Goal: Information Seeking & Learning: Understand process/instructions

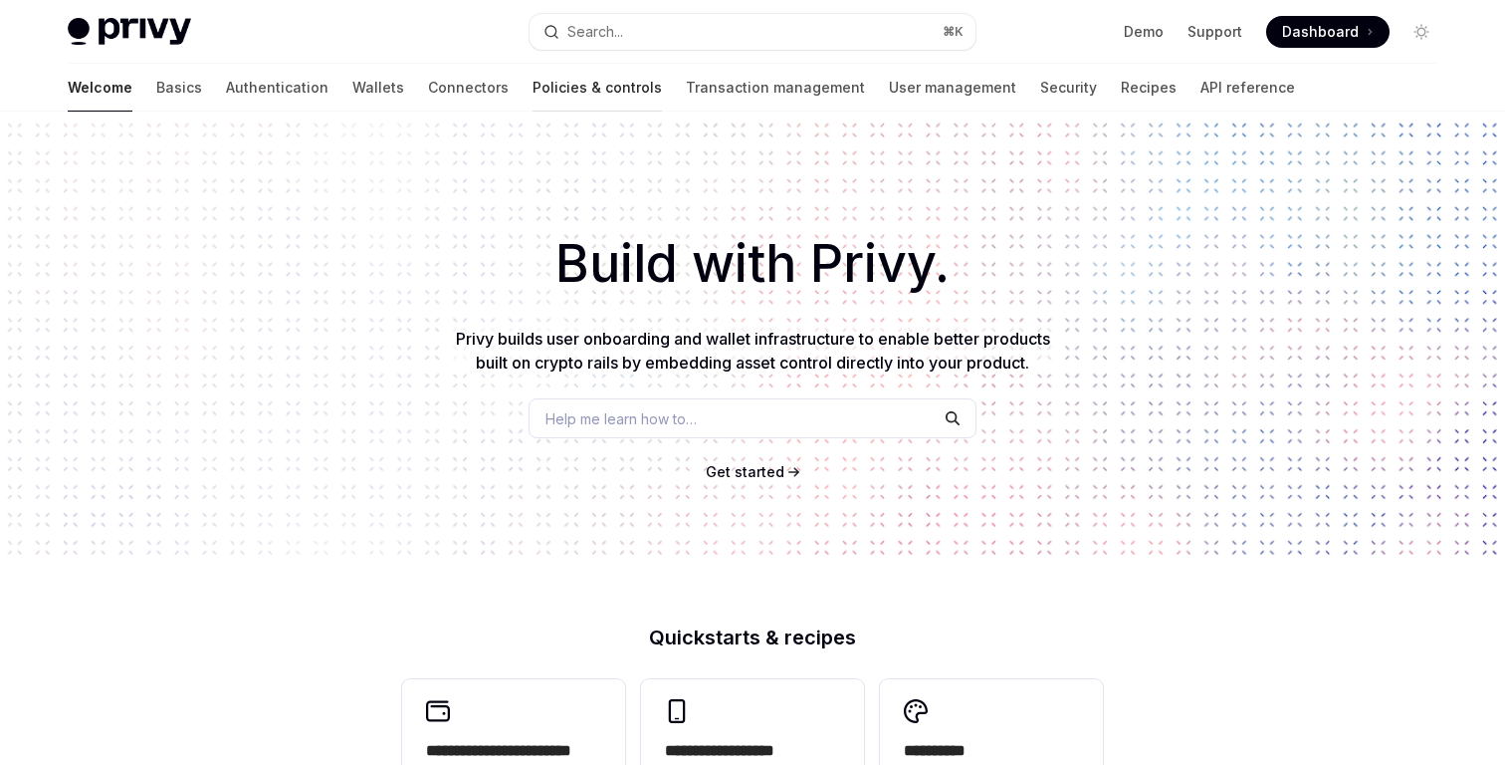
click at [533, 80] on link "Policies & controls" at bounding box center [597, 88] width 129 height 48
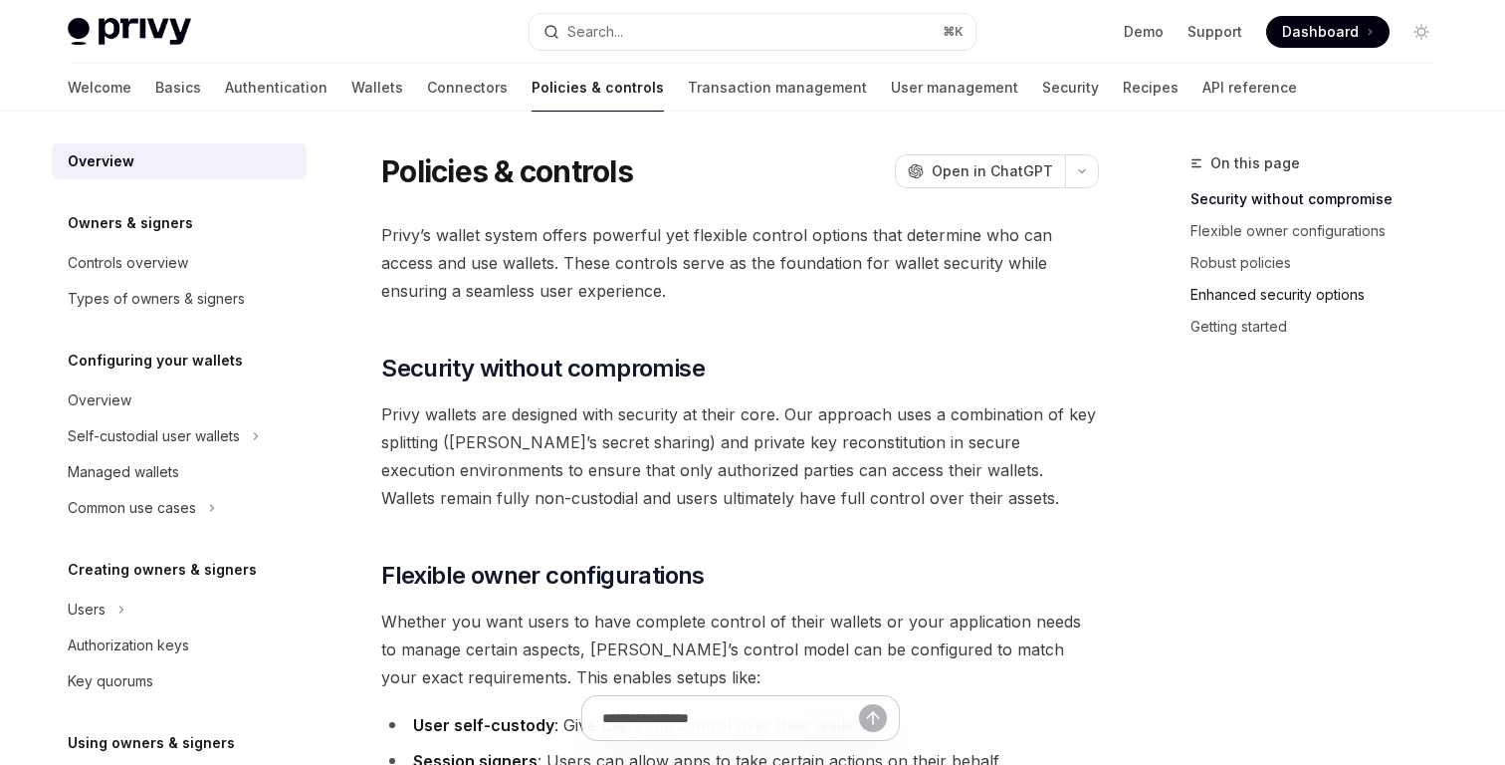
click at [1241, 284] on link "Enhanced security options" at bounding box center [1322, 295] width 263 height 32
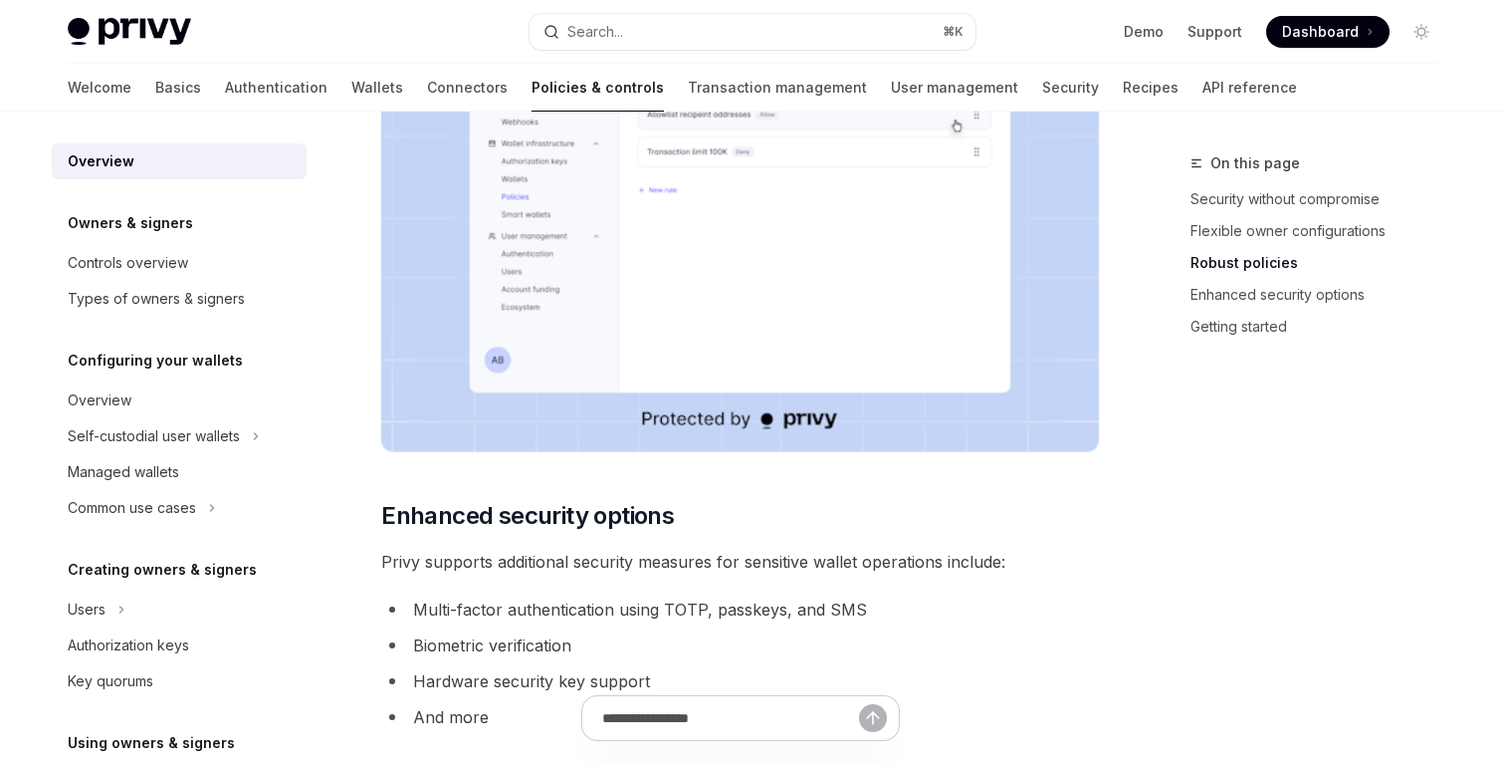
click at [1239, 264] on link "Robust policies" at bounding box center [1322, 263] width 263 height 32
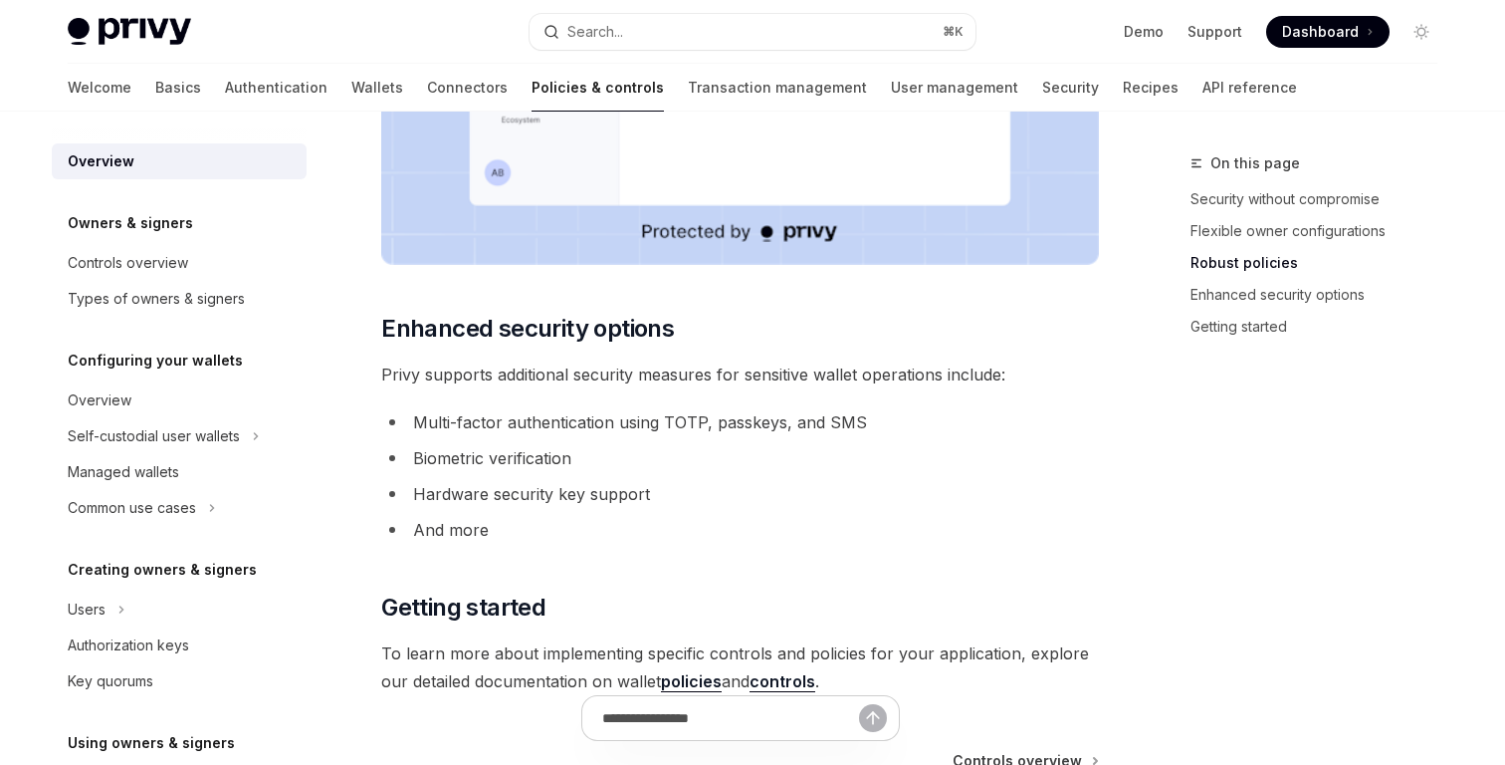
scroll to position [1788, 0]
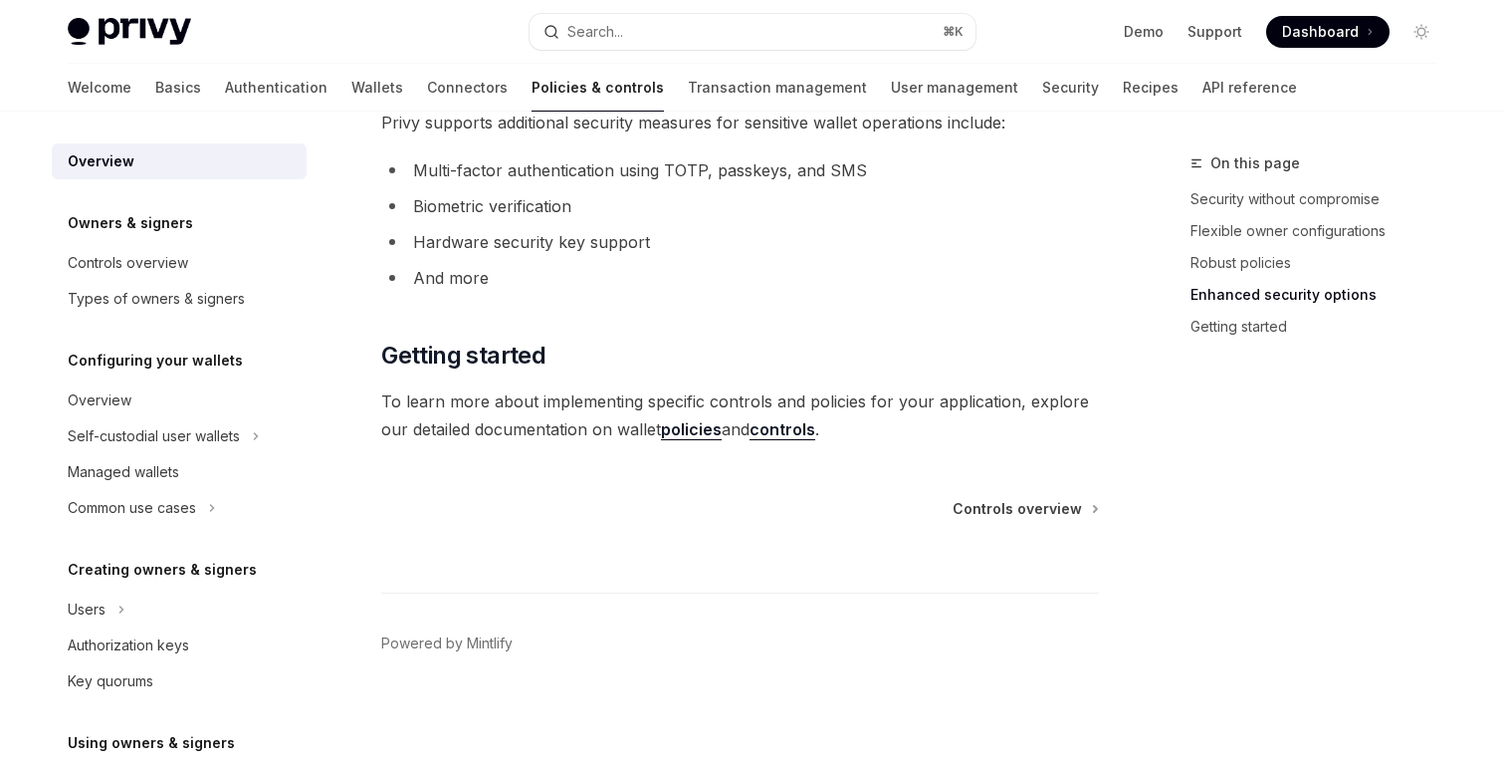
click at [687, 433] on link "policies" at bounding box center [691, 429] width 61 height 21
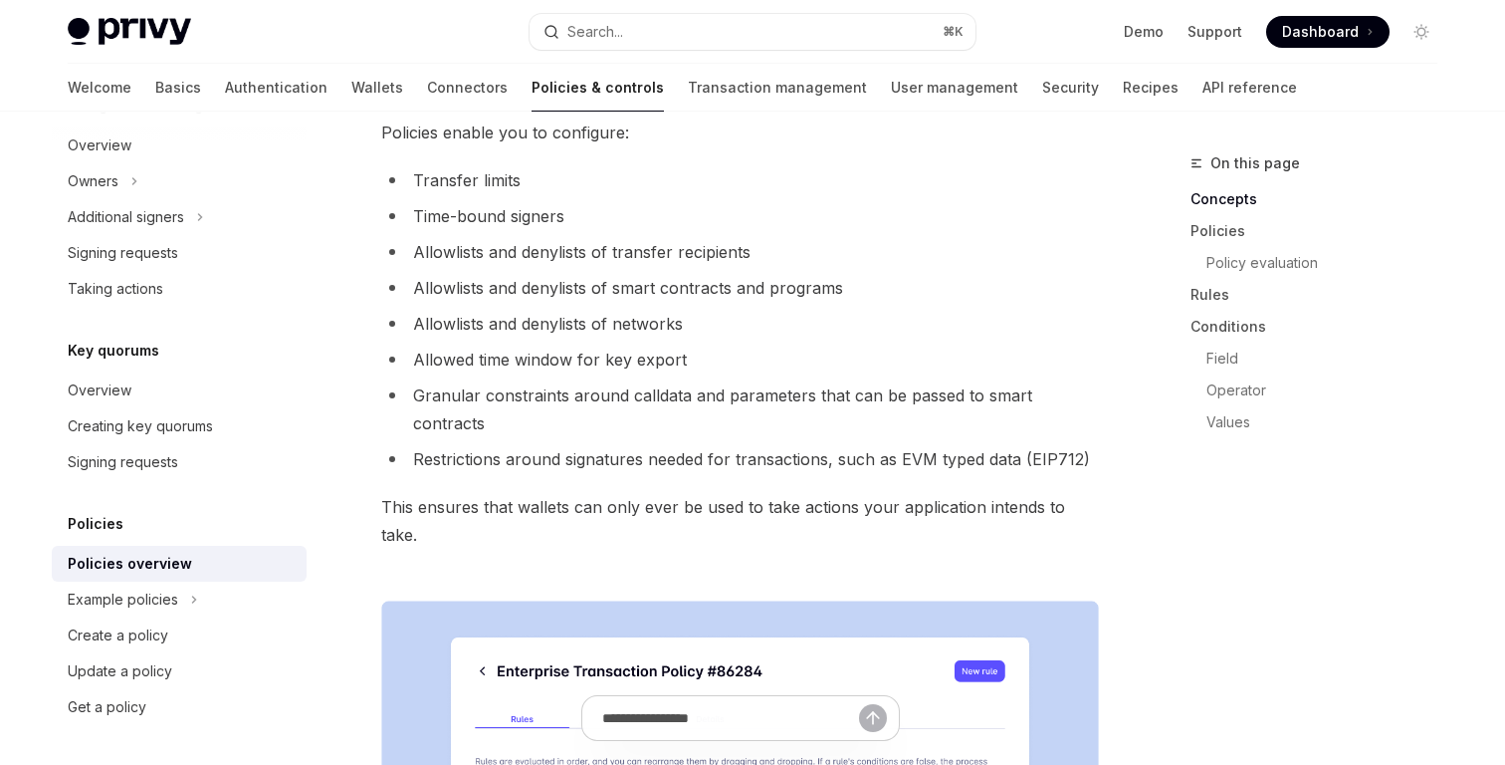
scroll to position [206, 0]
click at [1219, 360] on link "Field" at bounding box center [1322, 358] width 263 height 32
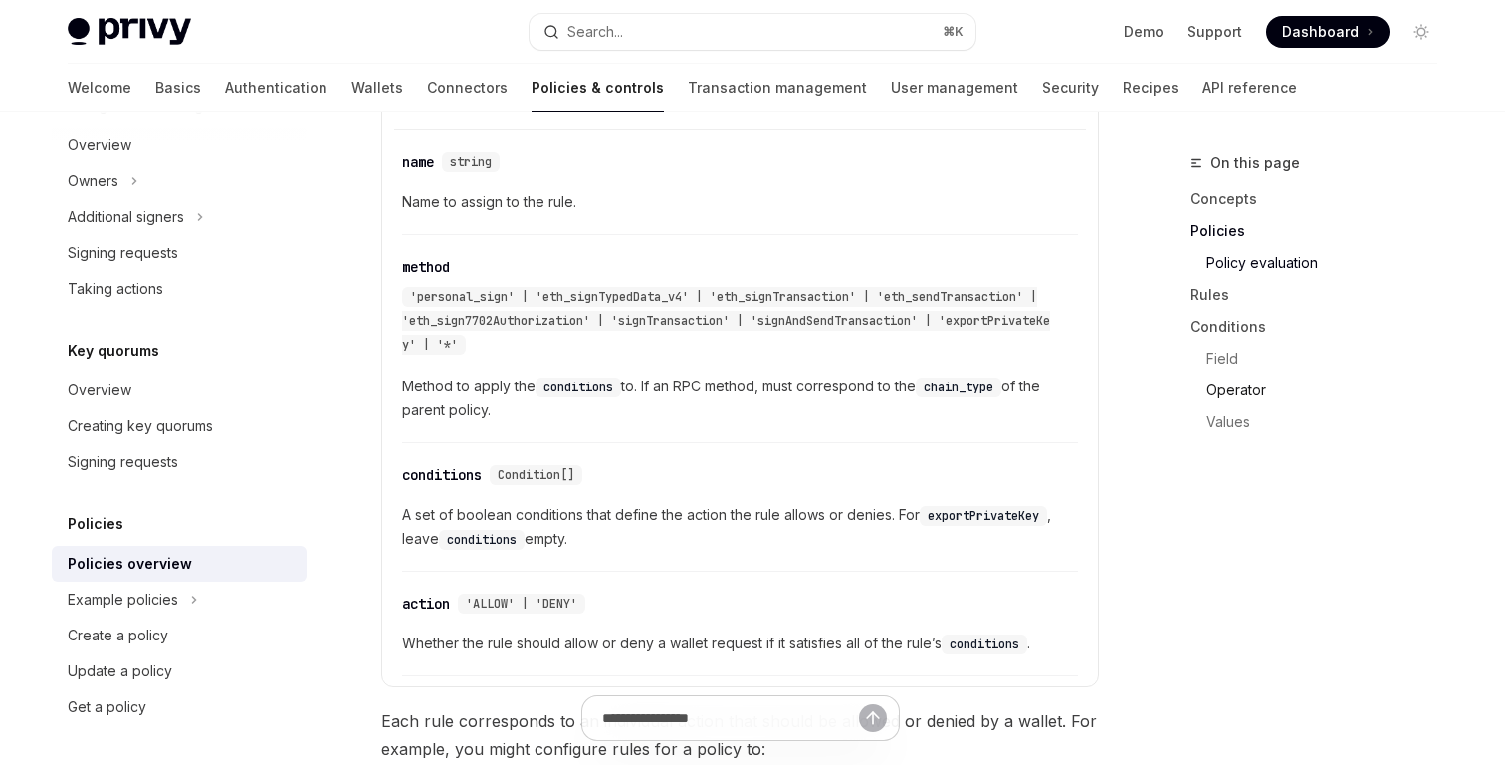
click at [1222, 393] on link "Operator" at bounding box center [1322, 390] width 263 height 32
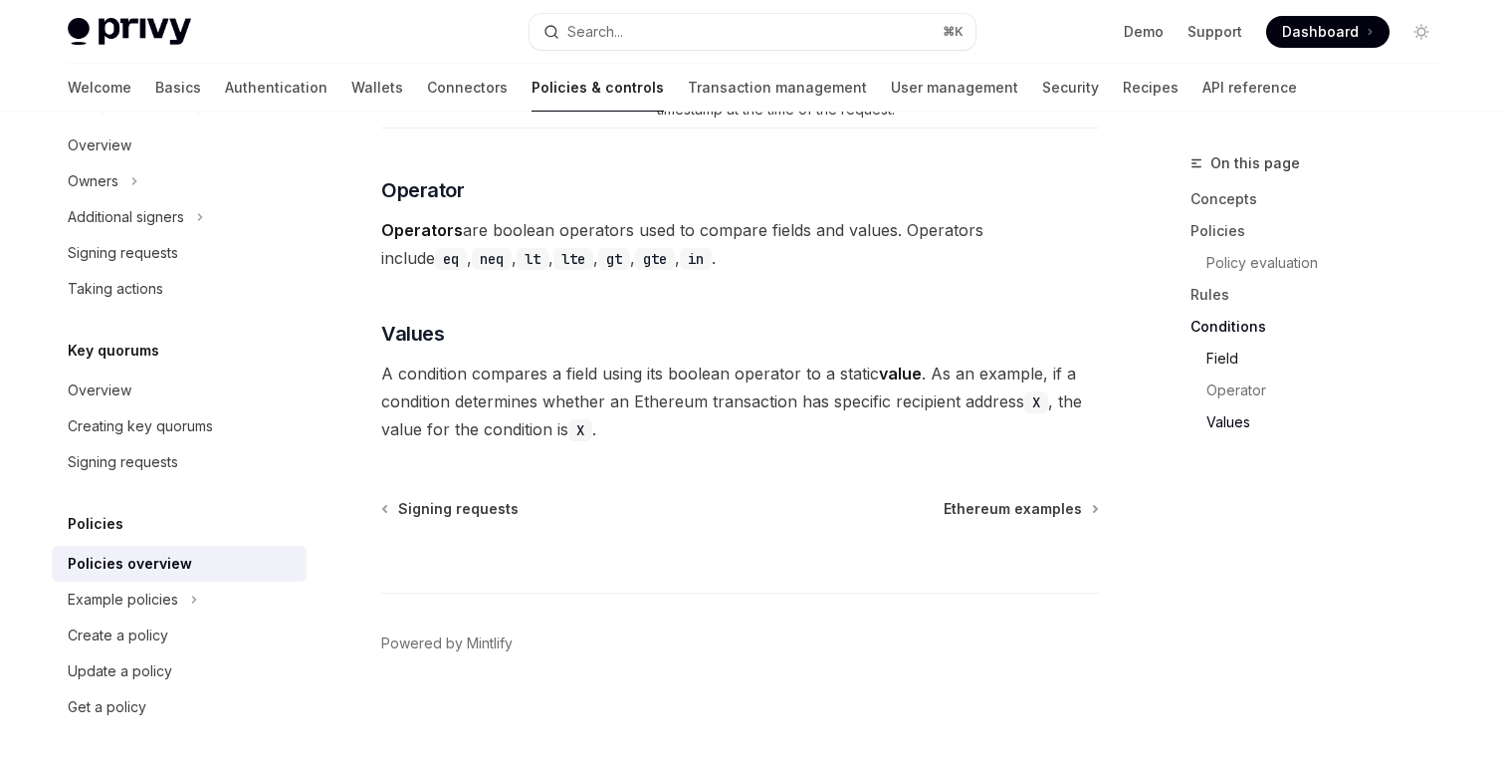
click at [1210, 364] on link "Field" at bounding box center [1322, 358] width 263 height 32
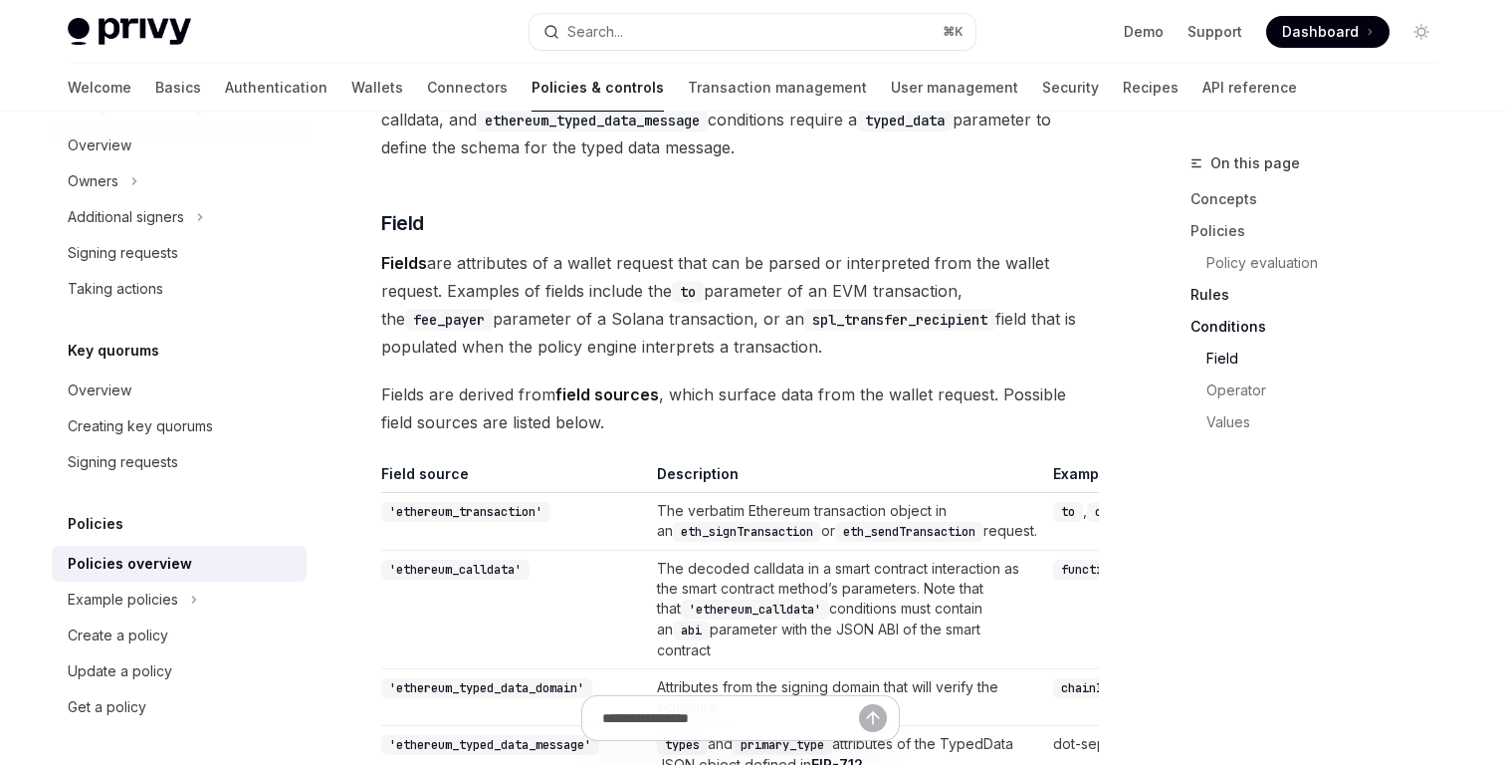
click at [1202, 299] on link "Rules" at bounding box center [1322, 295] width 263 height 32
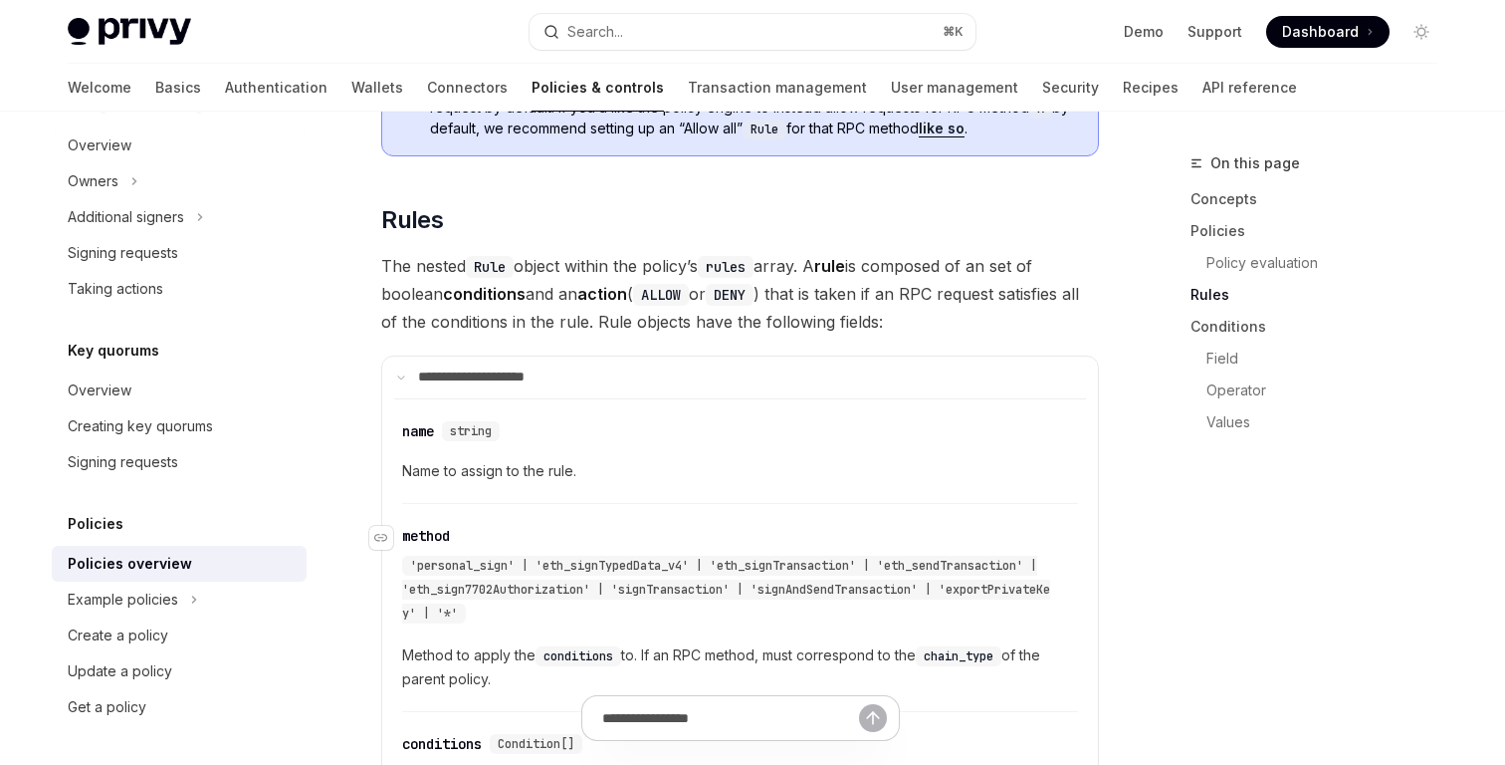
scroll to position [3030, 0]
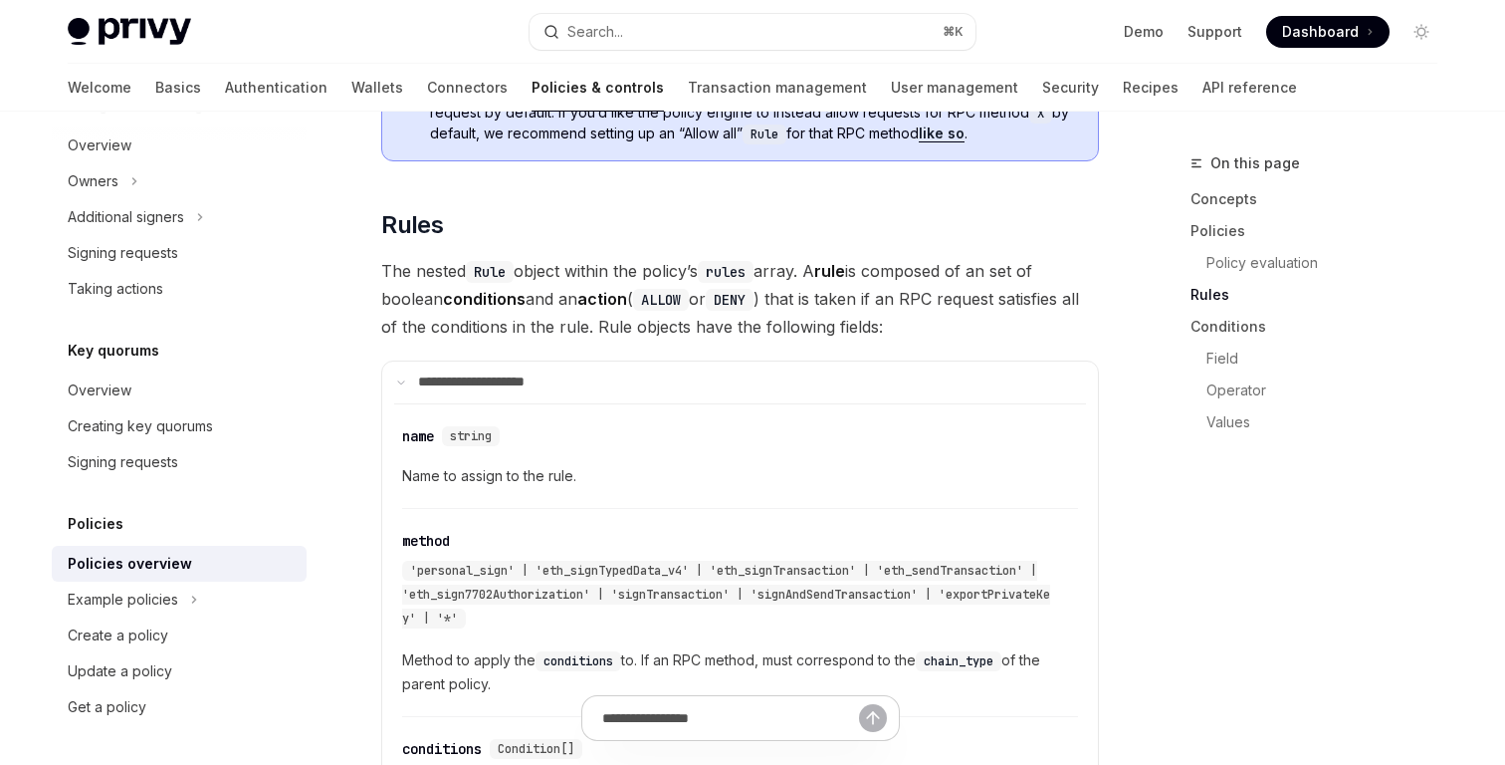
click at [600, 257] on span "The nested Rule object within the policy’s rules array. A rule is composed of a…" at bounding box center [740, 299] width 718 height 84
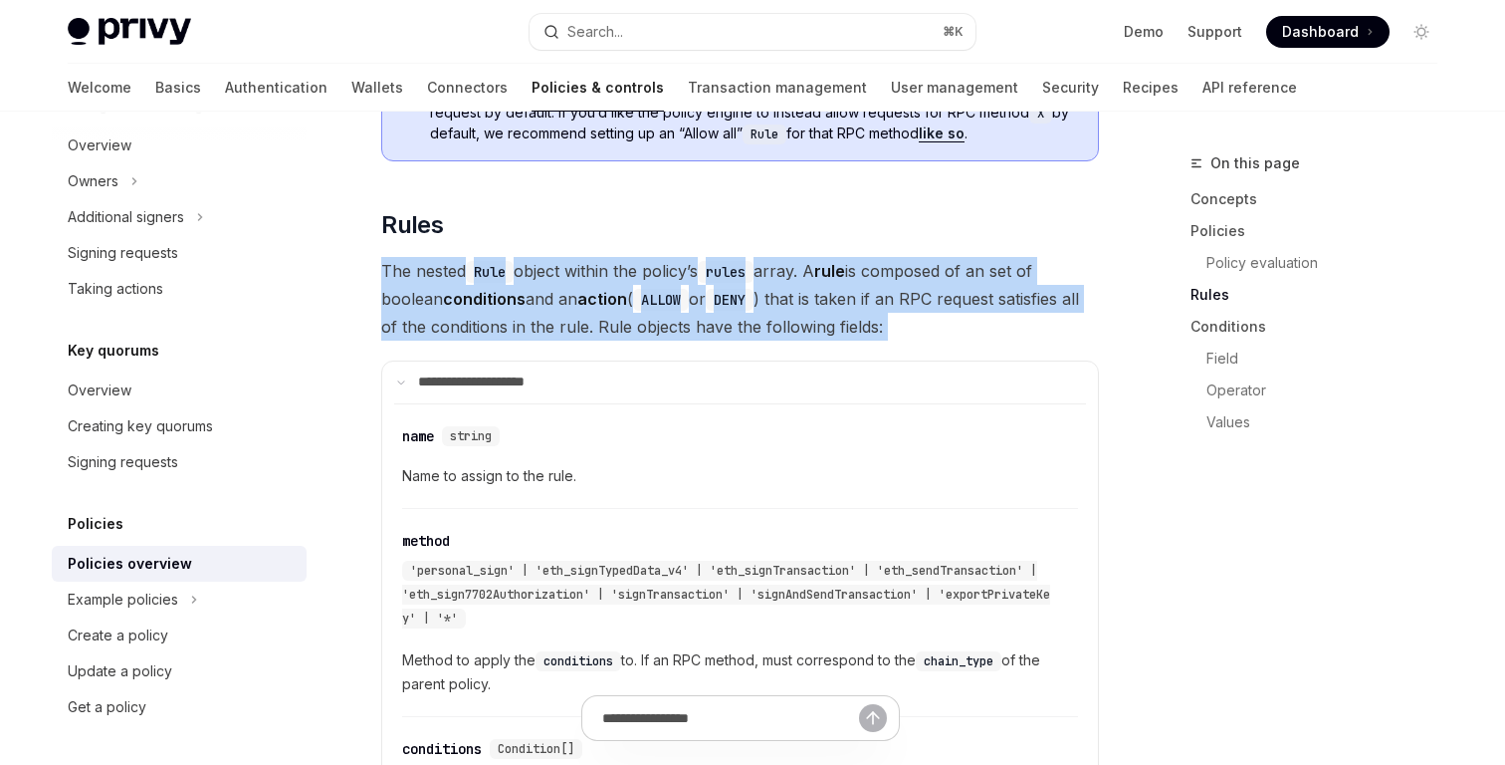
click at [600, 257] on span "The nested Rule object within the policy’s rules array. A rule is composed of a…" at bounding box center [740, 299] width 718 height 84
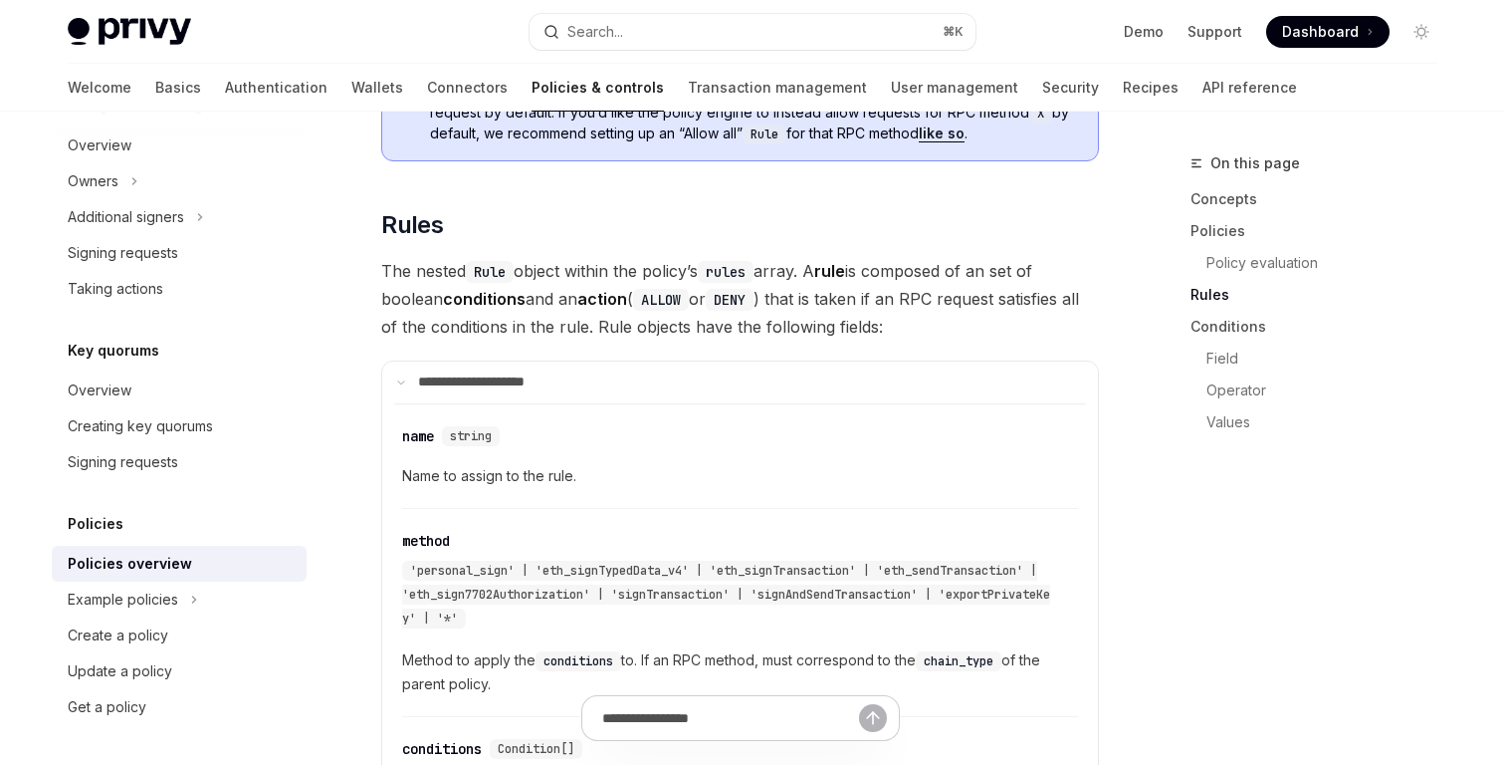
click at [557, 257] on span "The nested Rule object within the policy’s rules array. A rule is composed of a…" at bounding box center [740, 299] width 718 height 84
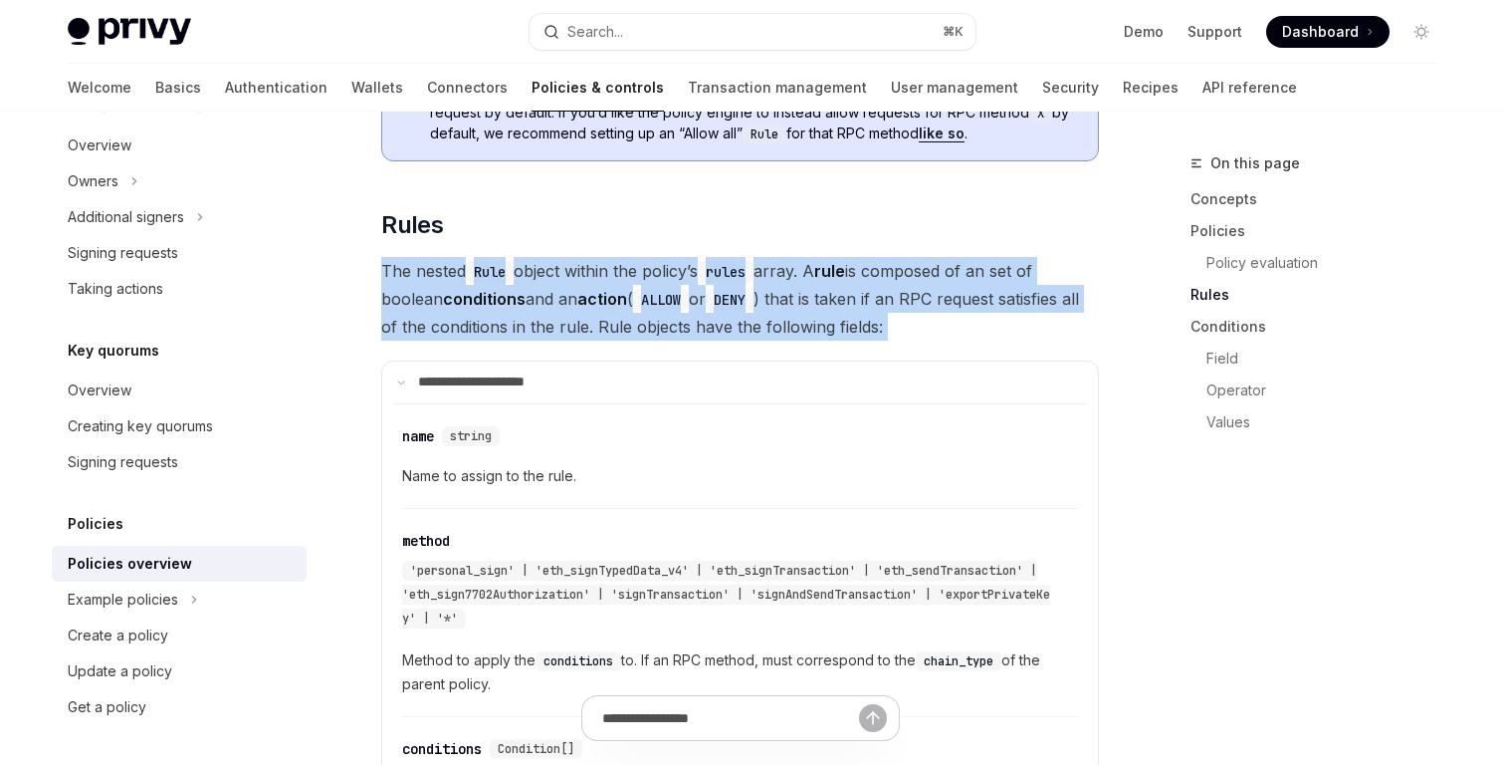
click at [557, 257] on span "The nested Rule object within the policy’s rules array. A rule is composed of a…" at bounding box center [740, 299] width 718 height 84
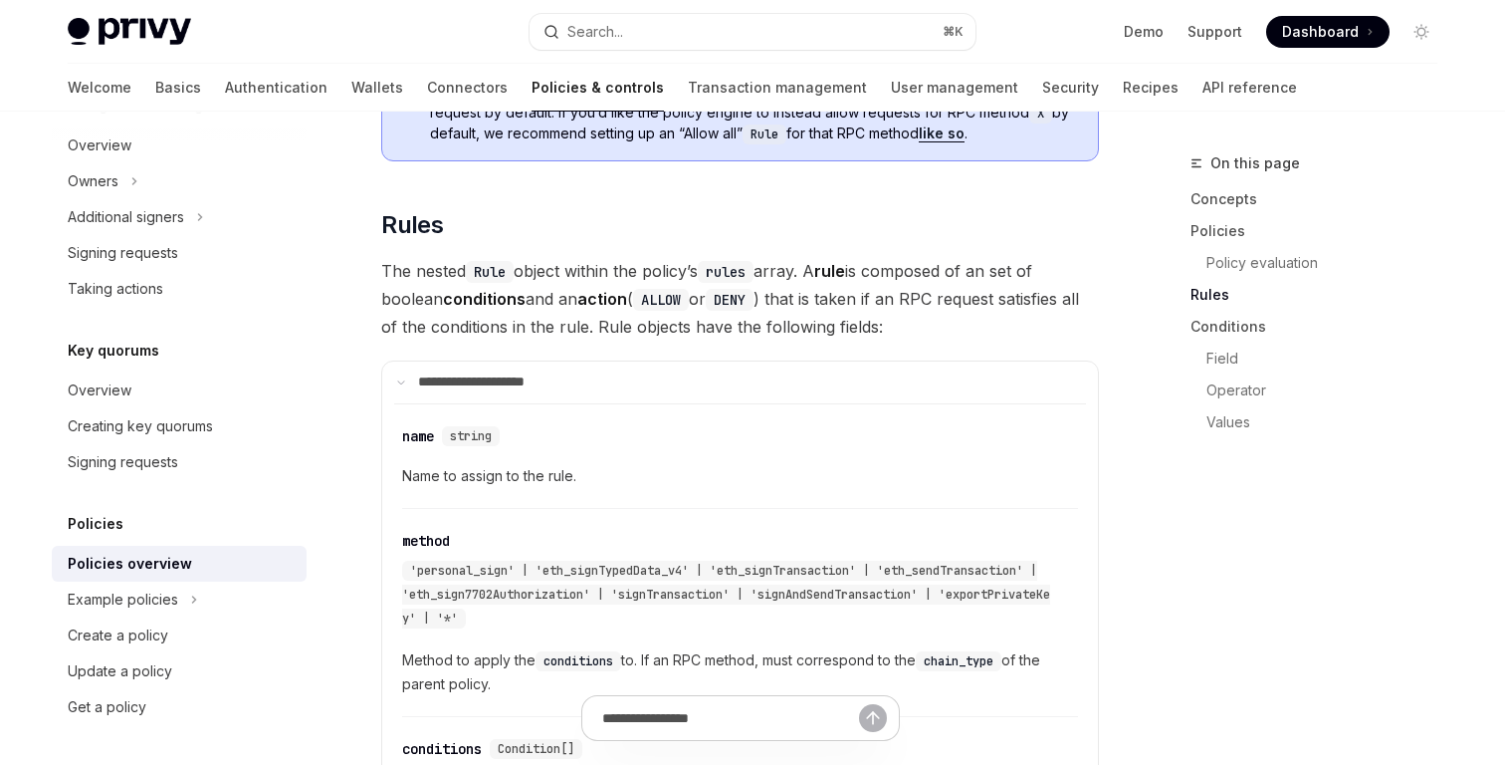
click at [553, 257] on span "The nested Rule object within the policy’s rules array. A rule is composed of a…" at bounding box center [740, 299] width 718 height 84
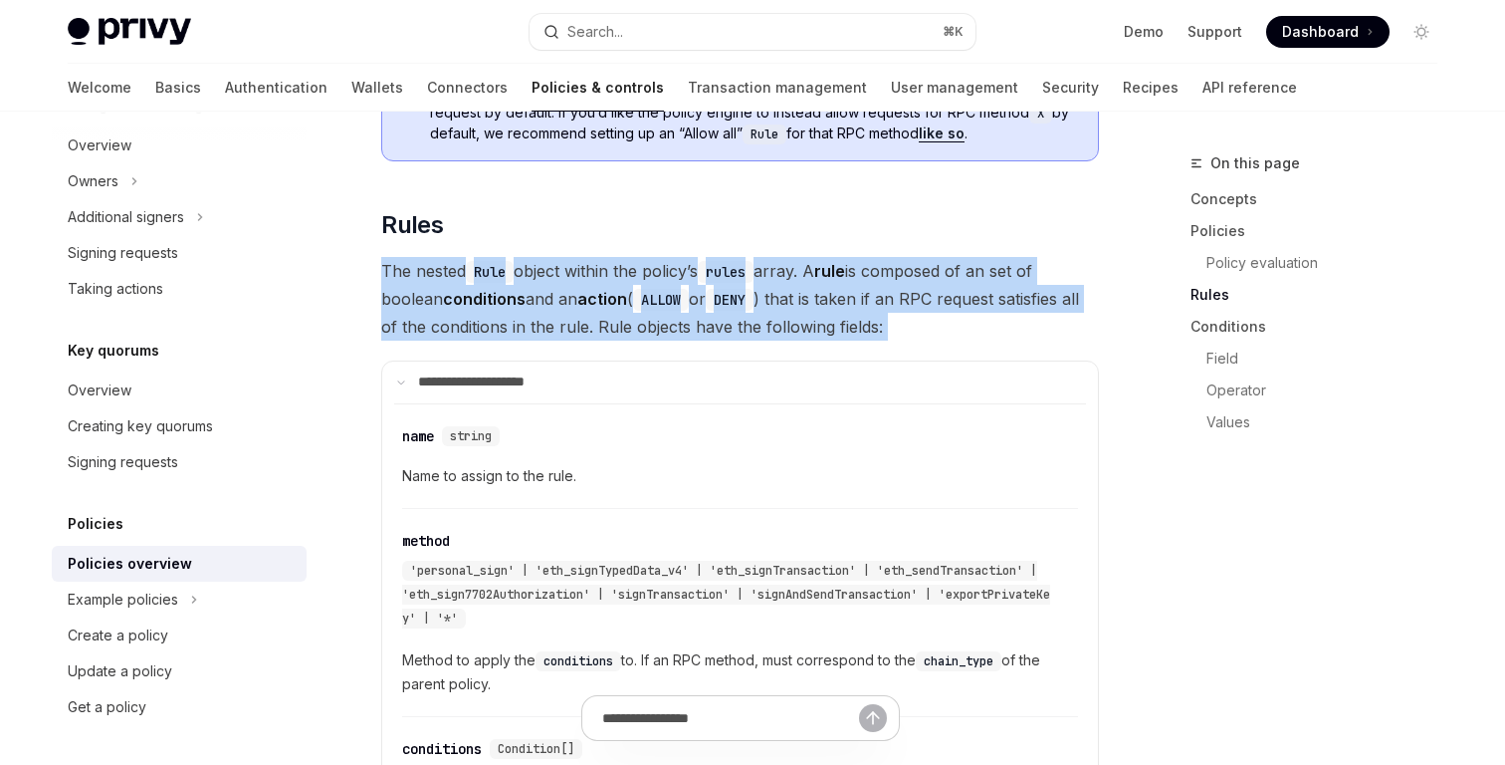
click at [553, 257] on span "The nested Rule object within the policy’s rules array. A rule is composed of a…" at bounding box center [740, 299] width 718 height 84
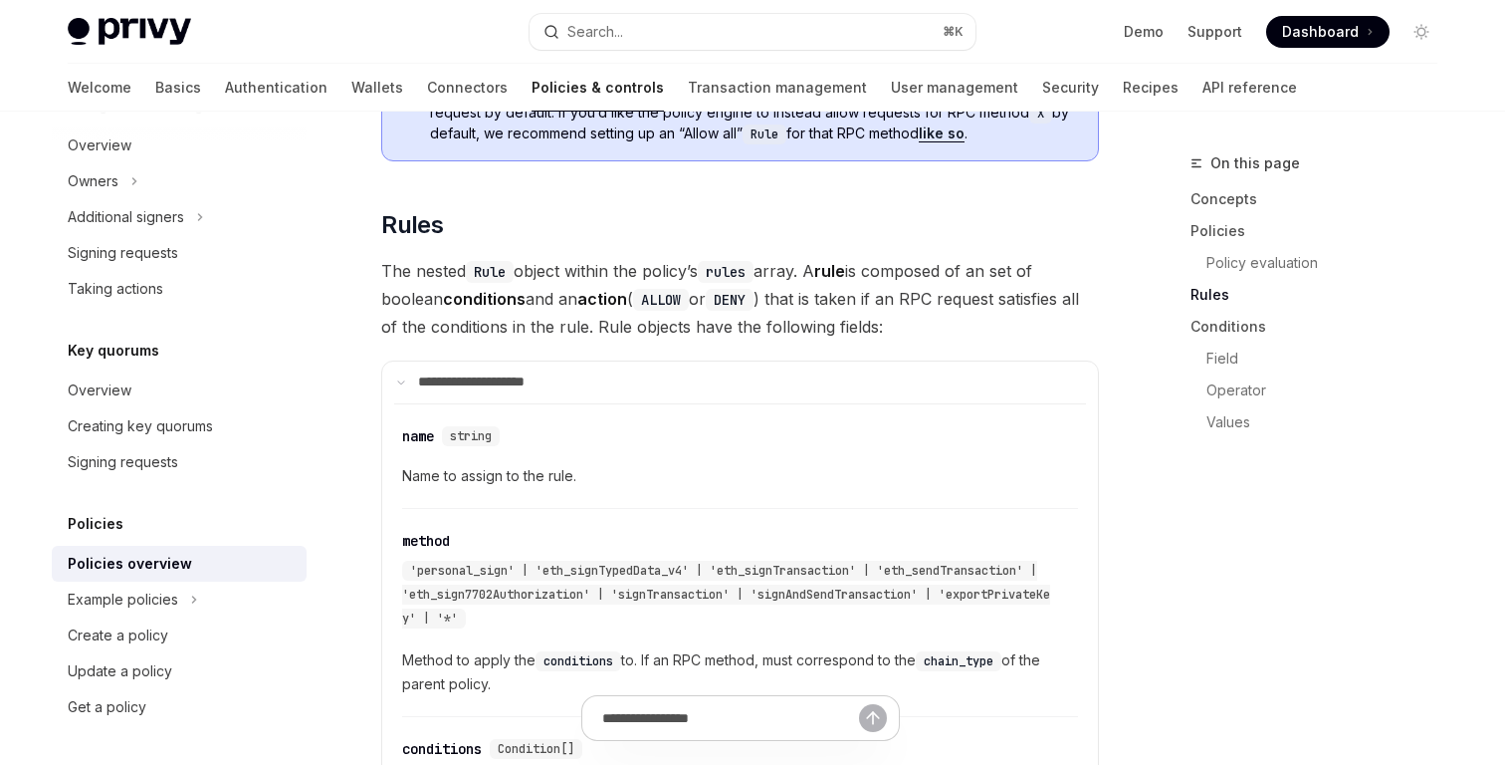
click at [531, 257] on span "The nested Rule object within the policy’s rules array. A rule is composed of a…" at bounding box center [740, 299] width 718 height 84
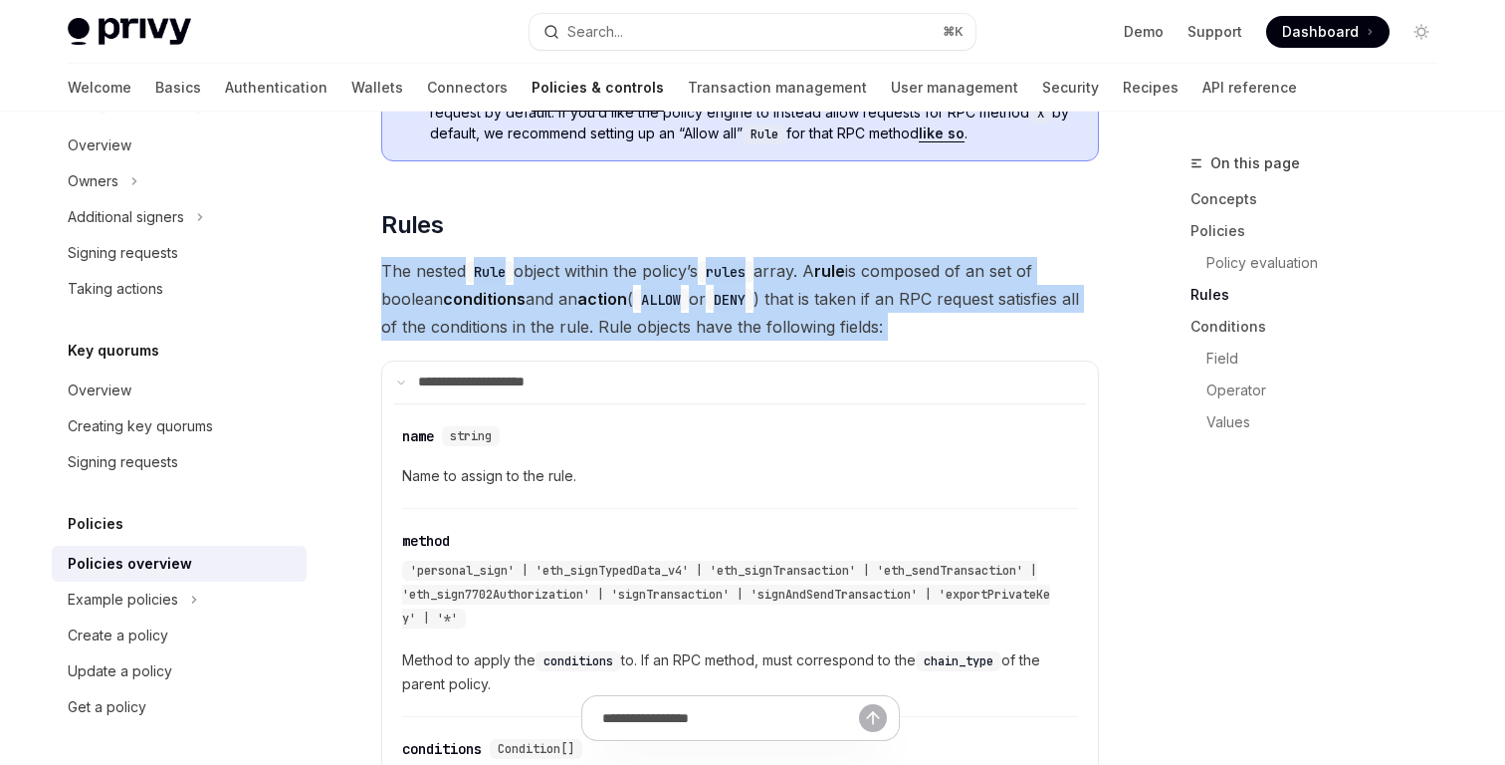
click at [531, 257] on span "The nested Rule object within the policy’s rules array. A rule is composed of a…" at bounding box center [740, 299] width 718 height 84
click at [499, 270] on span "The nested Rule object within the policy’s rules array. A rule is composed of a…" at bounding box center [740, 299] width 718 height 84
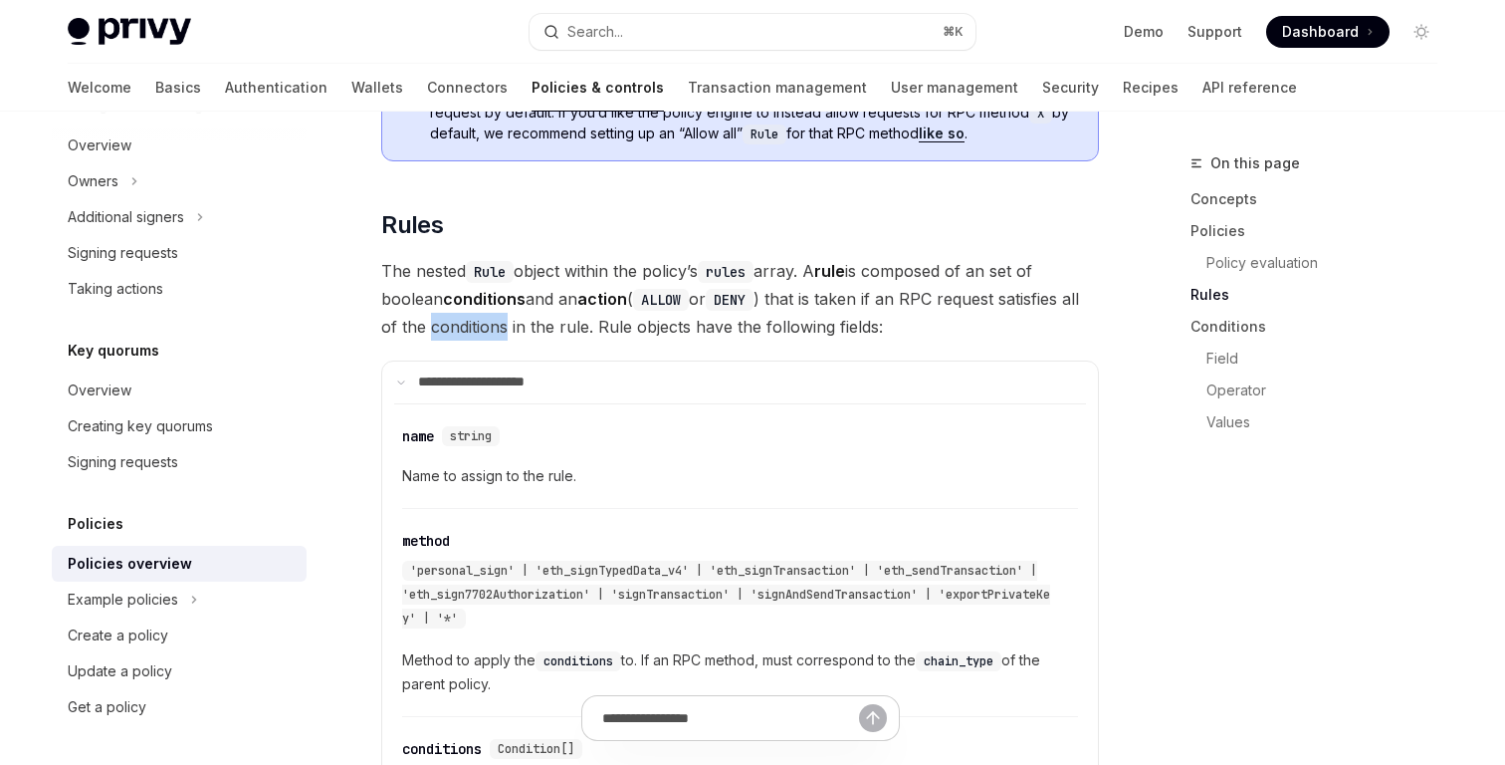
click at [499, 270] on span "The nested Rule object within the policy’s rules array. A rule is composed of a…" at bounding box center [740, 299] width 718 height 84
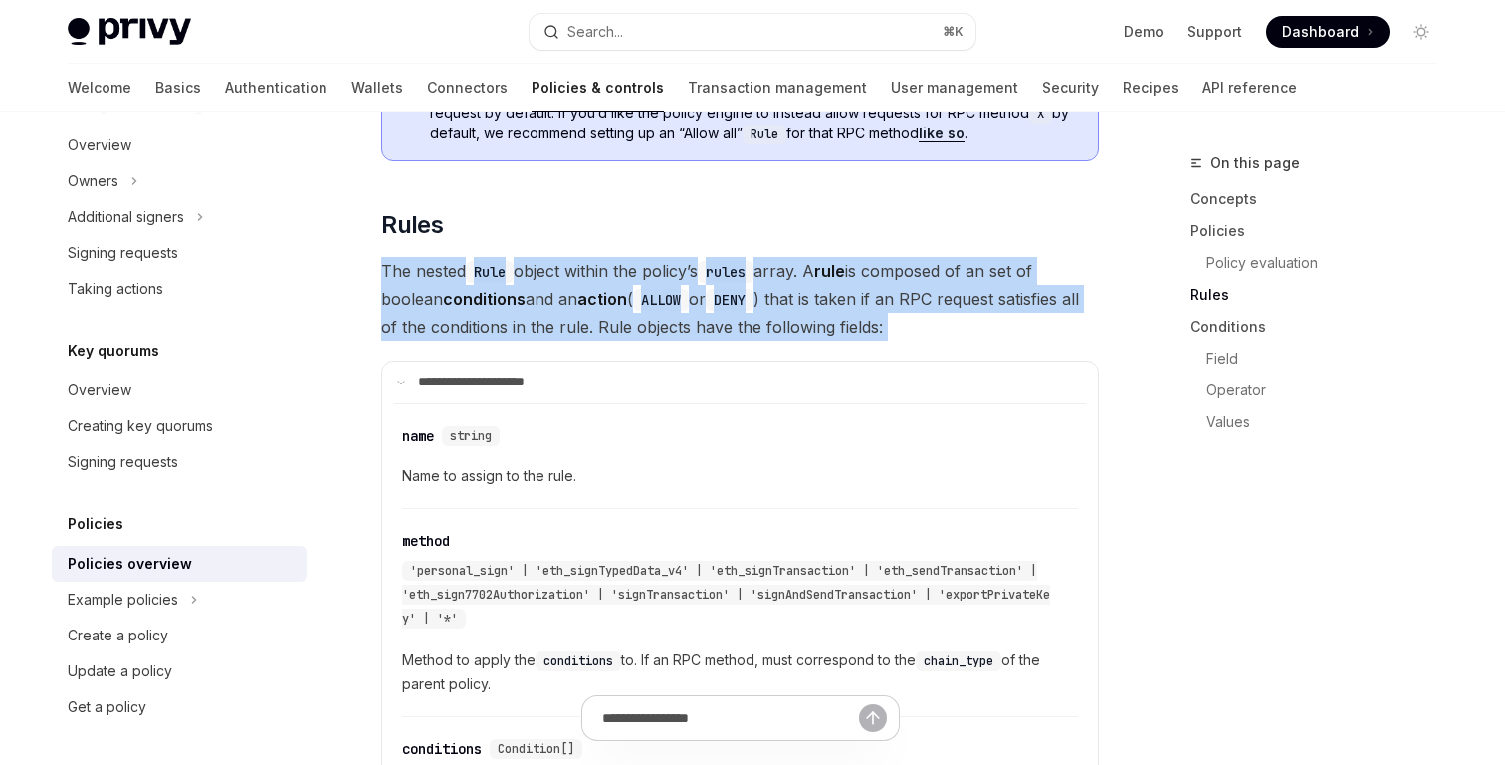
click at [499, 270] on span "The nested Rule object within the policy’s rules array. A rule is composed of a…" at bounding box center [740, 299] width 718 height 84
click at [535, 274] on span "The nested Rule object within the policy’s rules array. A rule is composed of a…" at bounding box center [740, 299] width 718 height 84
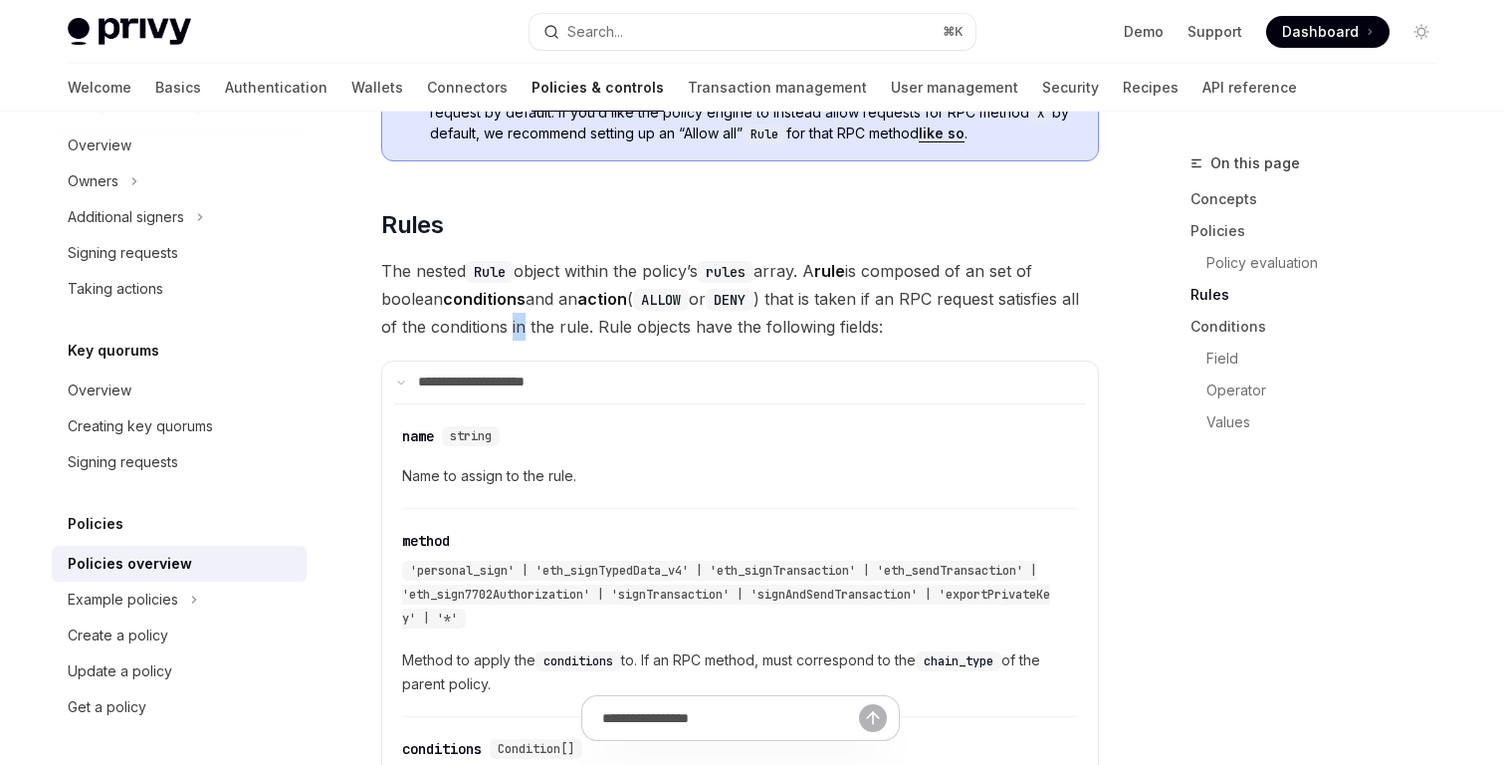
click at [535, 274] on span "The nested Rule object within the policy’s rules array. A rule is composed of a…" at bounding box center [740, 299] width 718 height 84
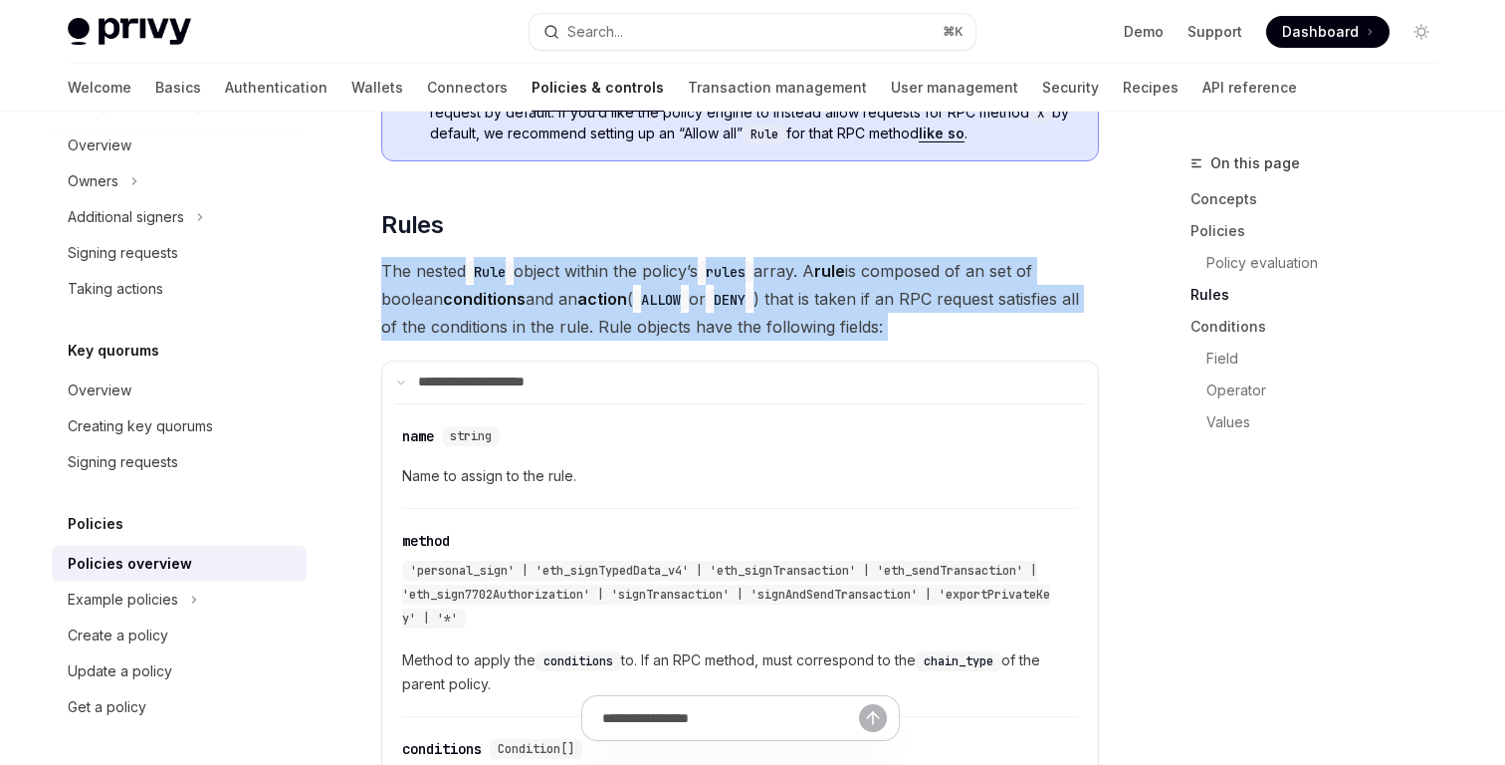
click at [535, 274] on span "The nested Rule object within the policy’s rules array. A rule is composed of a…" at bounding box center [740, 299] width 718 height 84
click at [608, 274] on span "The nested Rule object within the policy’s rules array. A rule is composed of a…" at bounding box center [740, 299] width 718 height 84
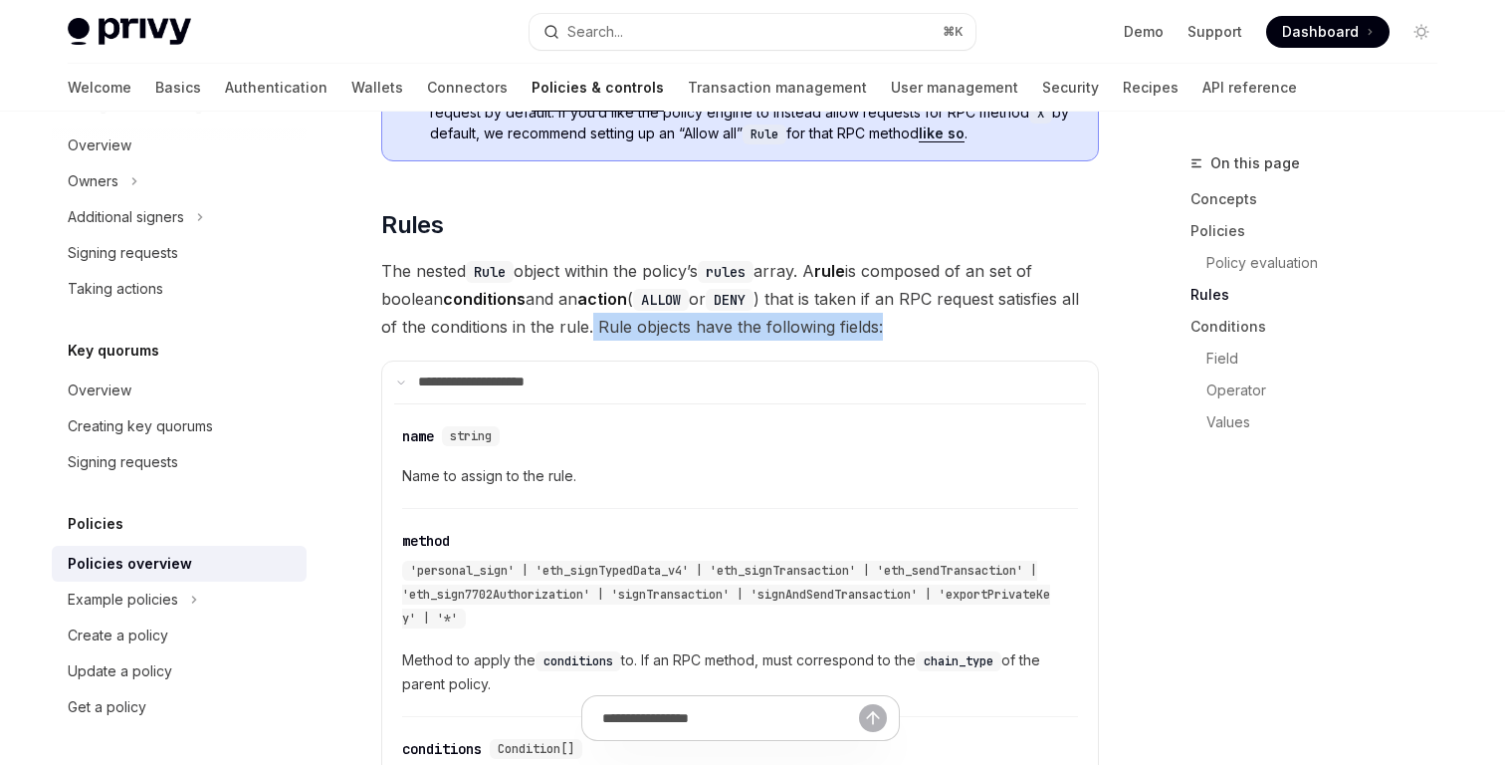
drag, startPoint x: 611, startPoint y: 272, endPoint x: 956, endPoint y: 272, distance: 344.5
click at [956, 272] on span "The nested Rule object within the policy’s rules array. A rule is composed of a…" at bounding box center [740, 299] width 718 height 84
drag, startPoint x: 956, startPoint y: 272, endPoint x: 616, endPoint y: 269, distance: 339.5
click at [616, 269] on span "The nested Rule object within the policy’s rules array. A rule is composed of a…" at bounding box center [740, 299] width 718 height 84
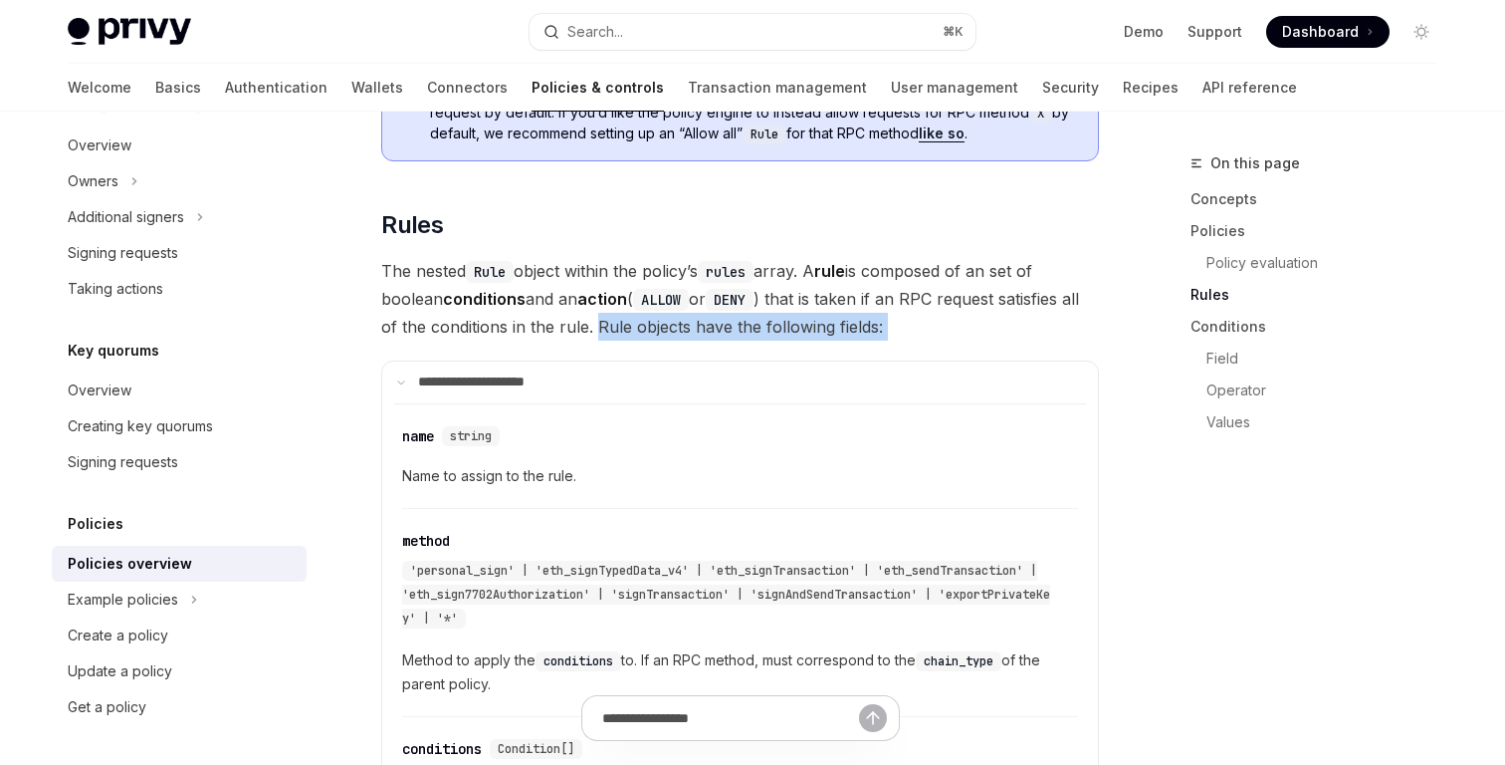
click at [616, 269] on span "The nested Rule object within the policy’s rules array. A rule is composed of a…" at bounding box center [740, 299] width 718 height 84
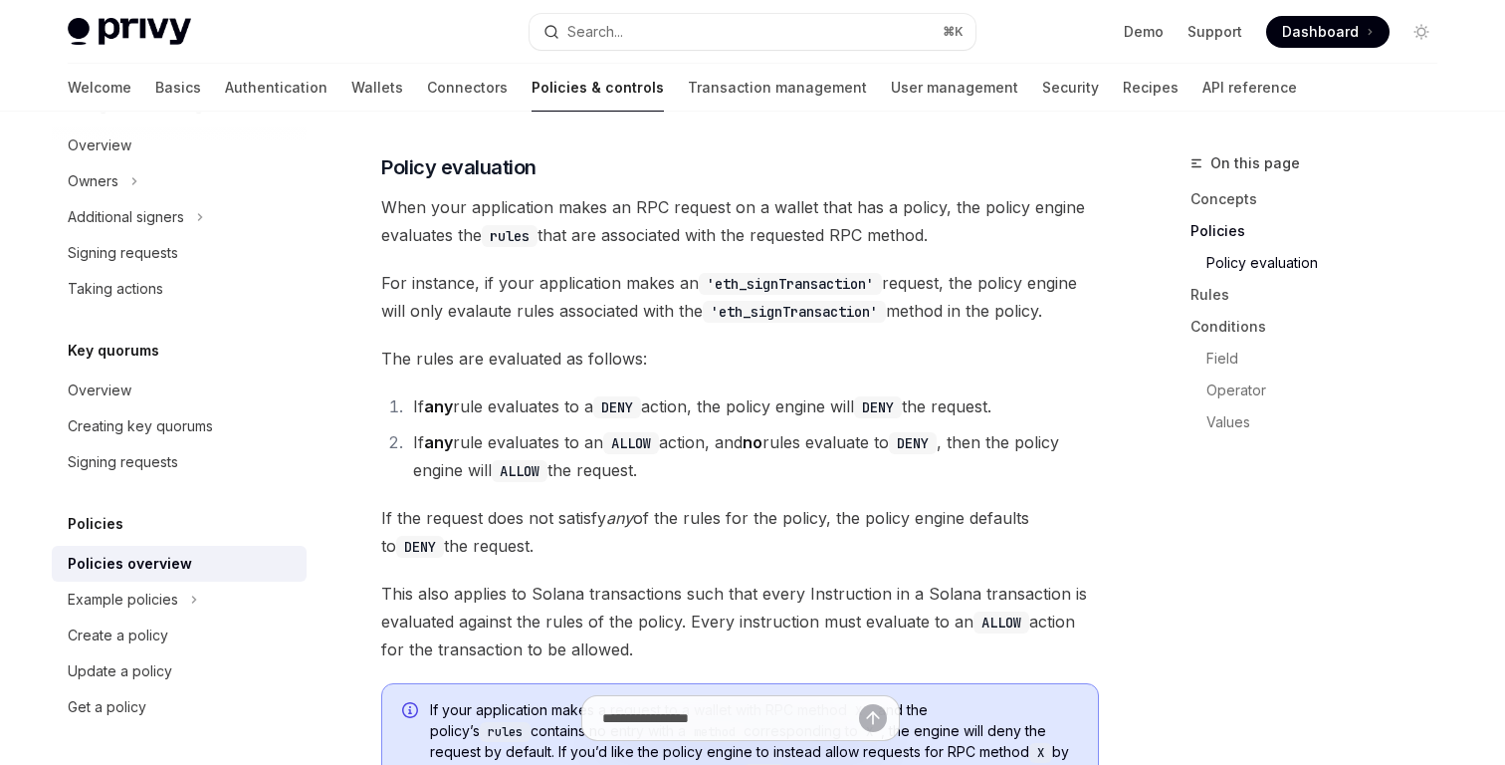
scroll to position [2350, 0]
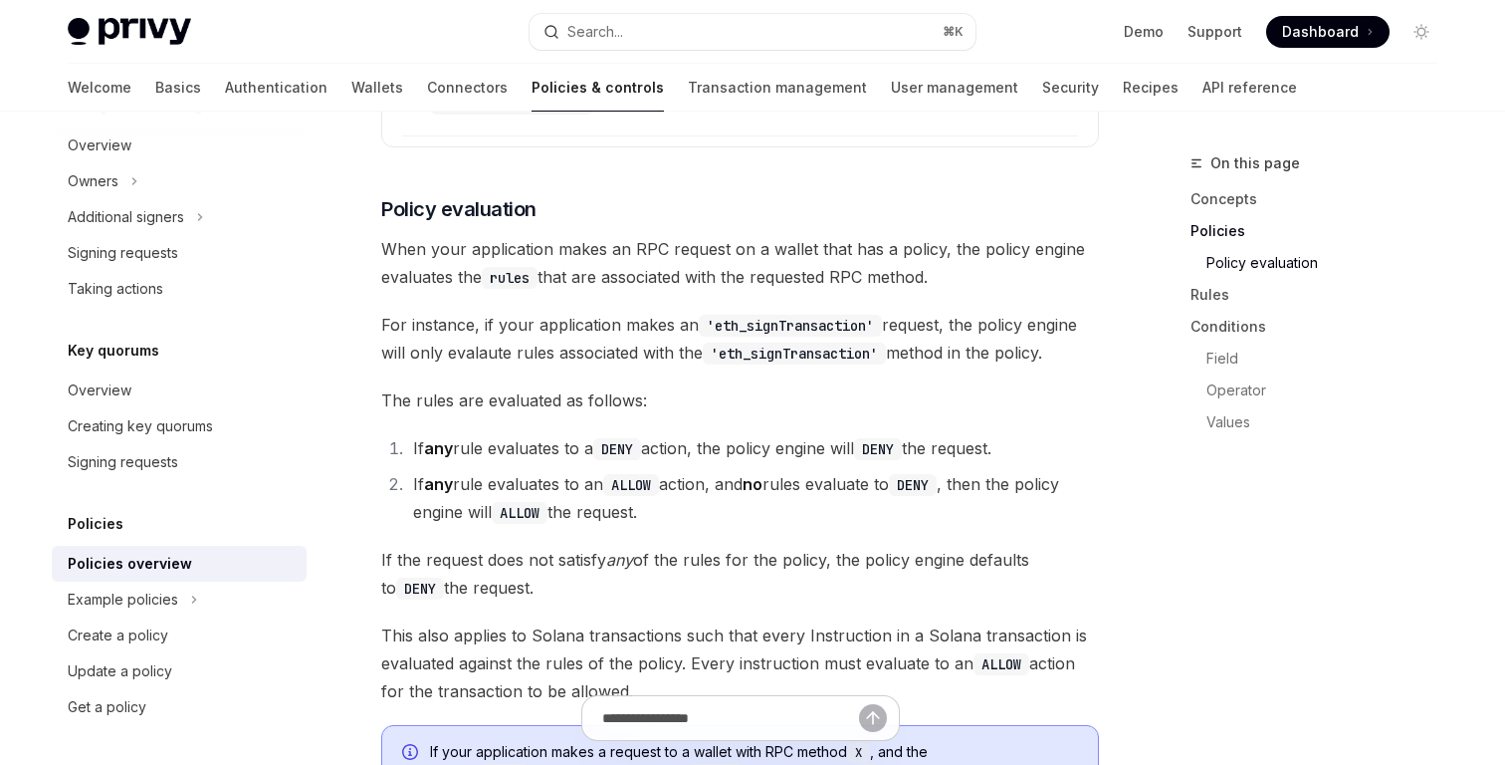
click at [607, 235] on span "When your application makes an RPC request on a wallet that has a policy, the p…" at bounding box center [740, 263] width 718 height 56
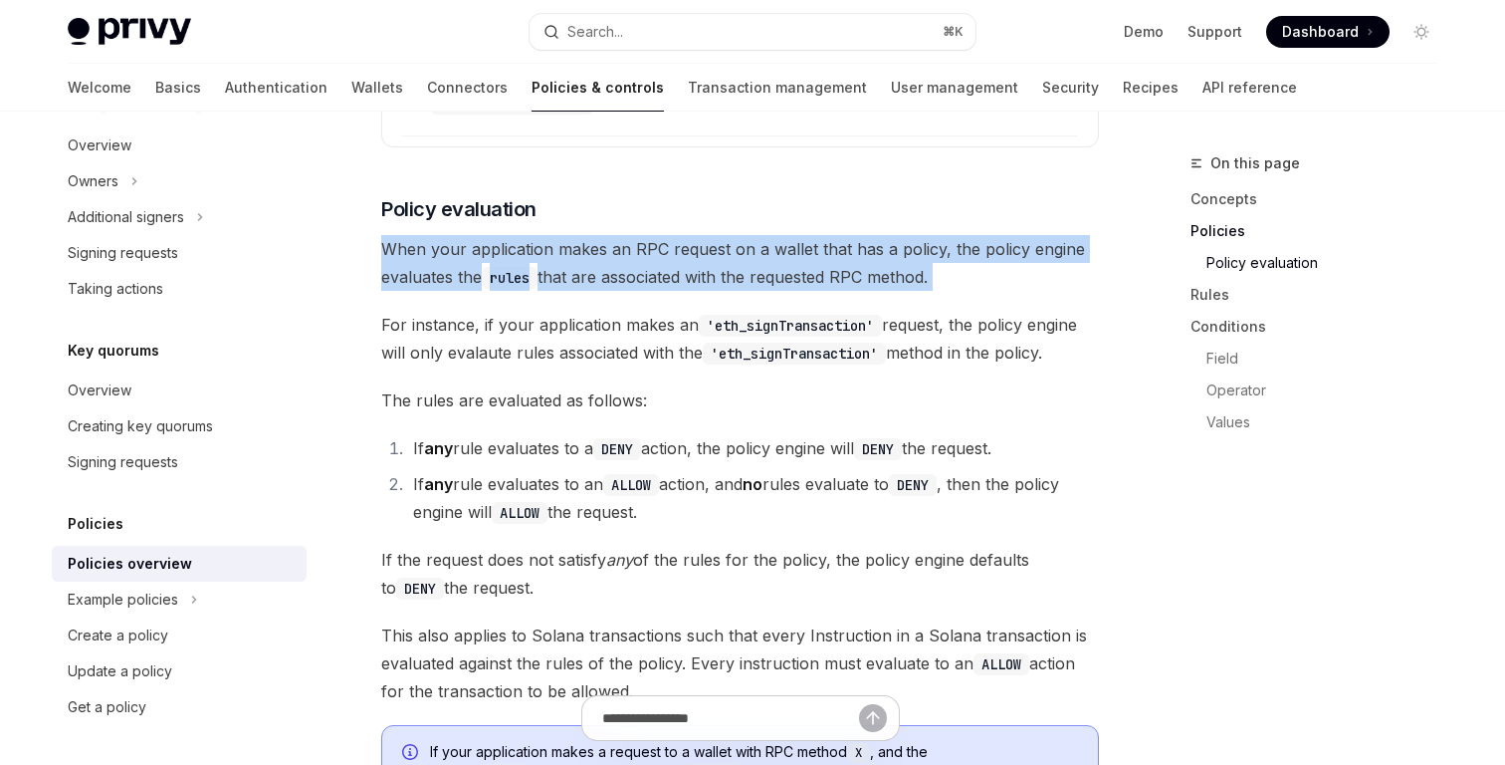
click at [607, 235] on span "When your application makes an RPC request on a wallet that has a policy, the p…" at bounding box center [740, 263] width 718 height 56
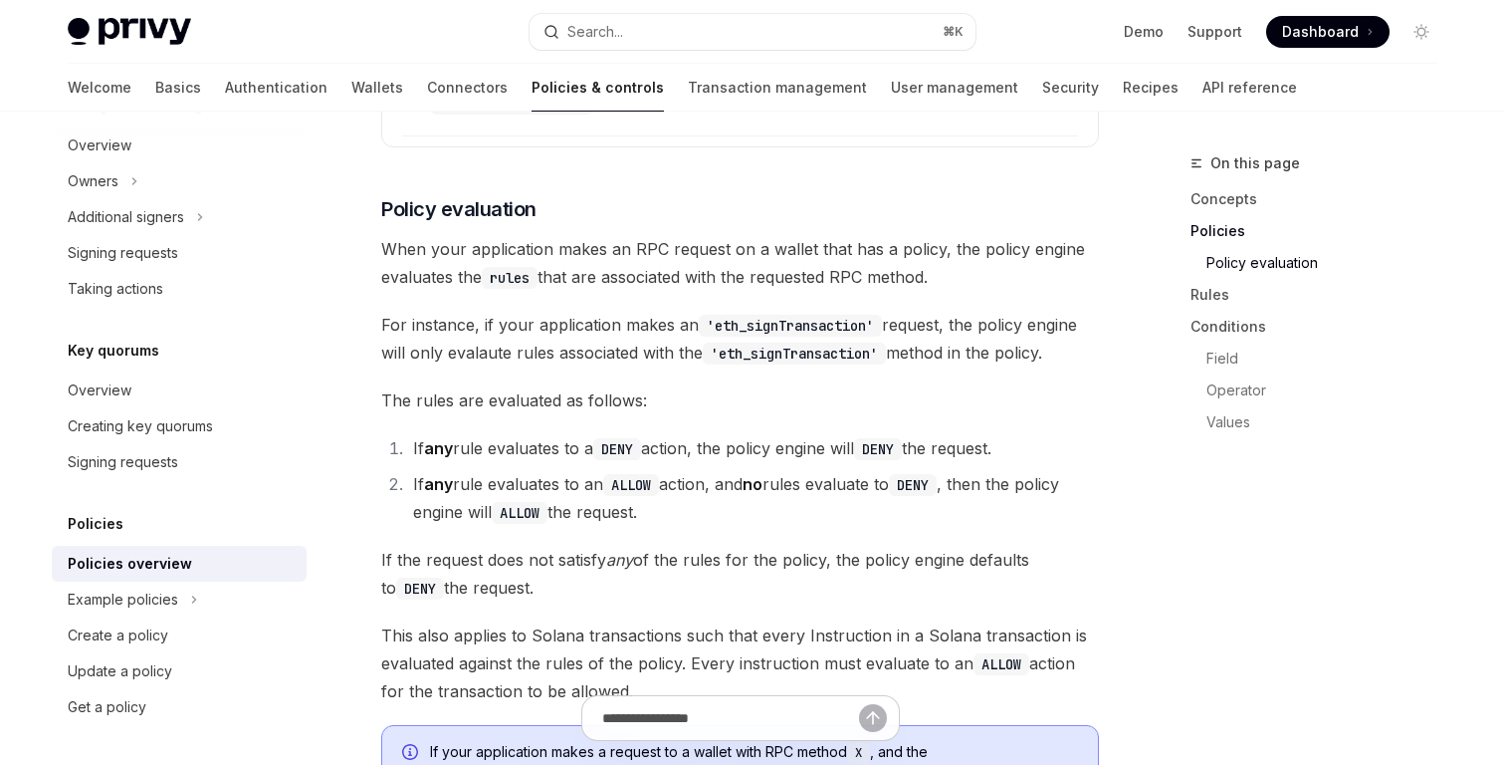
click at [520, 434] on li "If any rule evaluates to a DENY action, the policy engine will DENY the request." at bounding box center [753, 448] width 692 height 28
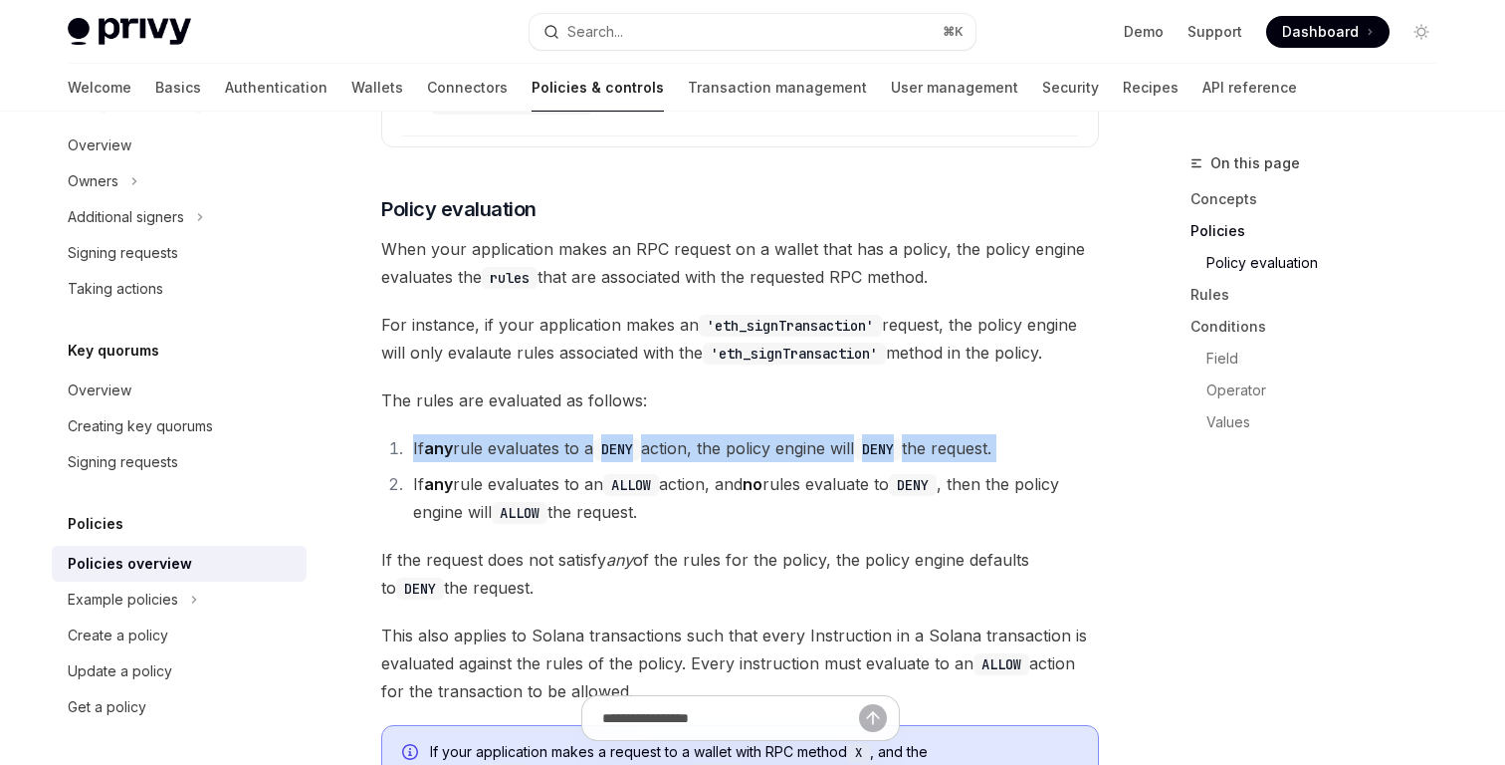
click at [520, 434] on li "If any rule evaluates to a DENY action, the policy engine will DENY the request." at bounding box center [753, 448] width 692 height 28
click at [508, 434] on li "If any rule evaluates to a DENY action, the policy engine will DENY the request." at bounding box center [753, 448] width 692 height 28
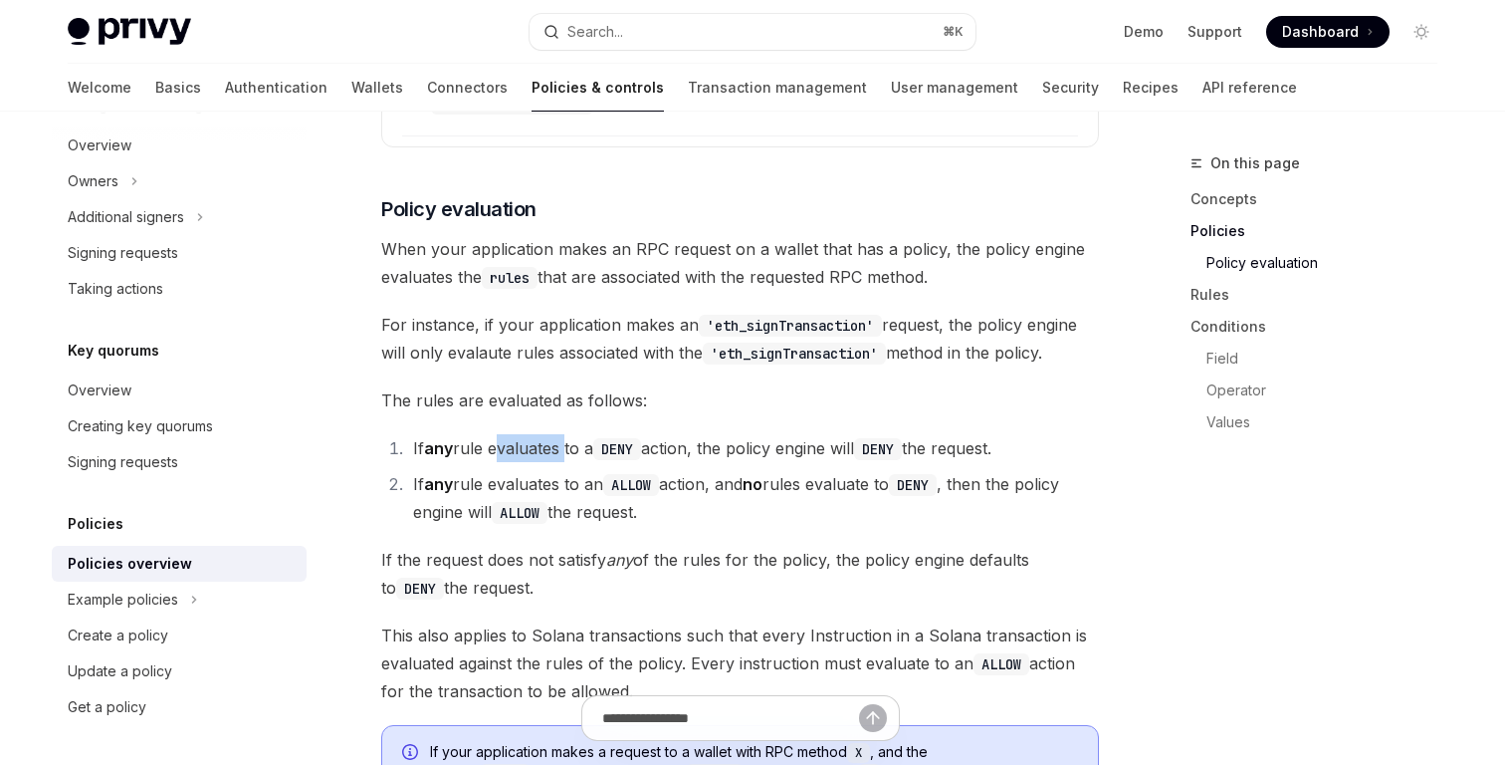
click at [508, 434] on li "If any rule evaluates to a DENY action, the policy engine will DENY the request." at bounding box center [753, 448] width 692 height 28
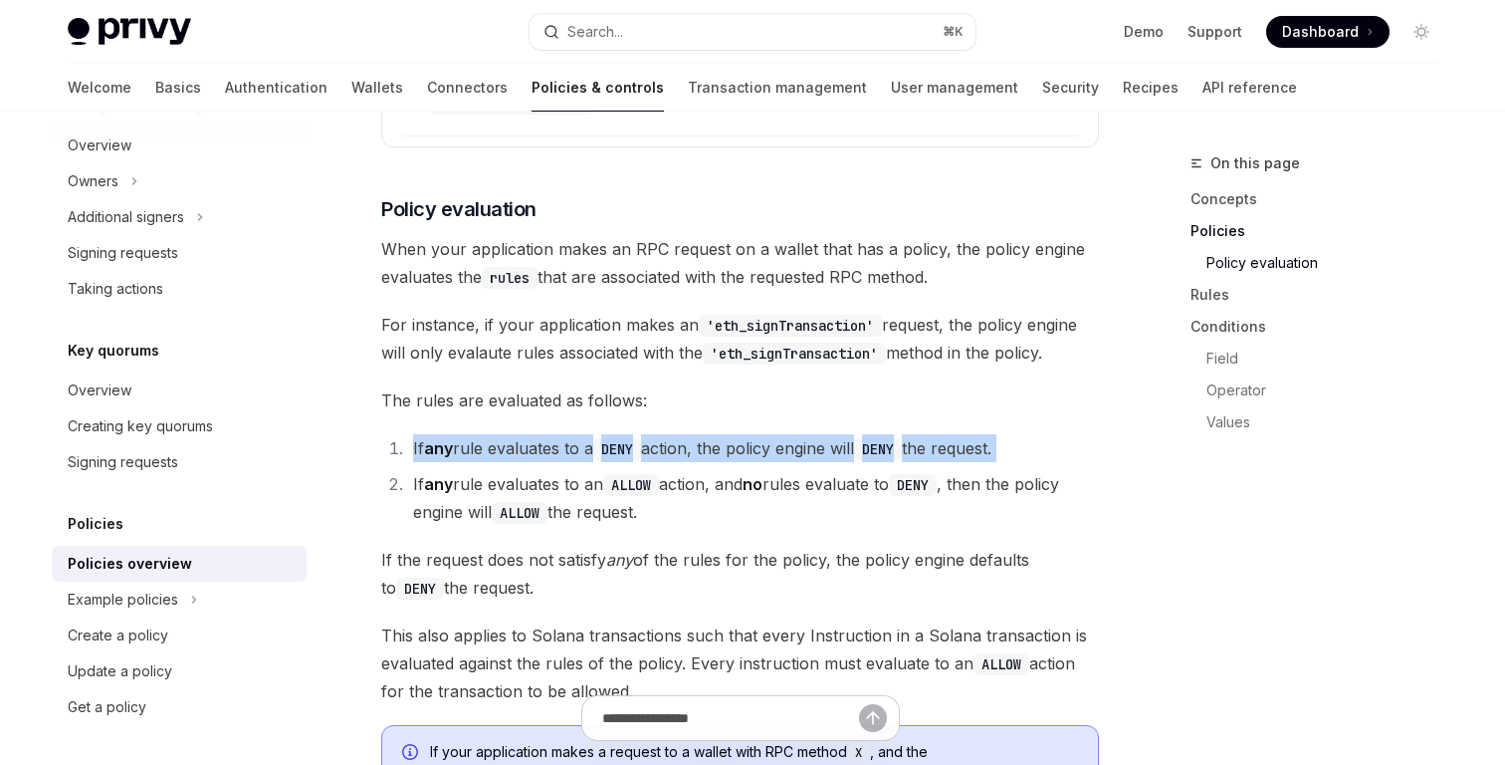
click at [508, 434] on li "If any rule evaluates to a DENY action, the policy engine will DENY the request." at bounding box center [753, 448] width 692 height 28
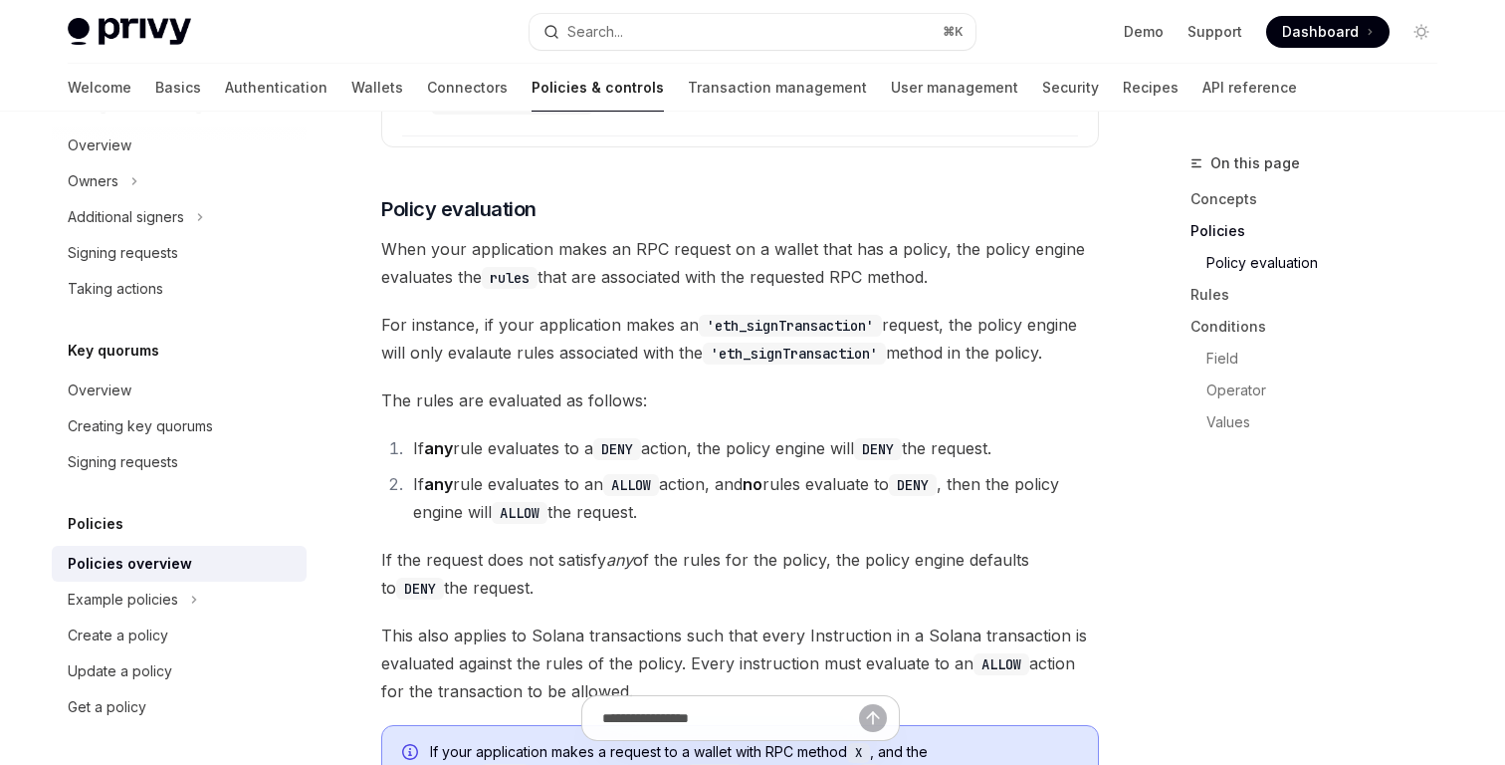
click at [512, 546] on span "If the request does not satisfy any of the rules for the policy, the policy eng…" at bounding box center [740, 574] width 718 height 56
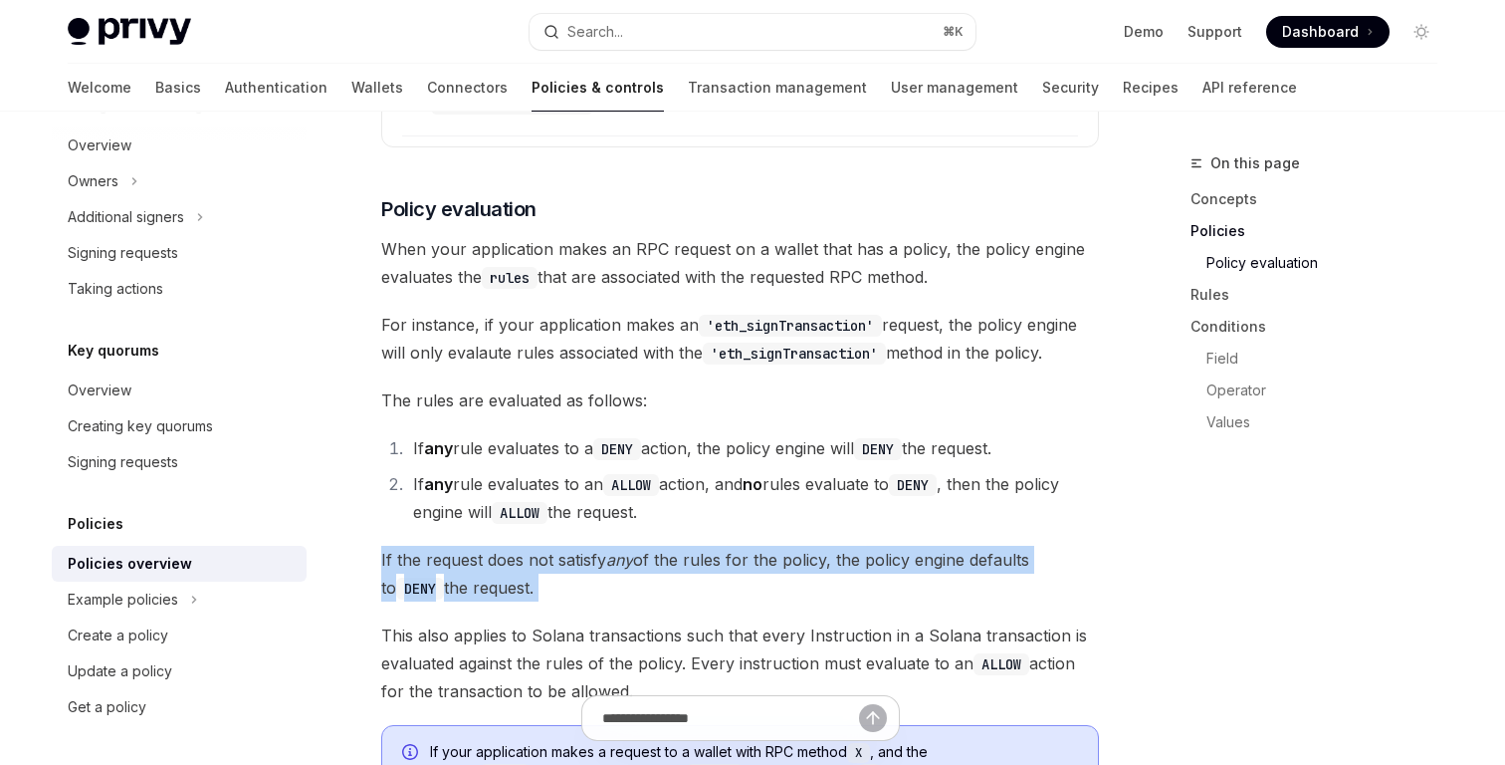
click at [512, 546] on span "If the request does not satisfy any of the rules for the policy, the policy eng…" at bounding box center [740, 574] width 718 height 56
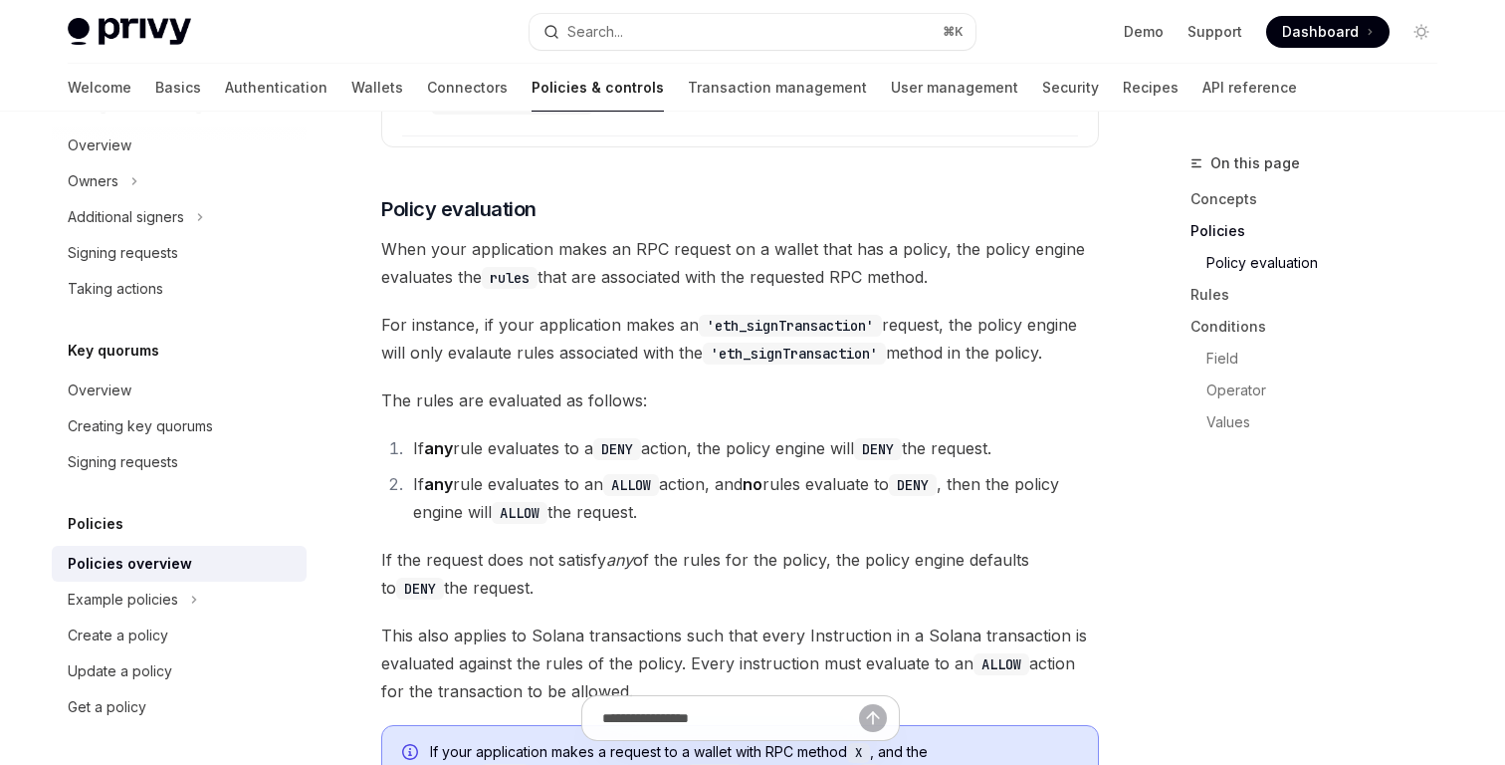
click at [584, 434] on ol "If any rule evaluates to a DENY action, the policy engine will DENY the request…" at bounding box center [740, 480] width 718 height 92
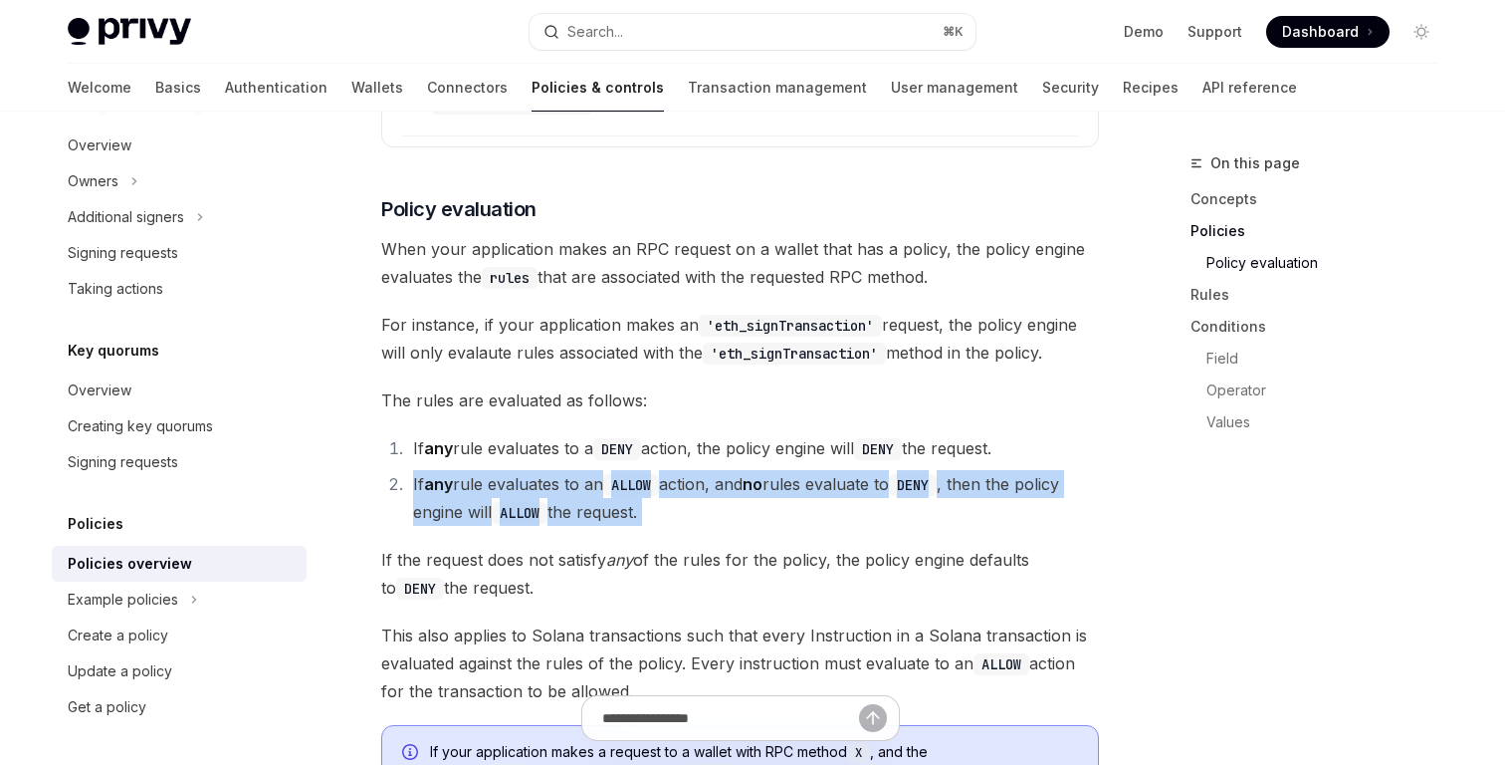
click at [584, 434] on ol "If any rule evaluates to a DENY action, the policy engine will DENY the request…" at bounding box center [740, 480] width 718 height 92
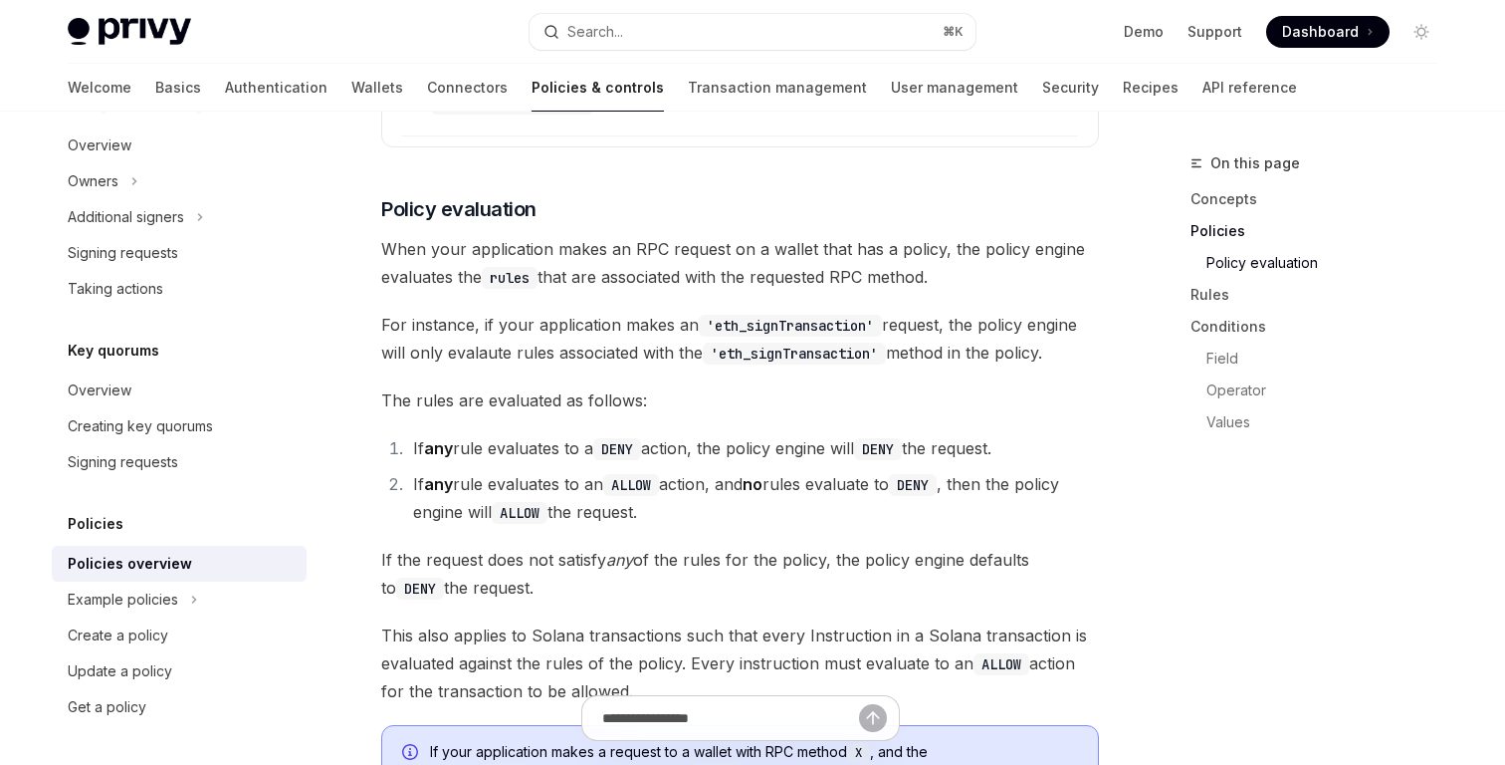
click at [577, 434] on li "If any rule evaluates to a DENY action, the policy engine will DENY the request." at bounding box center [753, 448] width 692 height 28
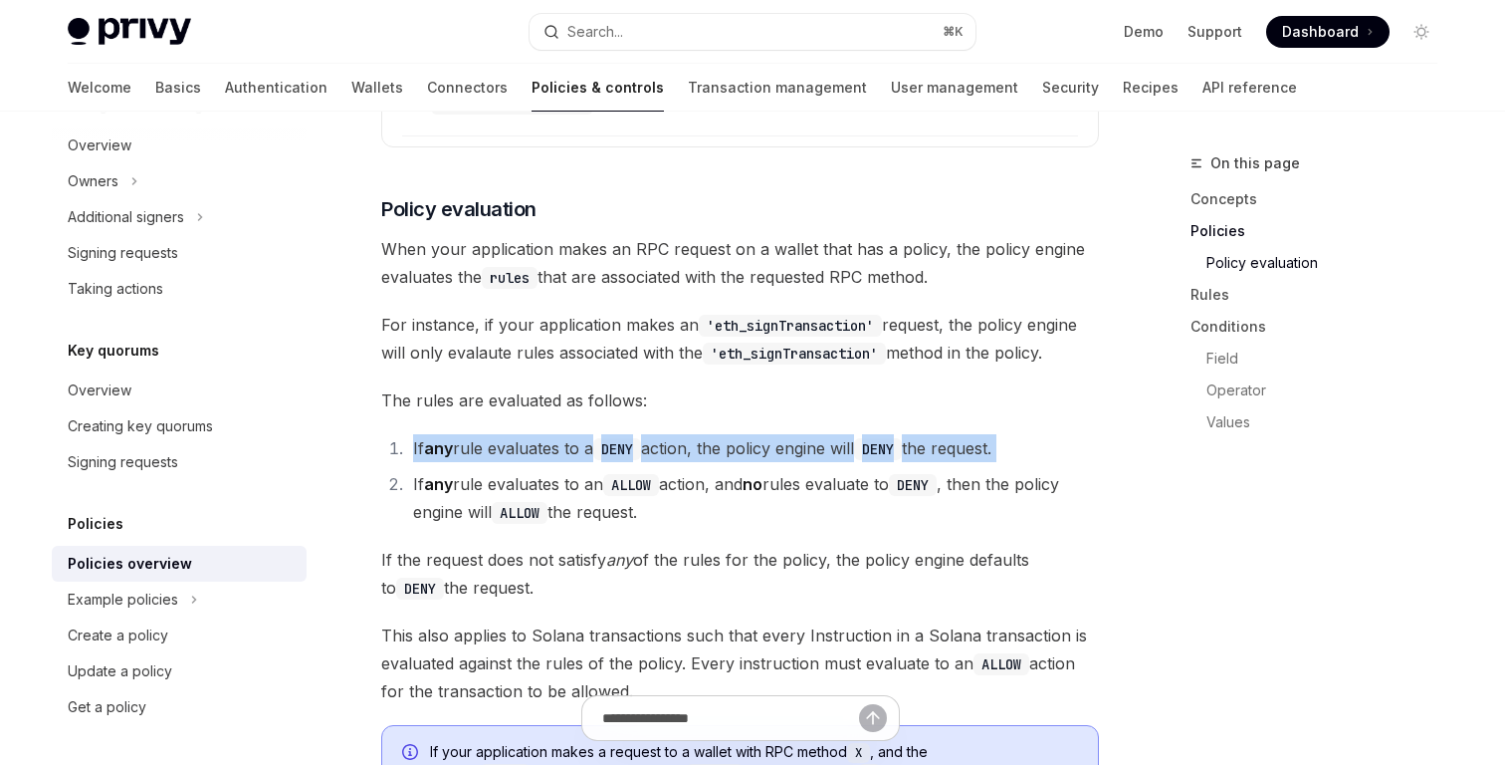
click at [577, 434] on li "If any rule evaluates to a DENY action, the policy engine will DENY the request." at bounding box center [753, 448] width 692 height 28
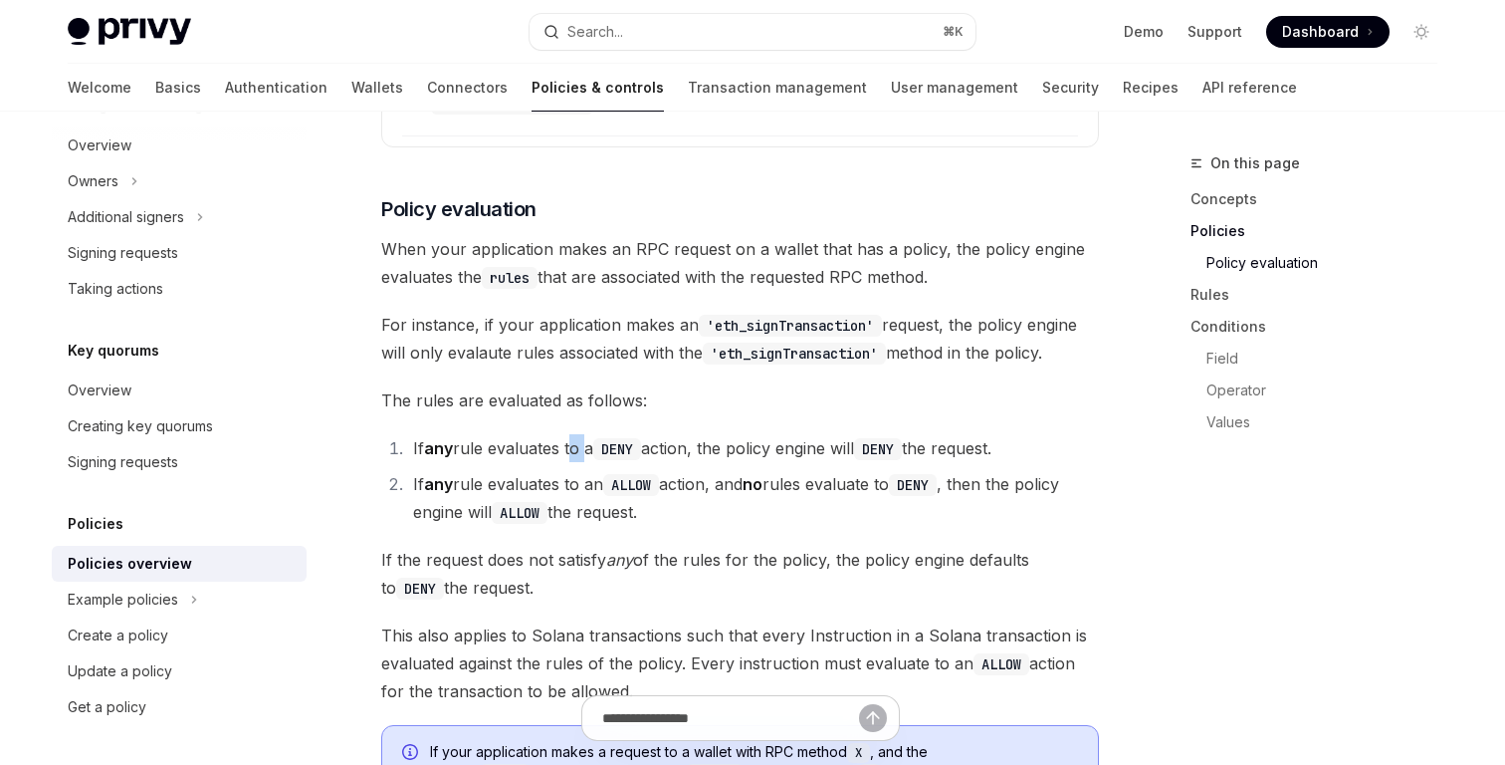
click at [577, 434] on li "If any rule evaluates to a DENY action, the policy engine will DENY the request." at bounding box center [753, 448] width 692 height 28
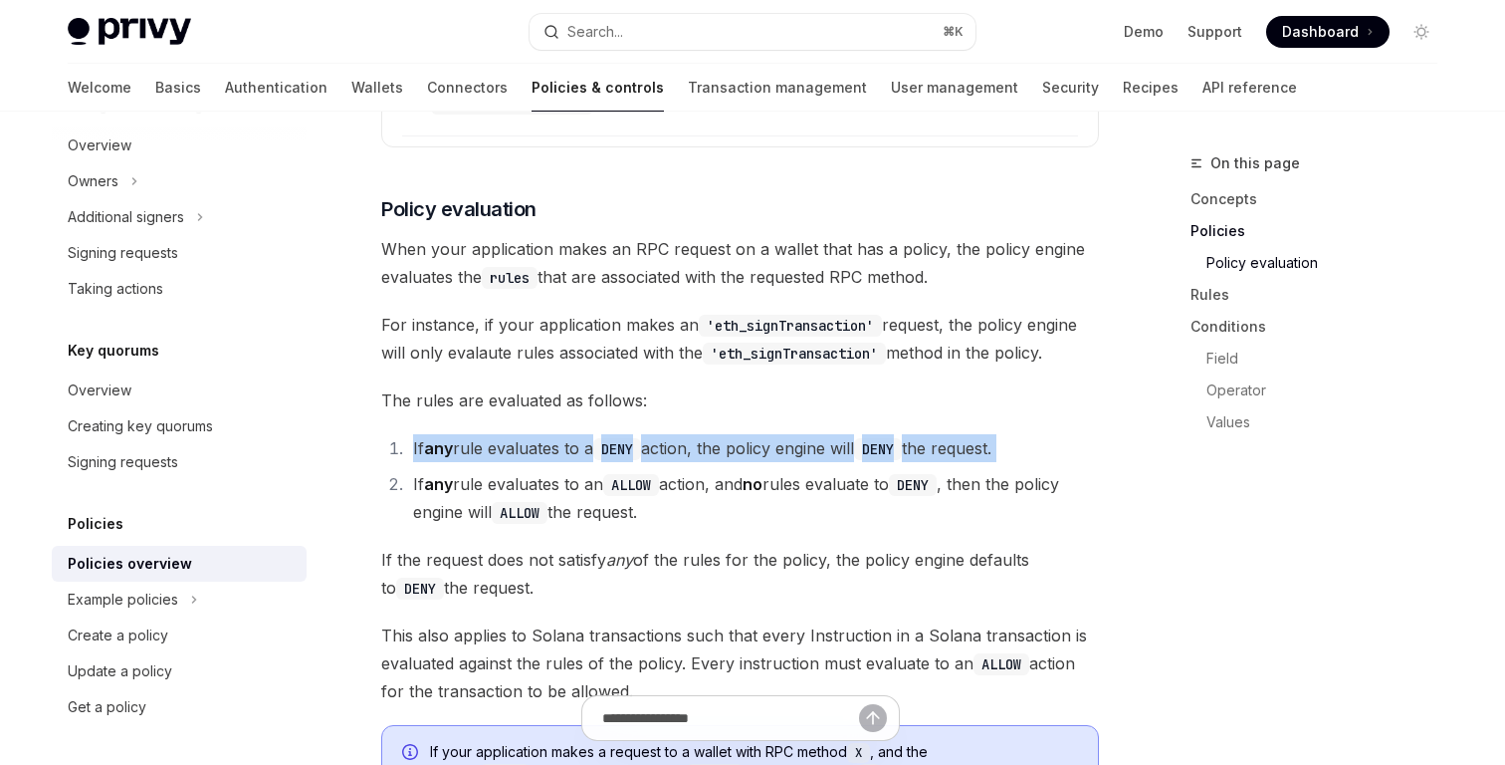
click at [577, 434] on li "If any rule evaluates to a DENY action, the policy engine will DENY the request." at bounding box center [753, 448] width 692 height 28
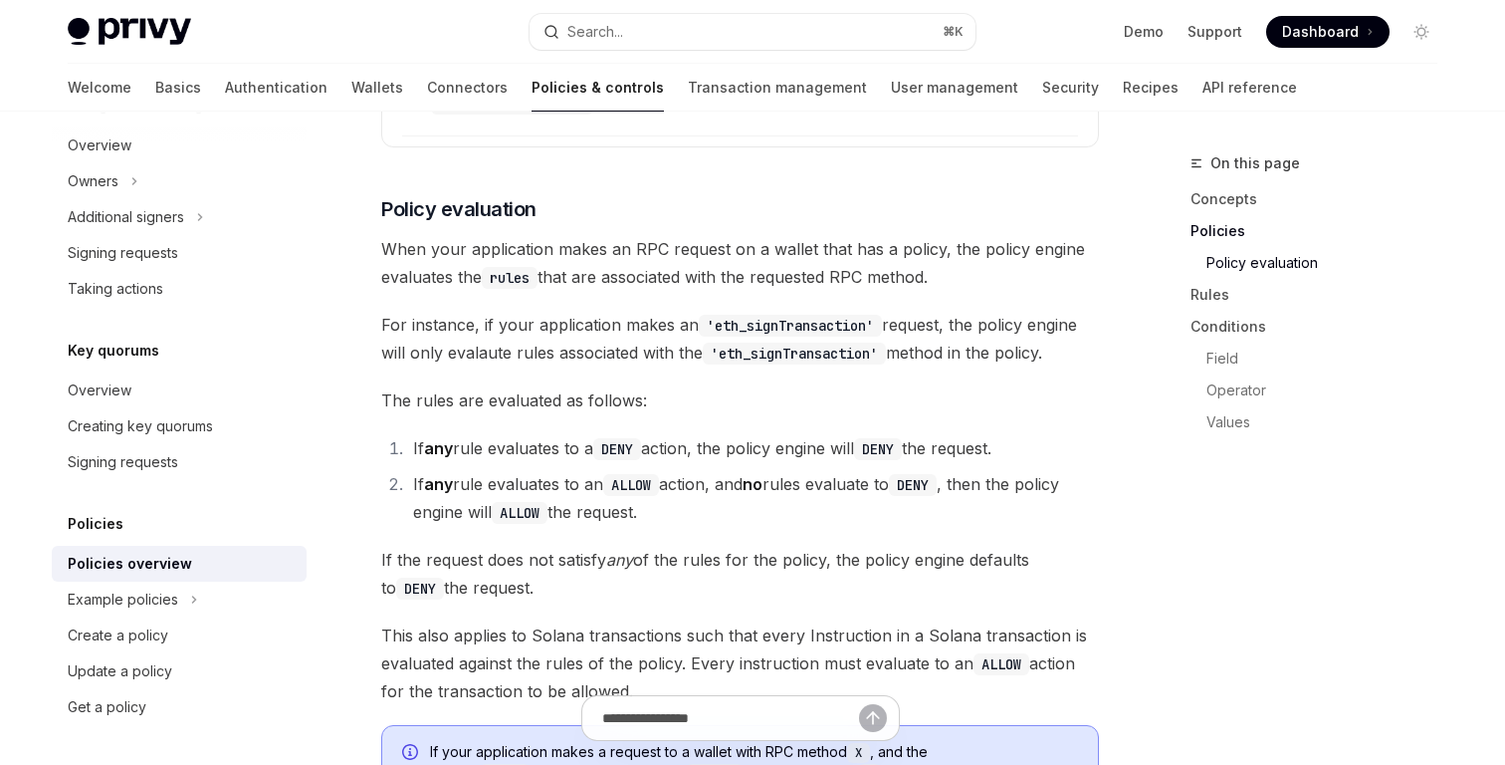
click at [580, 546] on span "If the request does not satisfy any of the rules for the policy, the policy eng…" at bounding box center [740, 574] width 718 height 56
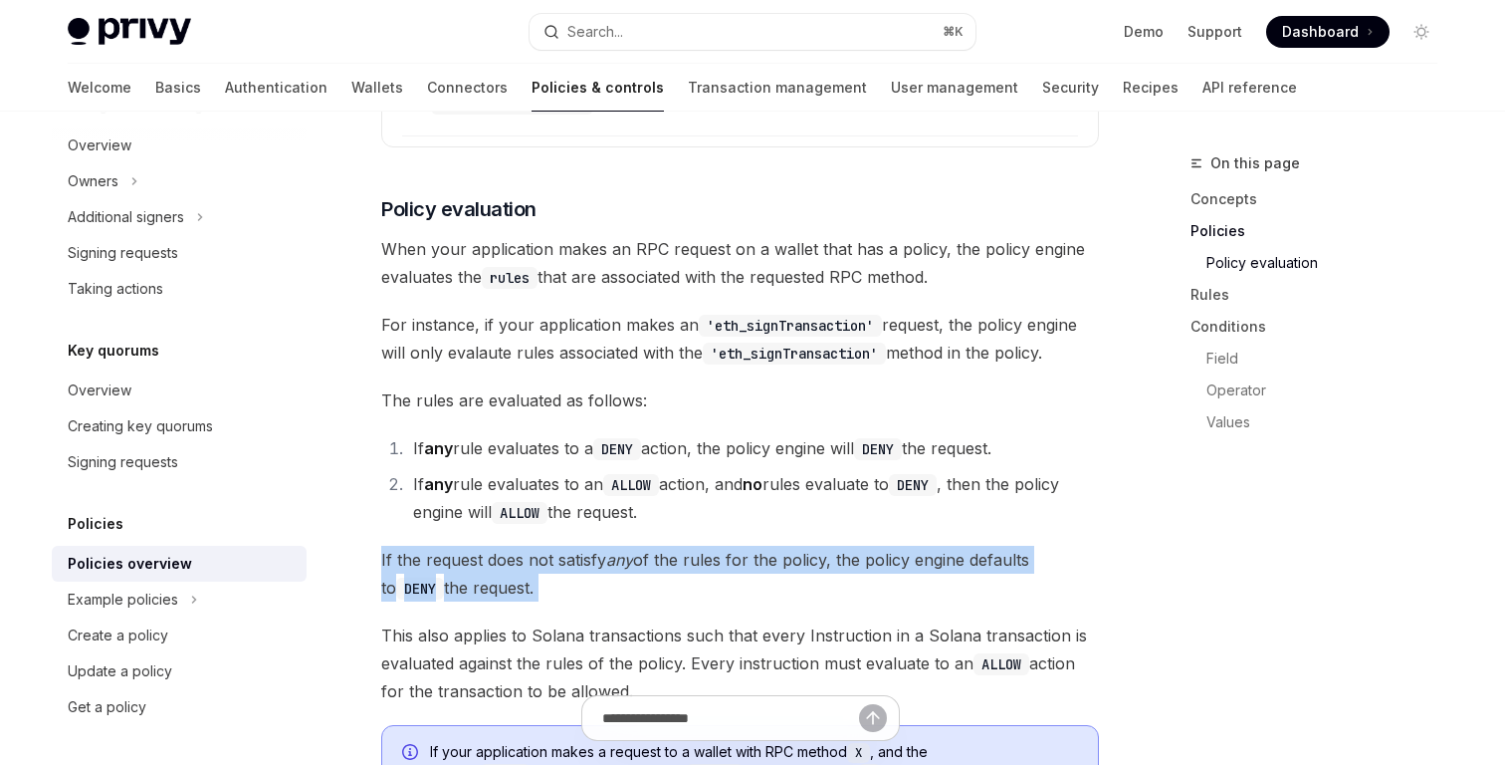
click at [580, 546] on span "If the request does not satisfy any of the rules for the policy, the policy eng…" at bounding box center [740, 574] width 718 height 56
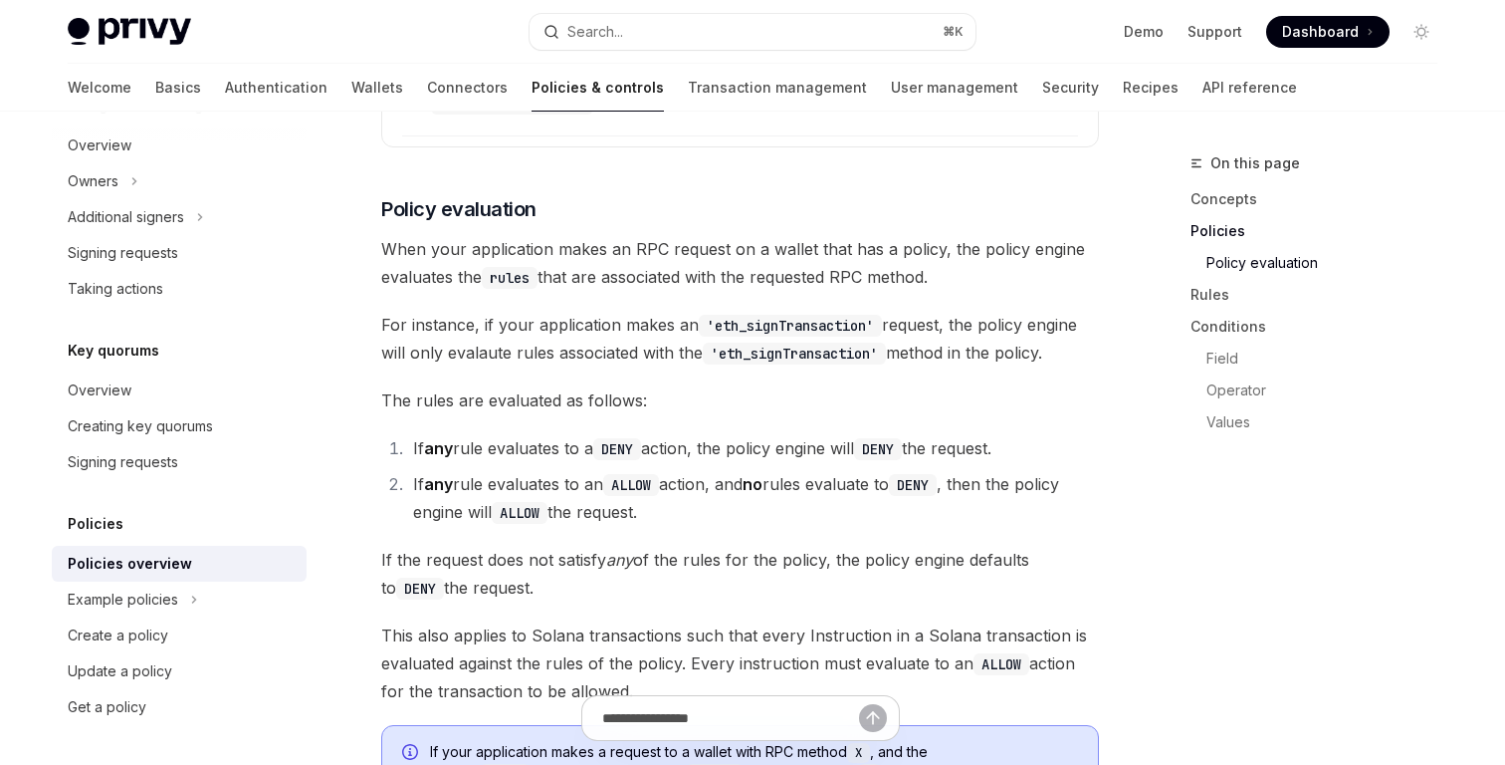
click at [584, 621] on span "This also applies to Solana transactions such that every Instruction in a Solan…" at bounding box center [740, 663] width 718 height 84
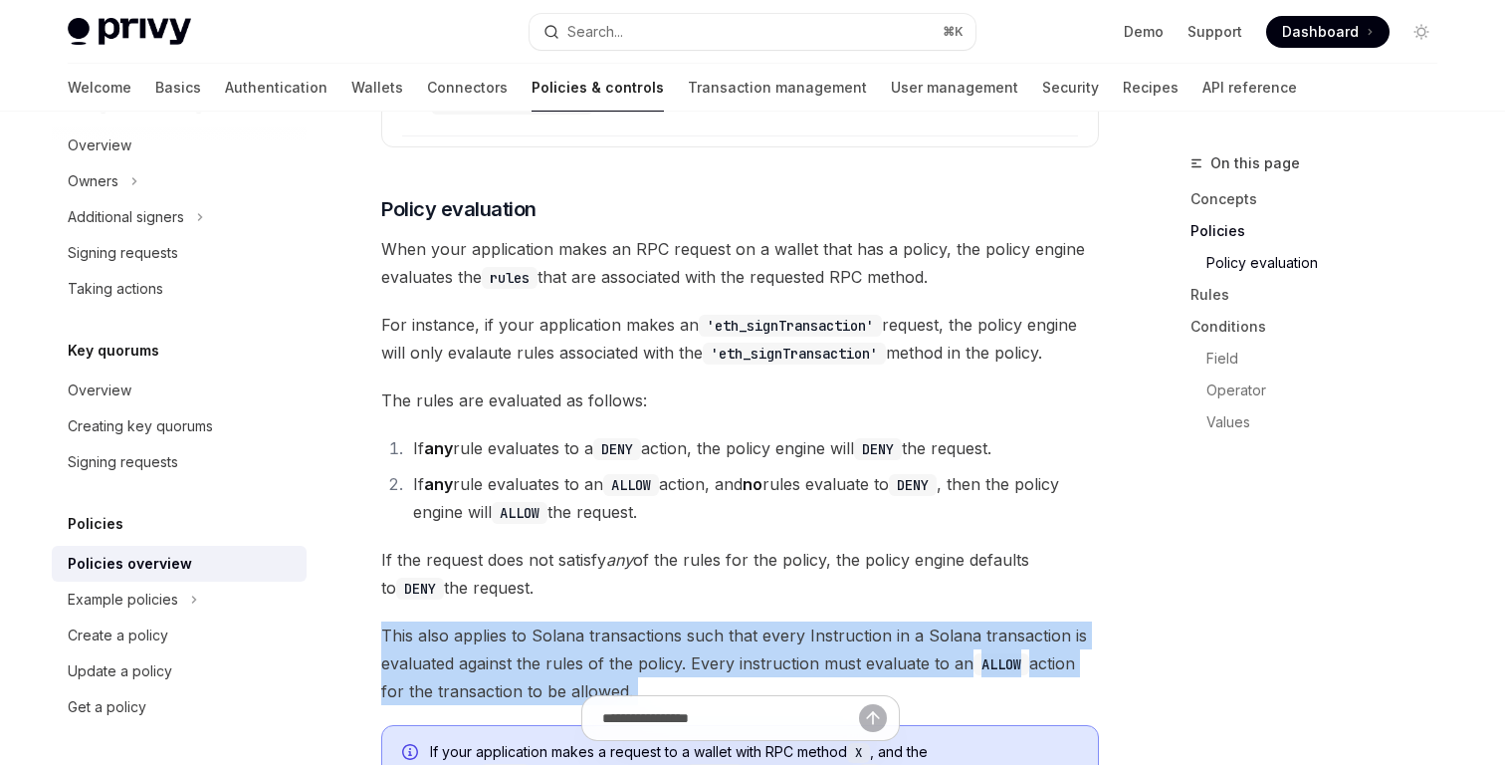
click at [584, 621] on span "This also applies to Solana transactions such that every Instruction in a Solan…" at bounding box center [740, 663] width 718 height 84
click at [644, 621] on span "This also applies to Solana transactions such that every Instruction in a Solan…" at bounding box center [740, 663] width 718 height 84
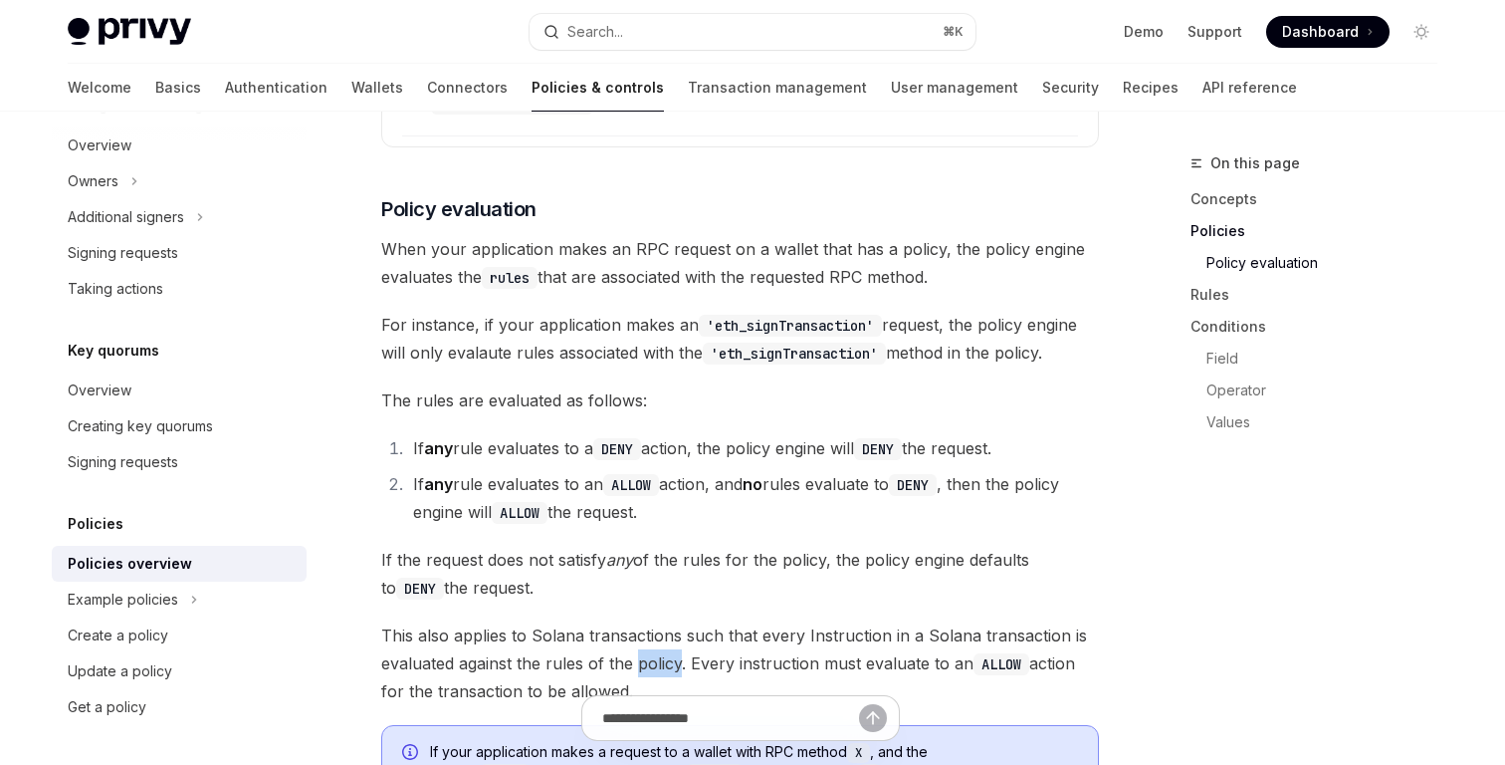
click at [644, 621] on span "This also applies to Solana transactions such that every Instruction in a Solan…" at bounding box center [740, 663] width 718 height 84
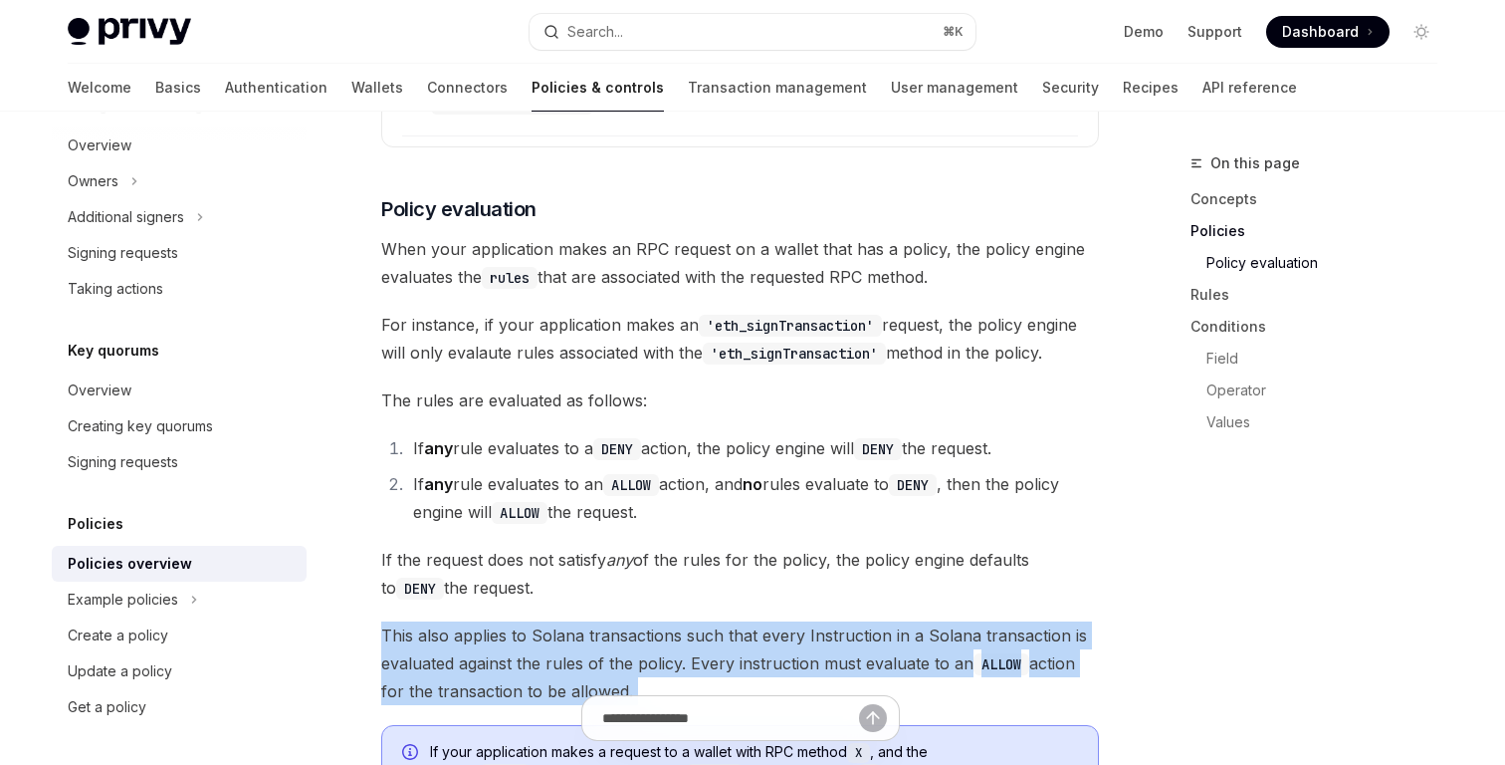
click at [644, 621] on span "This also applies to Solana transactions such that every Instruction in a Solan…" at bounding box center [740, 663] width 718 height 84
click at [647, 630] on span "This also applies to Solana transactions such that every Instruction in a Solan…" at bounding box center [740, 663] width 718 height 84
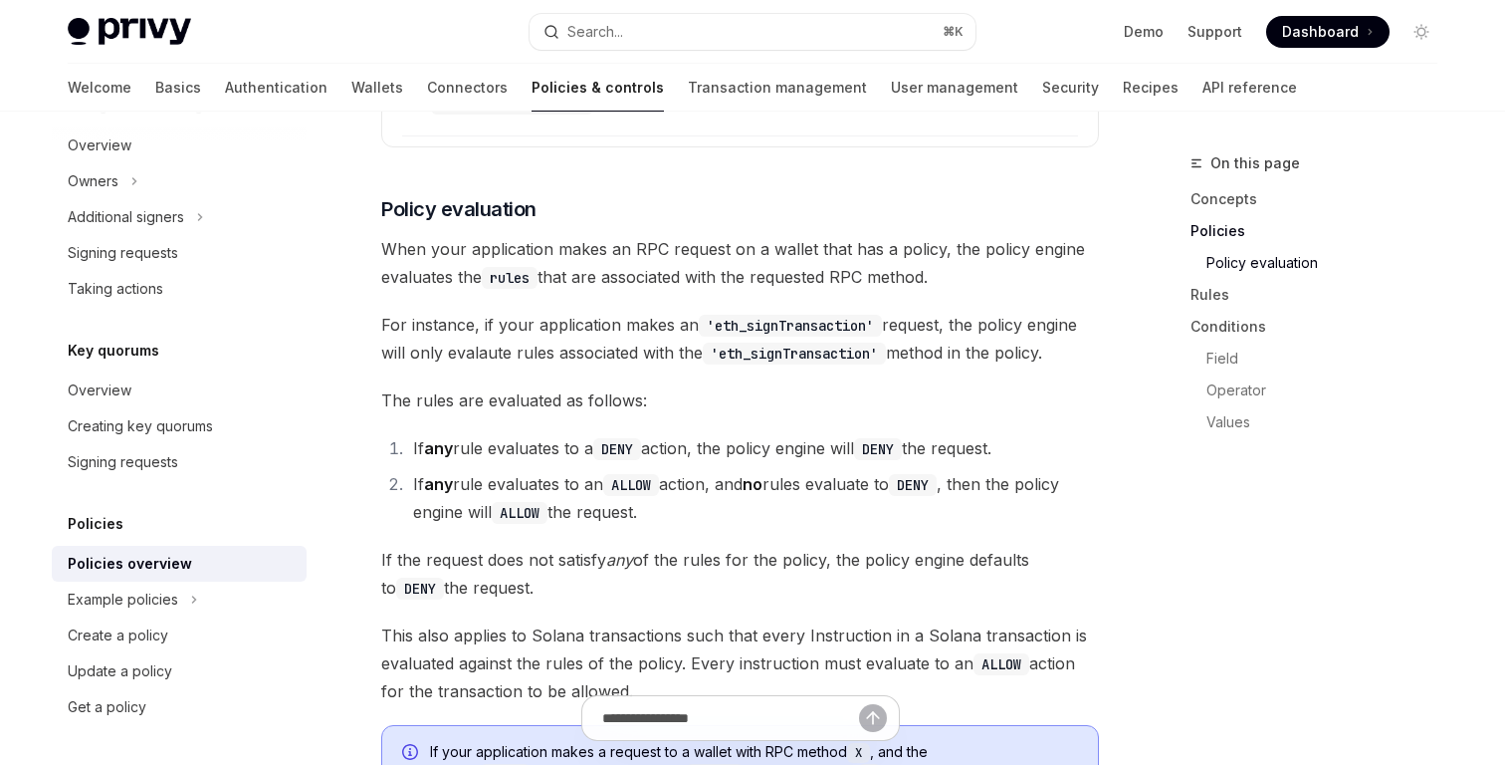
click at [661, 635] on span "This also applies to Solana transactions such that every Instruction in a Solan…" at bounding box center [740, 663] width 718 height 84
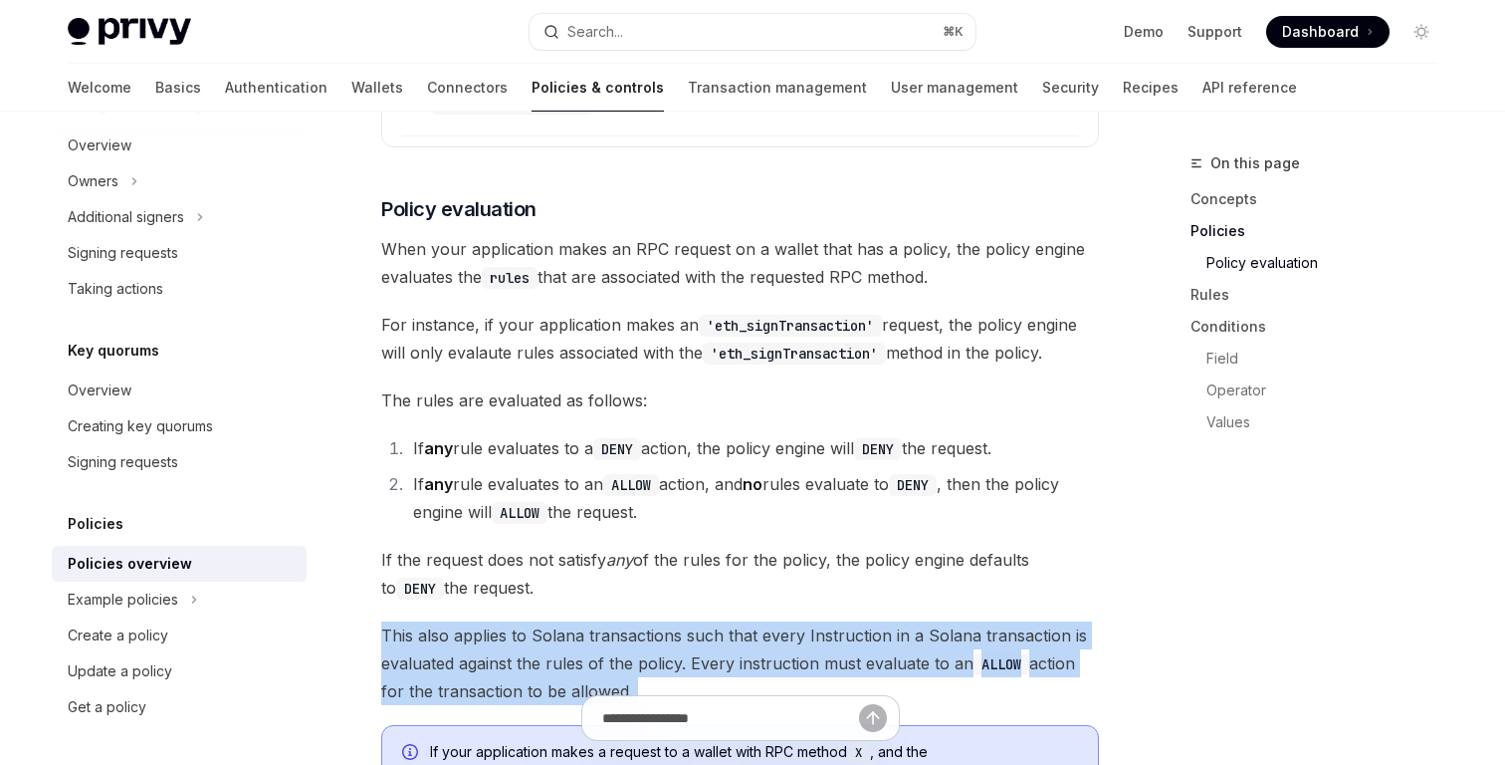
drag, startPoint x: 672, startPoint y: 635, endPoint x: 687, endPoint y: 616, distance: 24.1
click at [688, 621] on span "This also applies to Solana transactions such that every Instruction in a Solan…" at bounding box center [740, 663] width 718 height 84
click at [687, 621] on span "This also applies to Solana transactions such that every Instruction in a Solan…" at bounding box center [740, 663] width 718 height 84
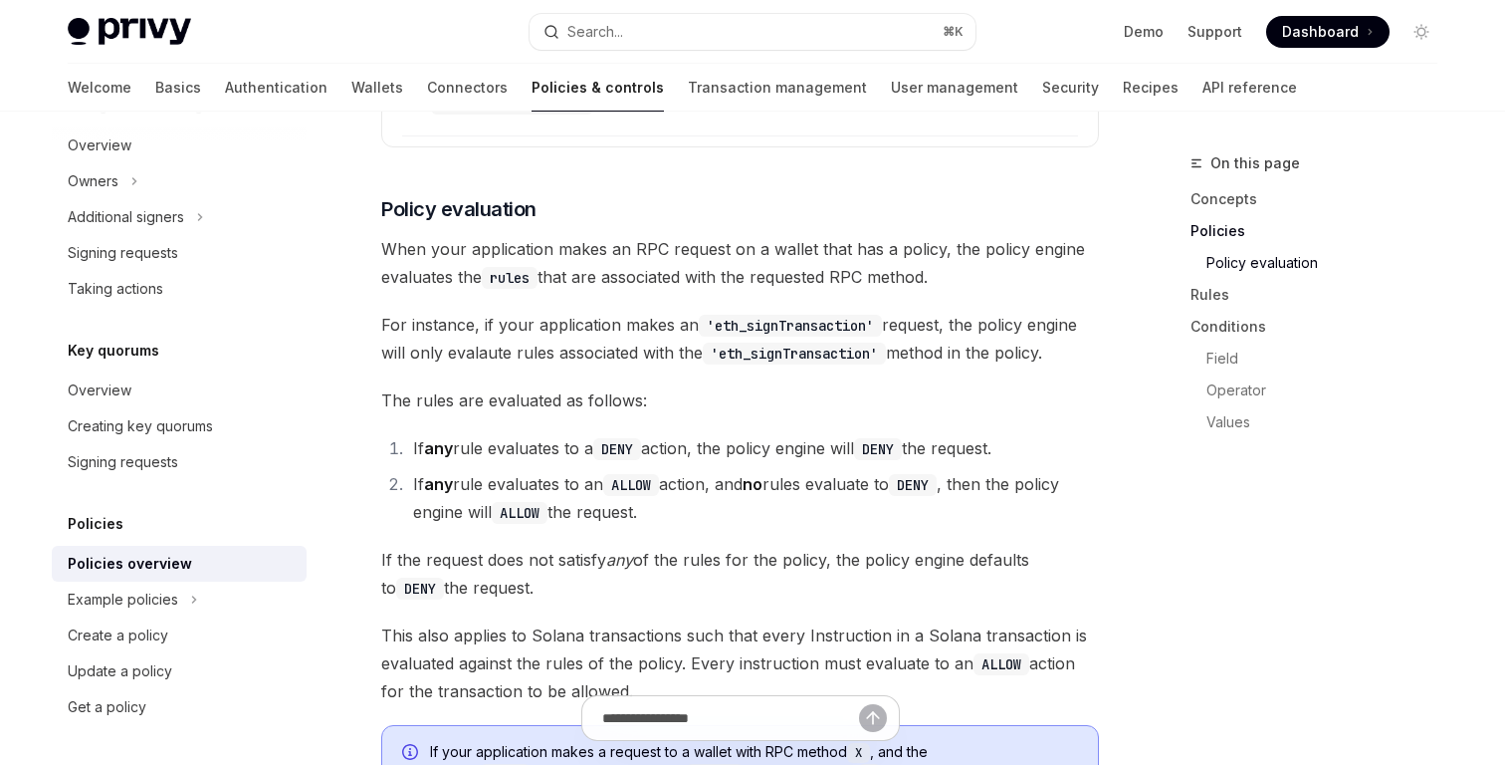
drag, startPoint x: 682, startPoint y: 610, endPoint x: 678, endPoint y: 633, distance: 23.2
click at [678, 633] on span "This also applies to Solana transactions such that every Instruction in a Solan…" at bounding box center [740, 663] width 718 height 84
drag, startPoint x: 678, startPoint y: 633, endPoint x: 691, endPoint y: 614, distance: 22.9
click at [691, 621] on span "This also applies to Solana transactions such that every Instruction in a Solan…" at bounding box center [740, 663] width 718 height 84
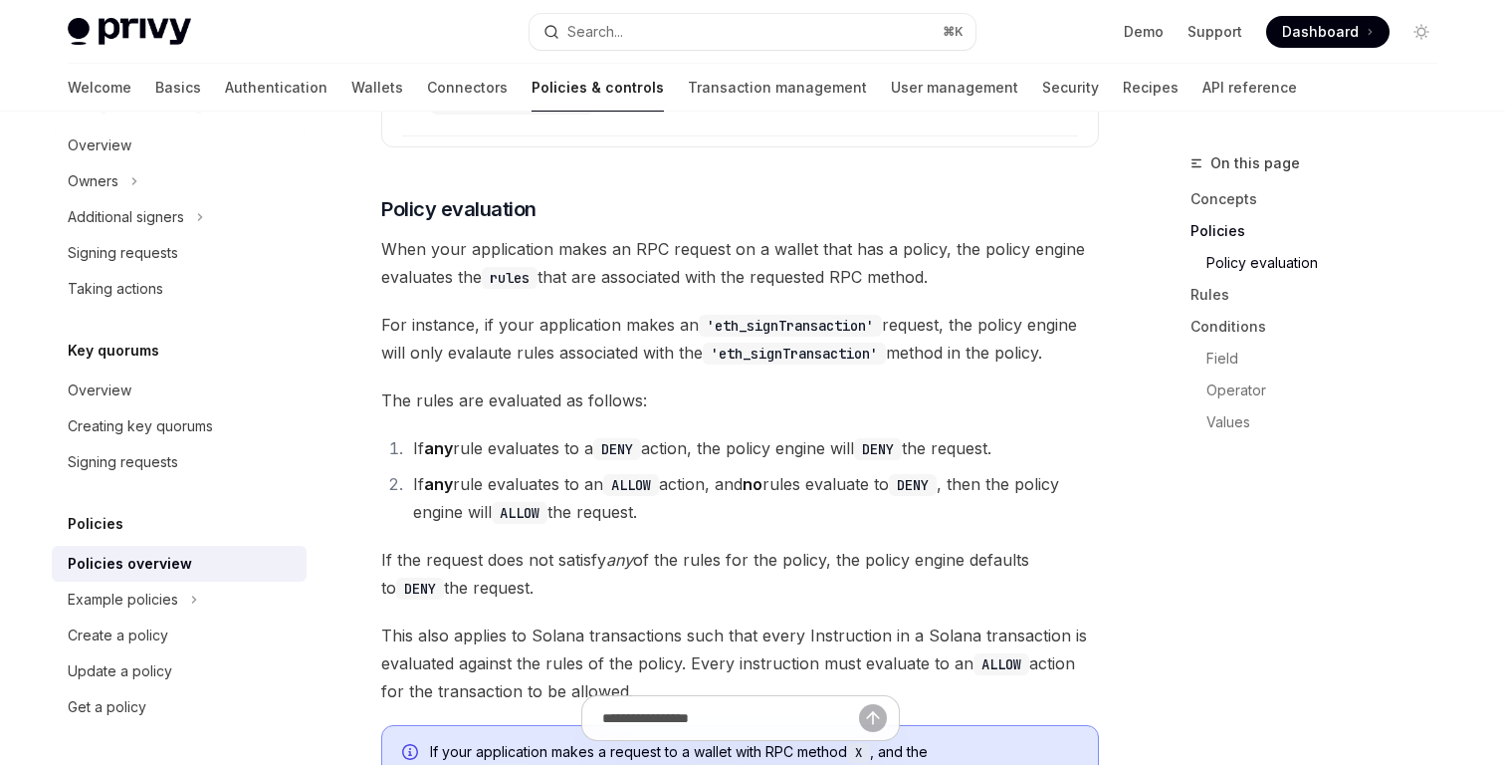
drag, startPoint x: 691, startPoint y: 610, endPoint x: 683, endPoint y: 625, distance: 16.9
click at [683, 625] on span "This also applies to Solana transactions such that every Instruction in a Solan…" at bounding box center [740, 663] width 718 height 84
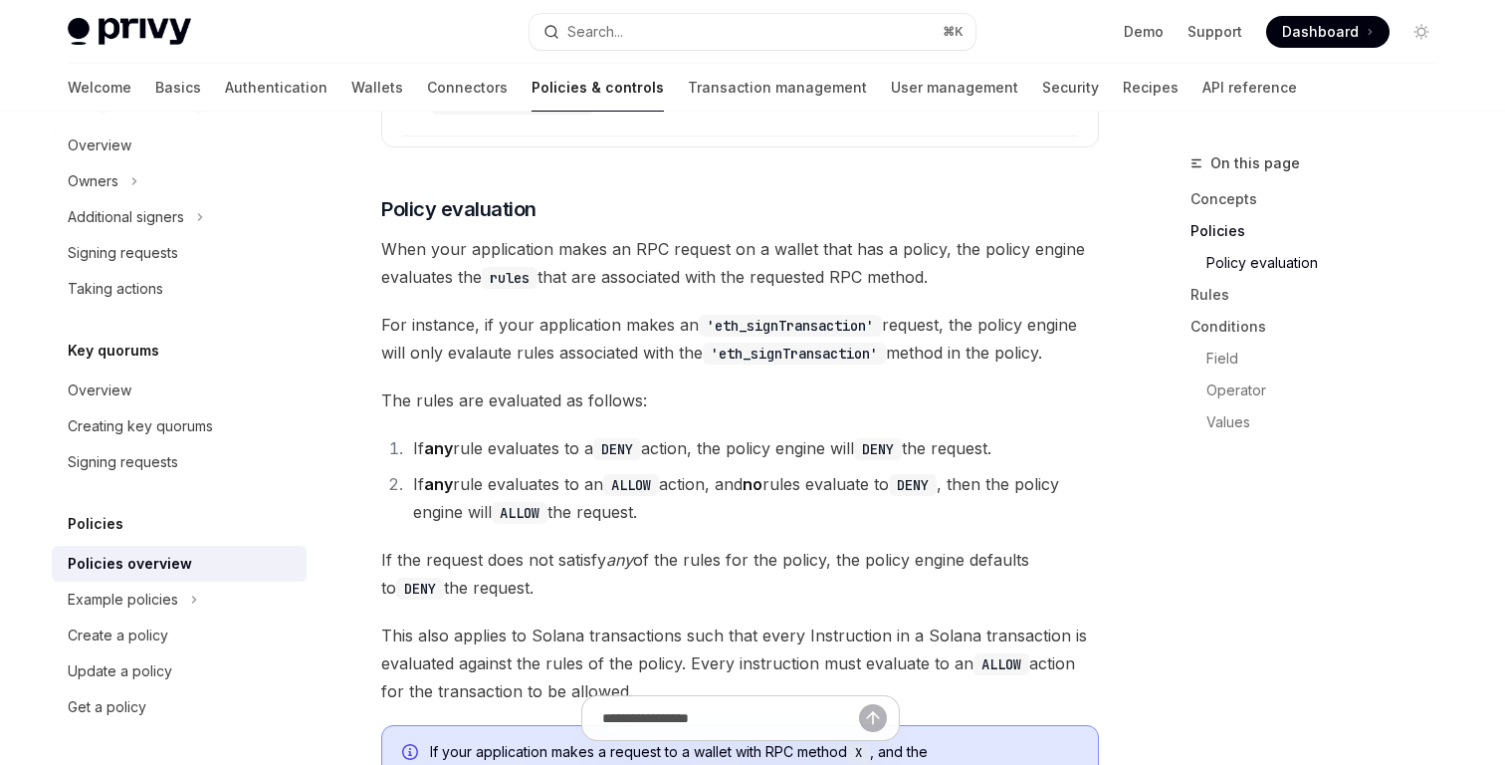
click at [685, 470] on li "If any rule evaluates to an ALLOW action, and no rules evaluate to DENY , then …" at bounding box center [753, 498] width 692 height 56
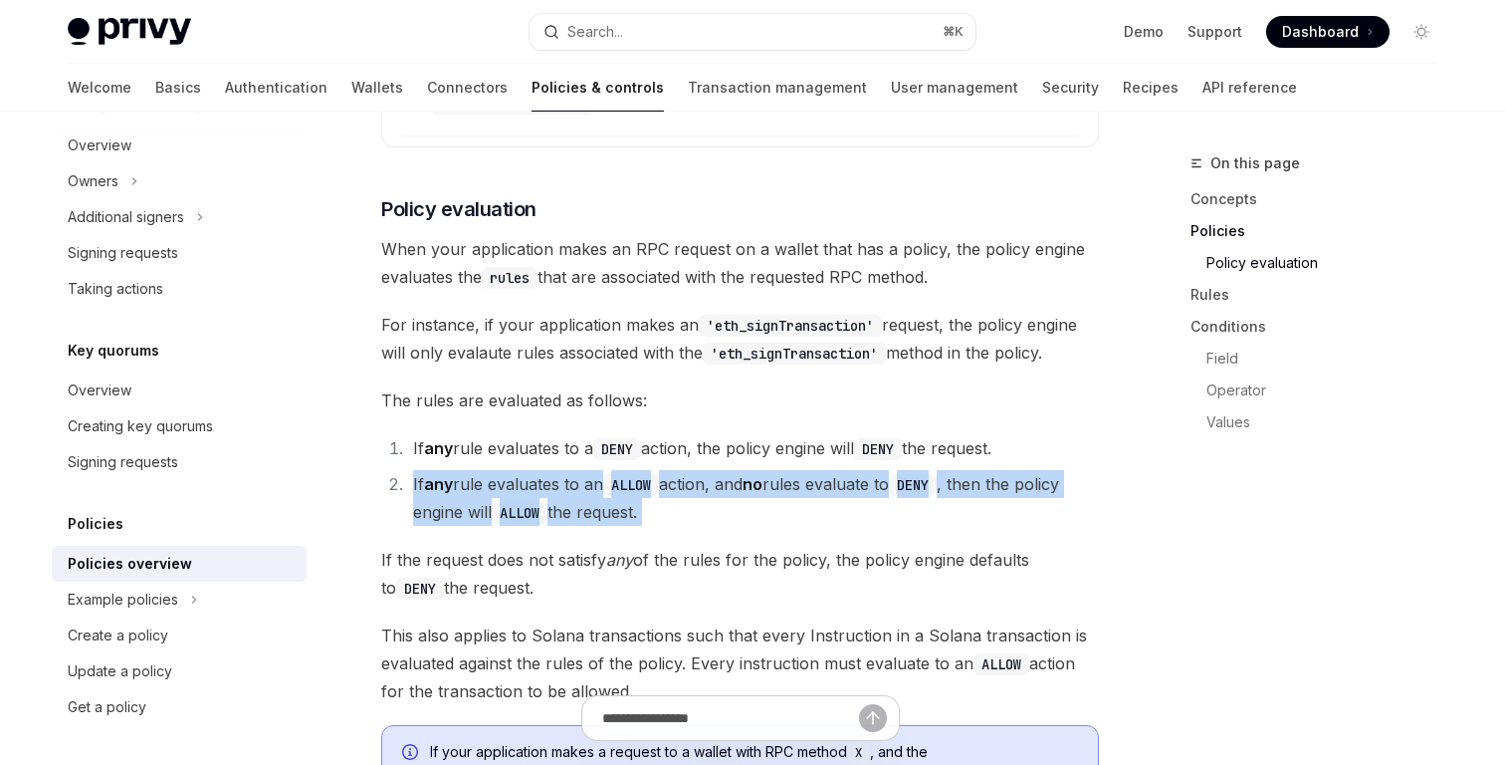
click at [685, 470] on li "If any rule evaluates to an ALLOW action, and no rules evaluate to DENY , then …" at bounding box center [753, 498] width 692 height 56
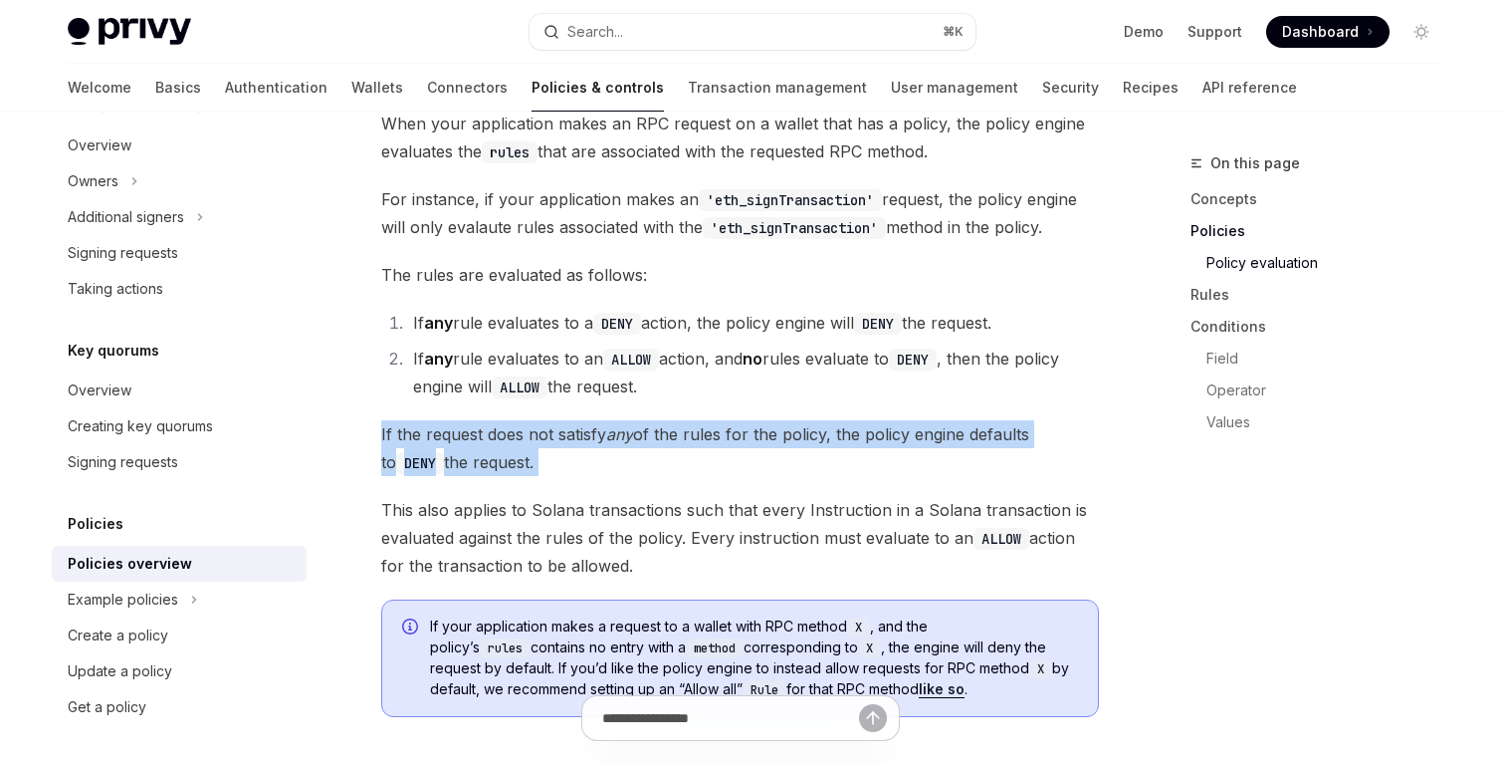
scroll to position [2479, 0]
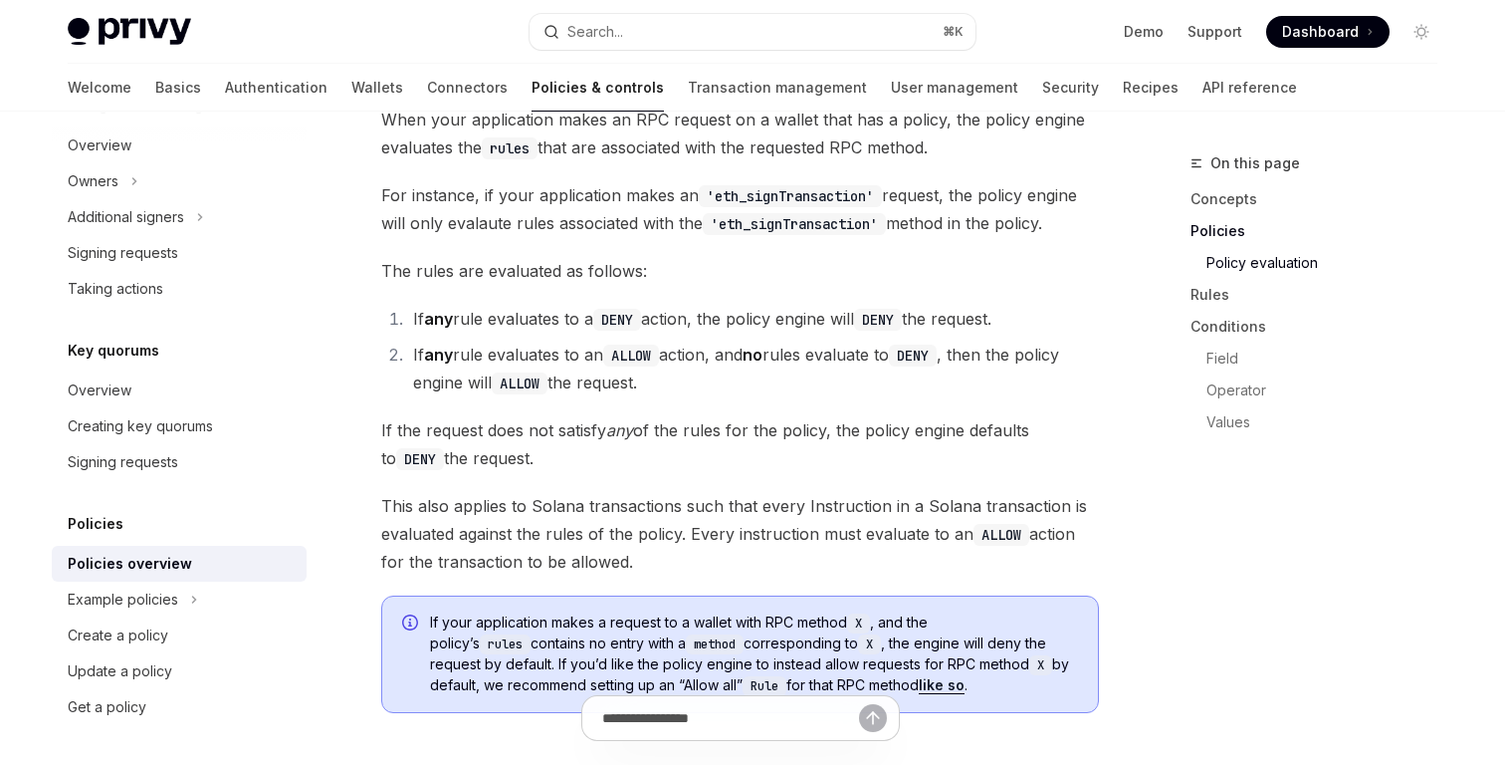
click at [673, 612] on span "If your application makes a request to a wallet with RPC method X , and the pol…" at bounding box center [754, 654] width 648 height 84
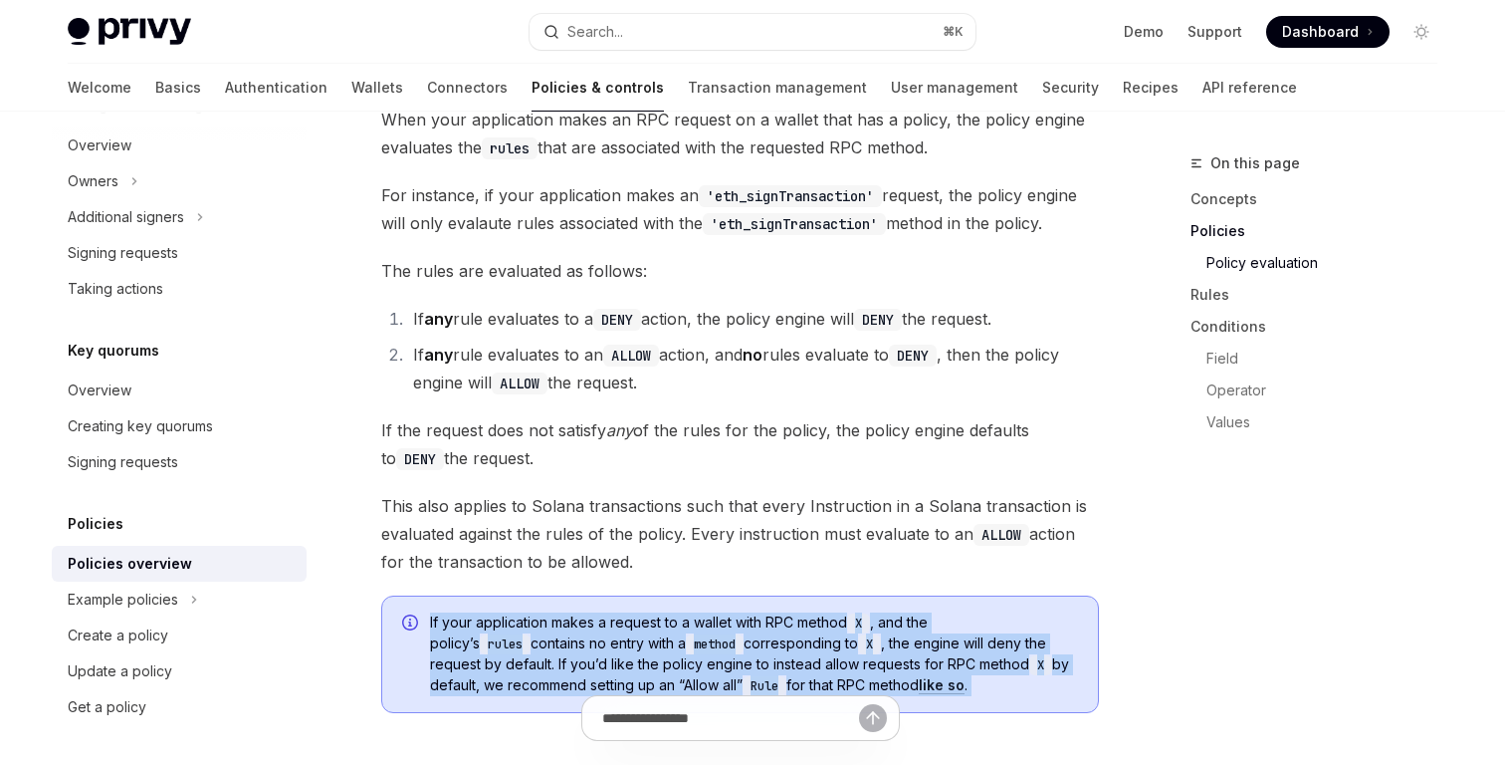
click at [673, 612] on span "If your application makes a request to a wallet with RPC method X , and the pol…" at bounding box center [754, 654] width 648 height 84
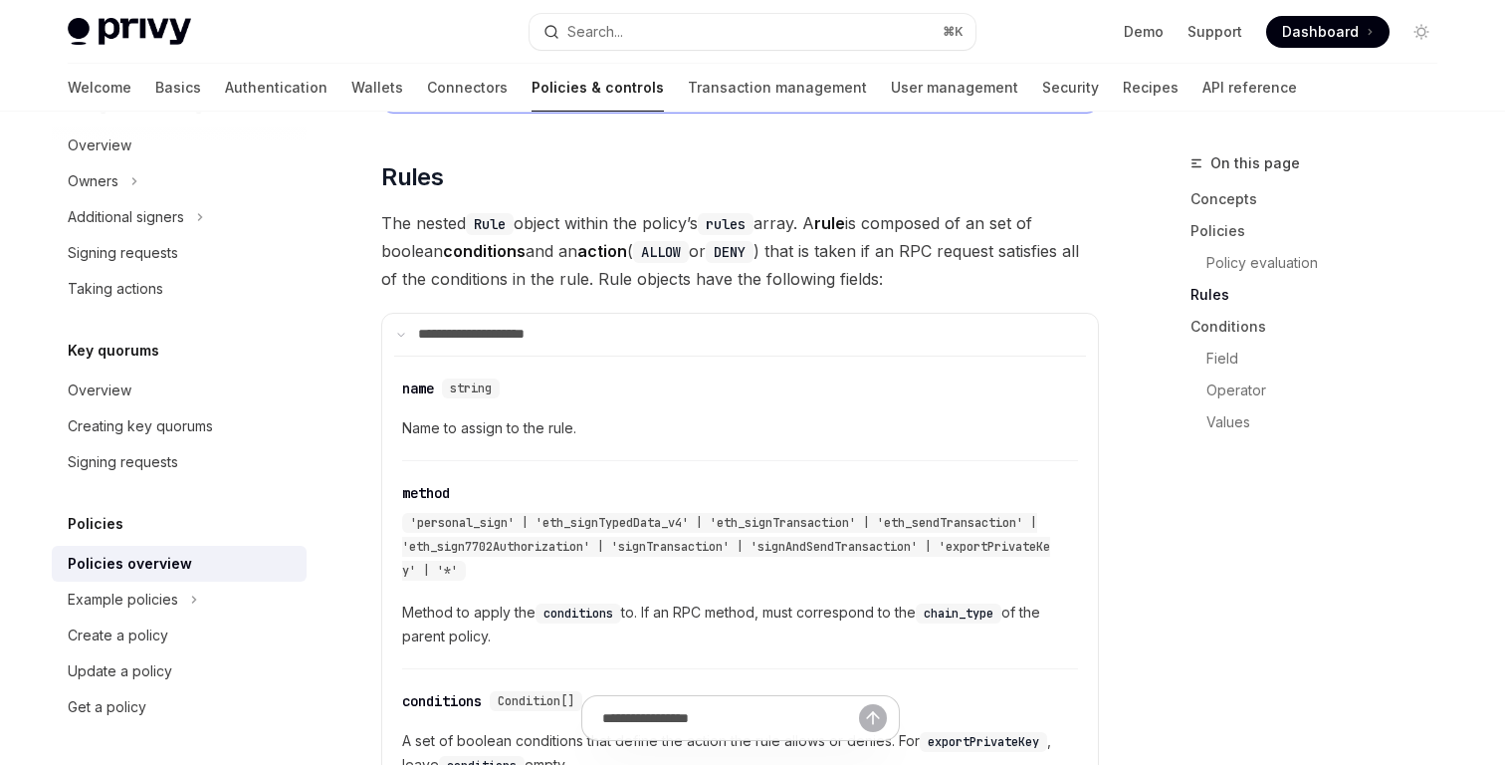
scroll to position [3080, 0]
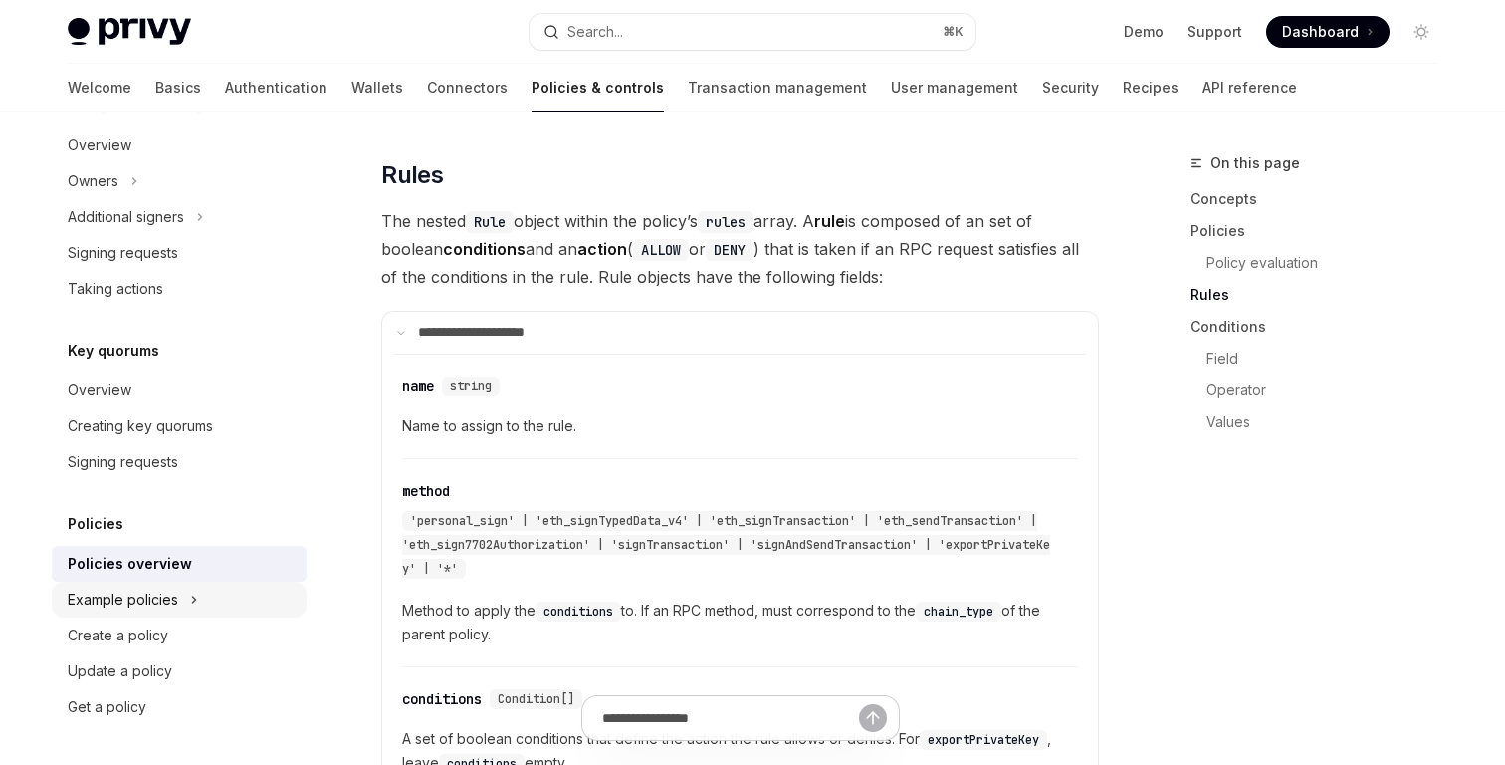
click at [146, 603] on div "Example policies" at bounding box center [123, 599] width 111 height 24
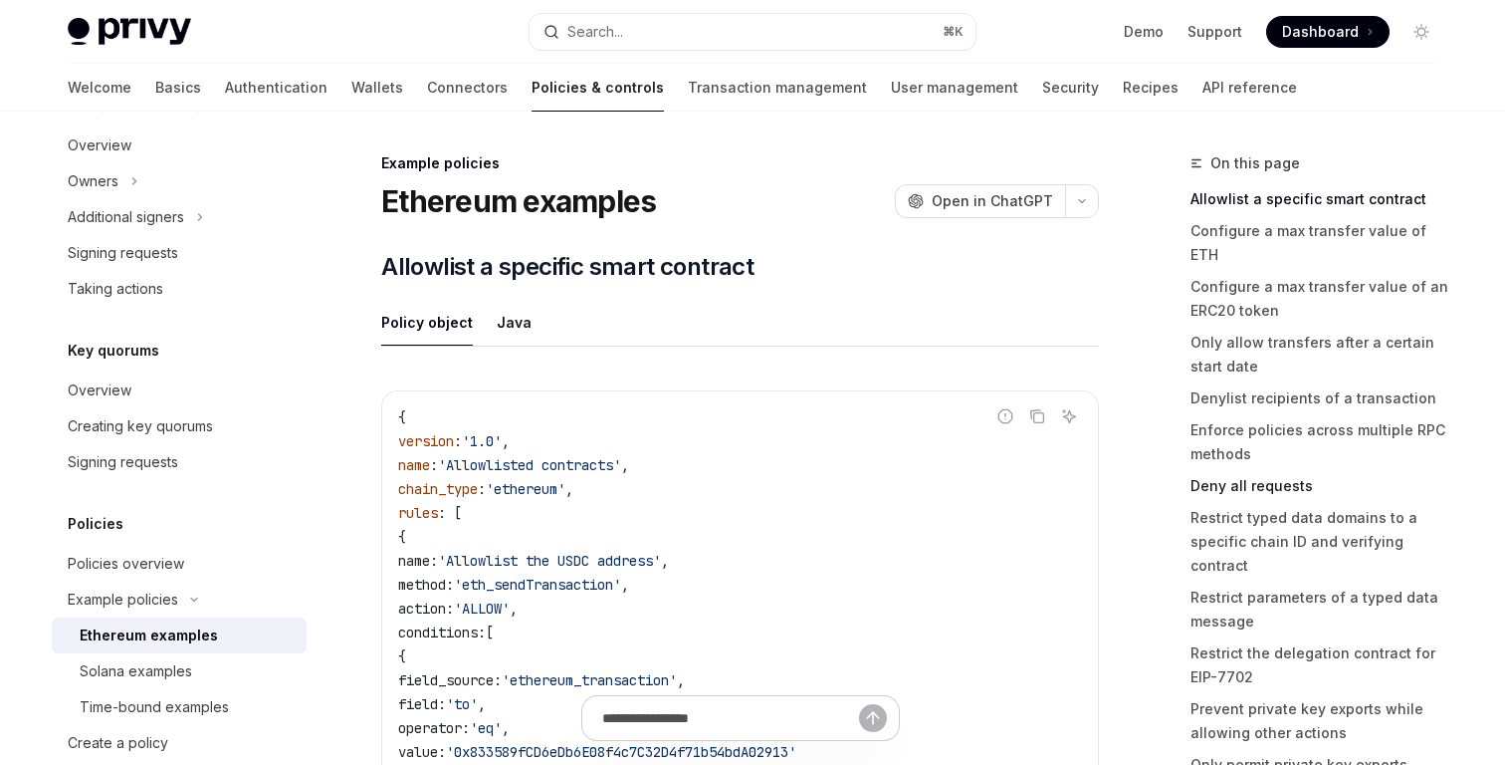
click at [1229, 470] on link "Deny all requests" at bounding box center [1322, 486] width 263 height 32
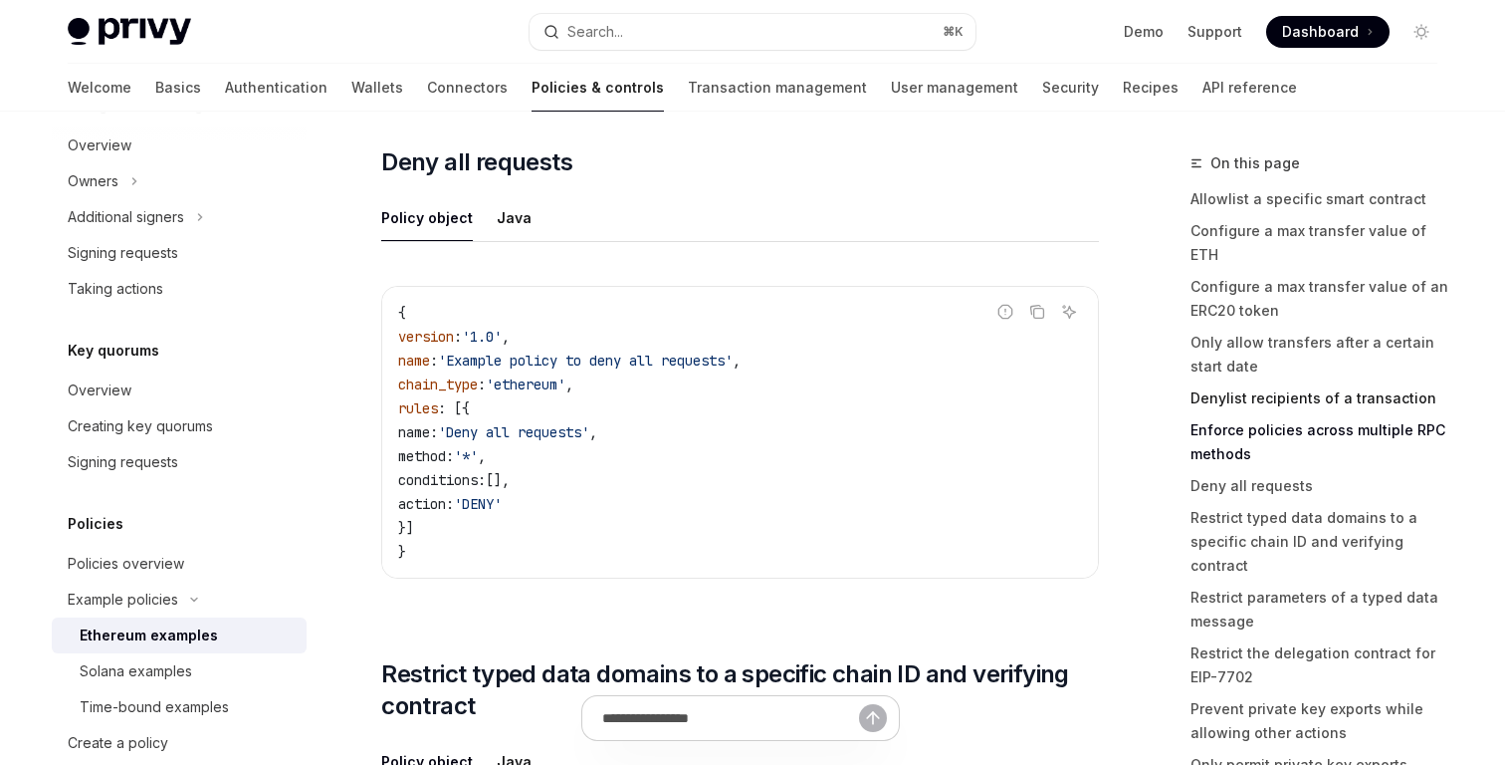
click at [1227, 382] on link "Denylist recipients of a transaction" at bounding box center [1322, 398] width 263 height 32
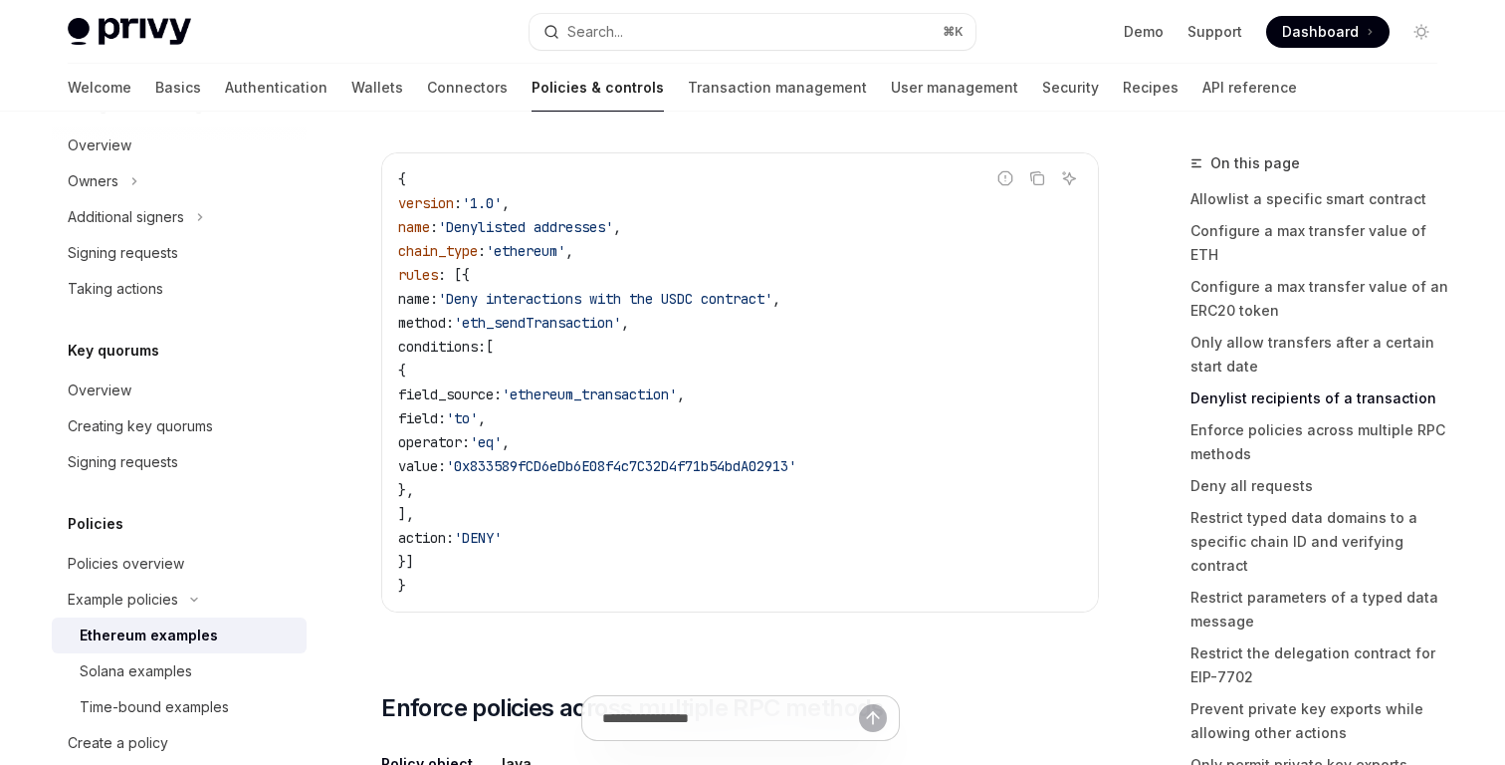
scroll to position [4330, 0]
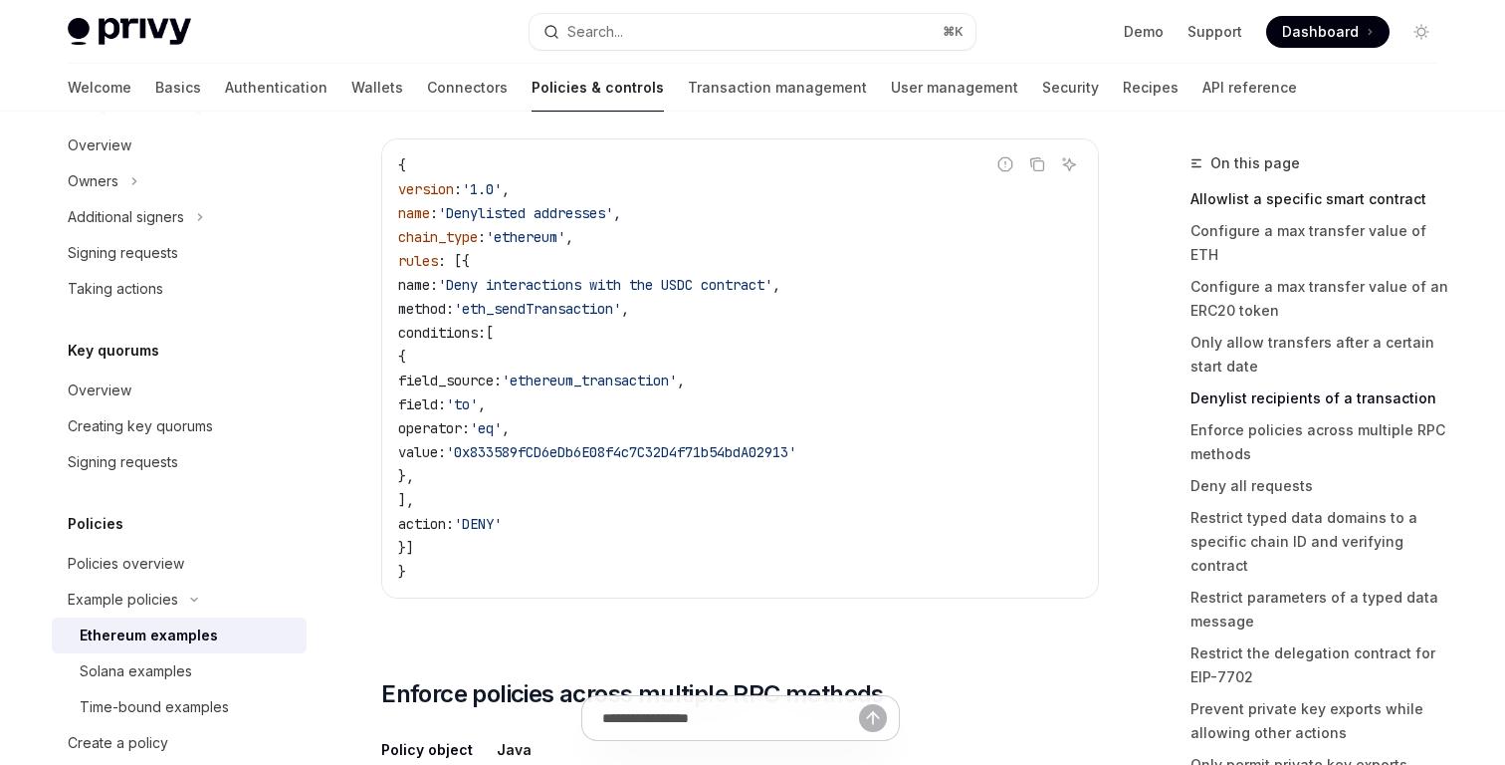
click at [1230, 205] on link "Allowlist a specific smart contract" at bounding box center [1322, 199] width 263 height 32
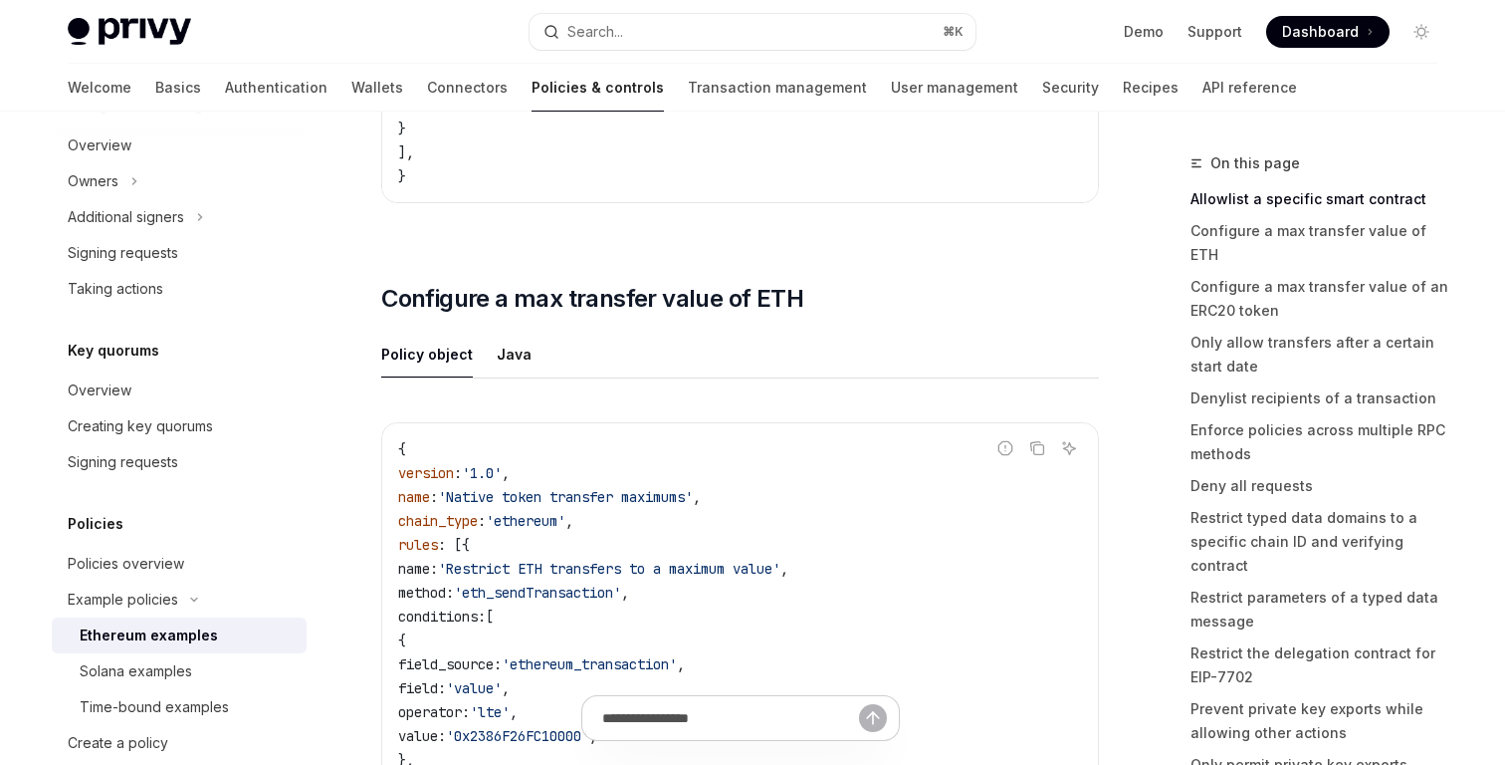
scroll to position [1162, 0]
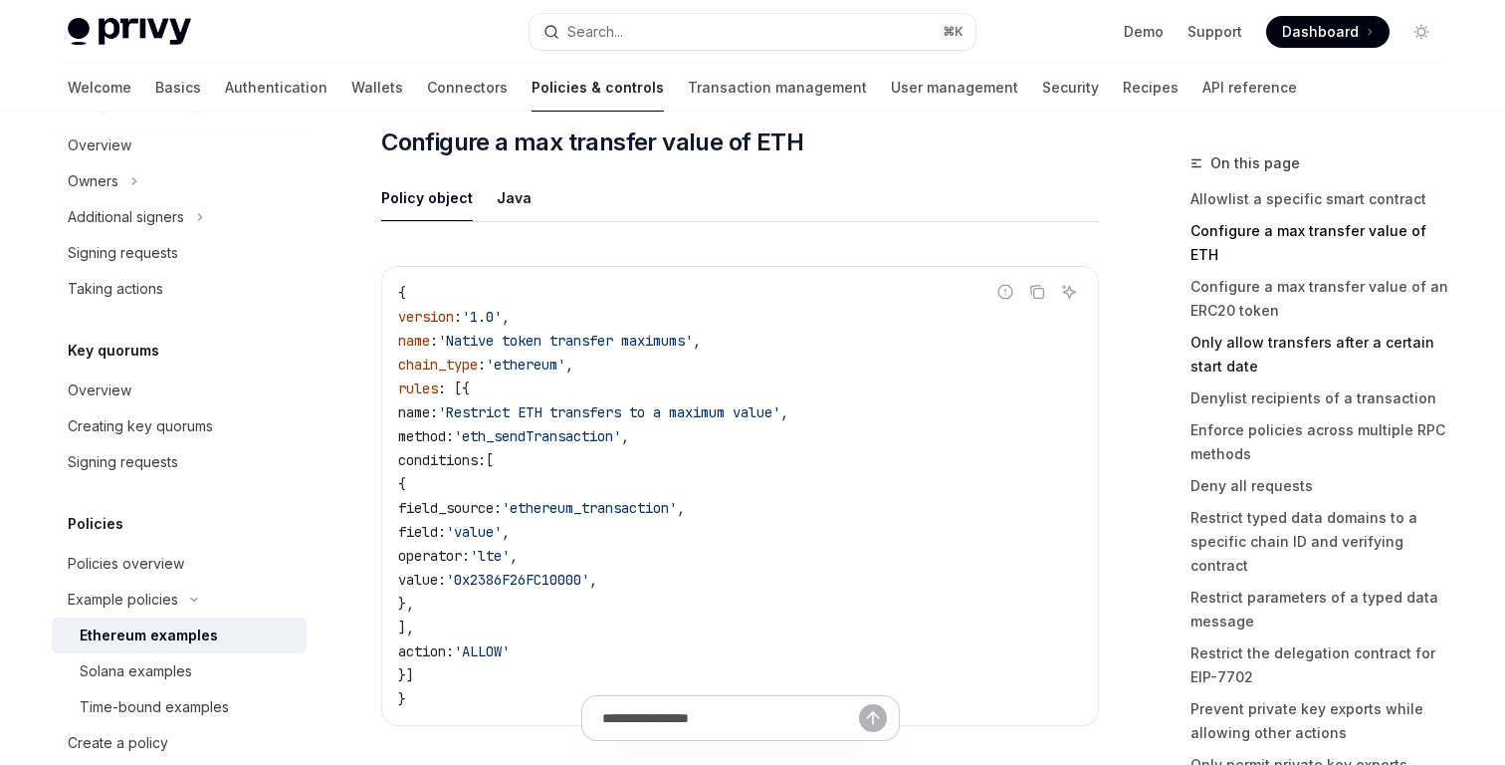
click at [1216, 335] on link "Only allow transfers after a certain start date" at bounding box center [1322, 355] width 263 height 56
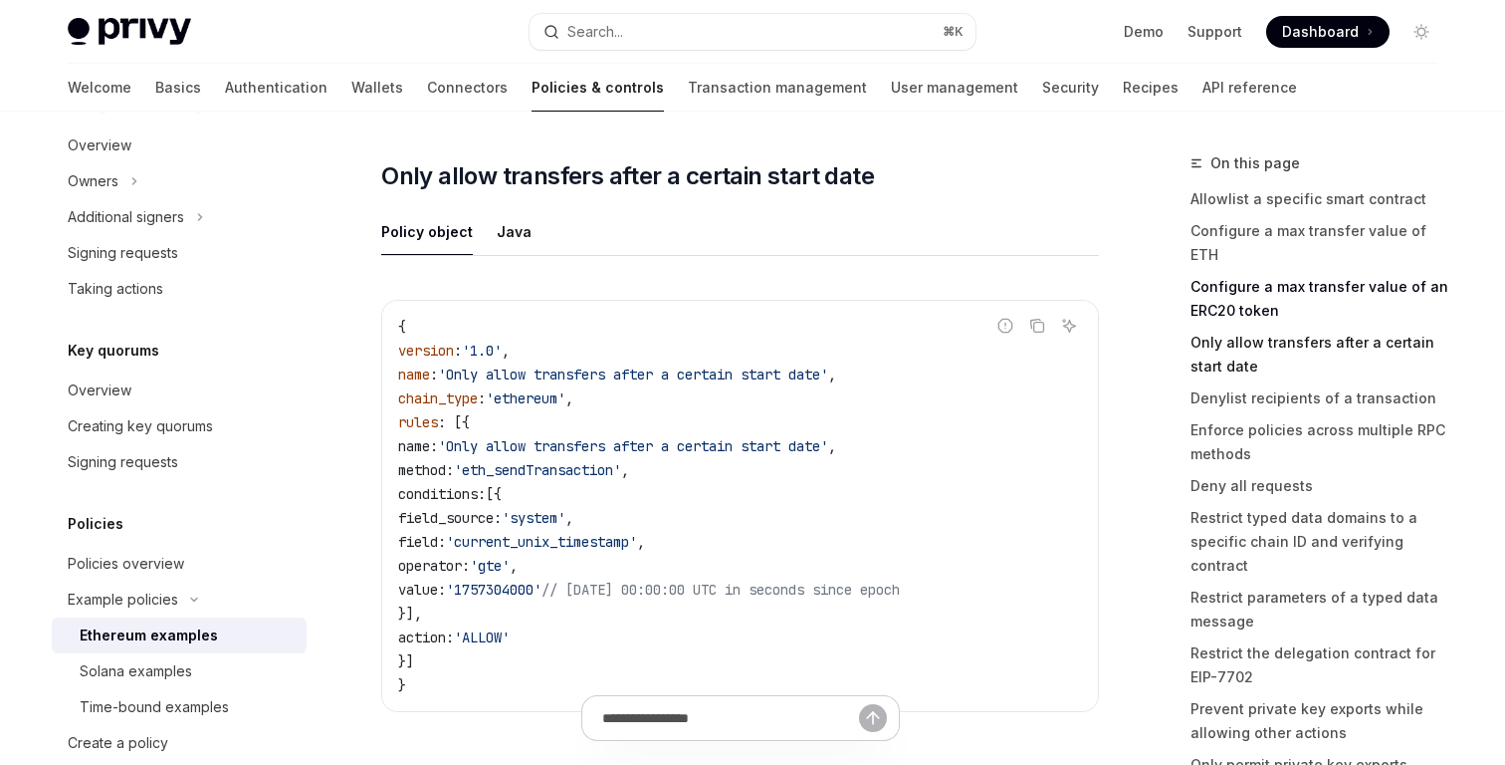
scroll to position [3554, 0]
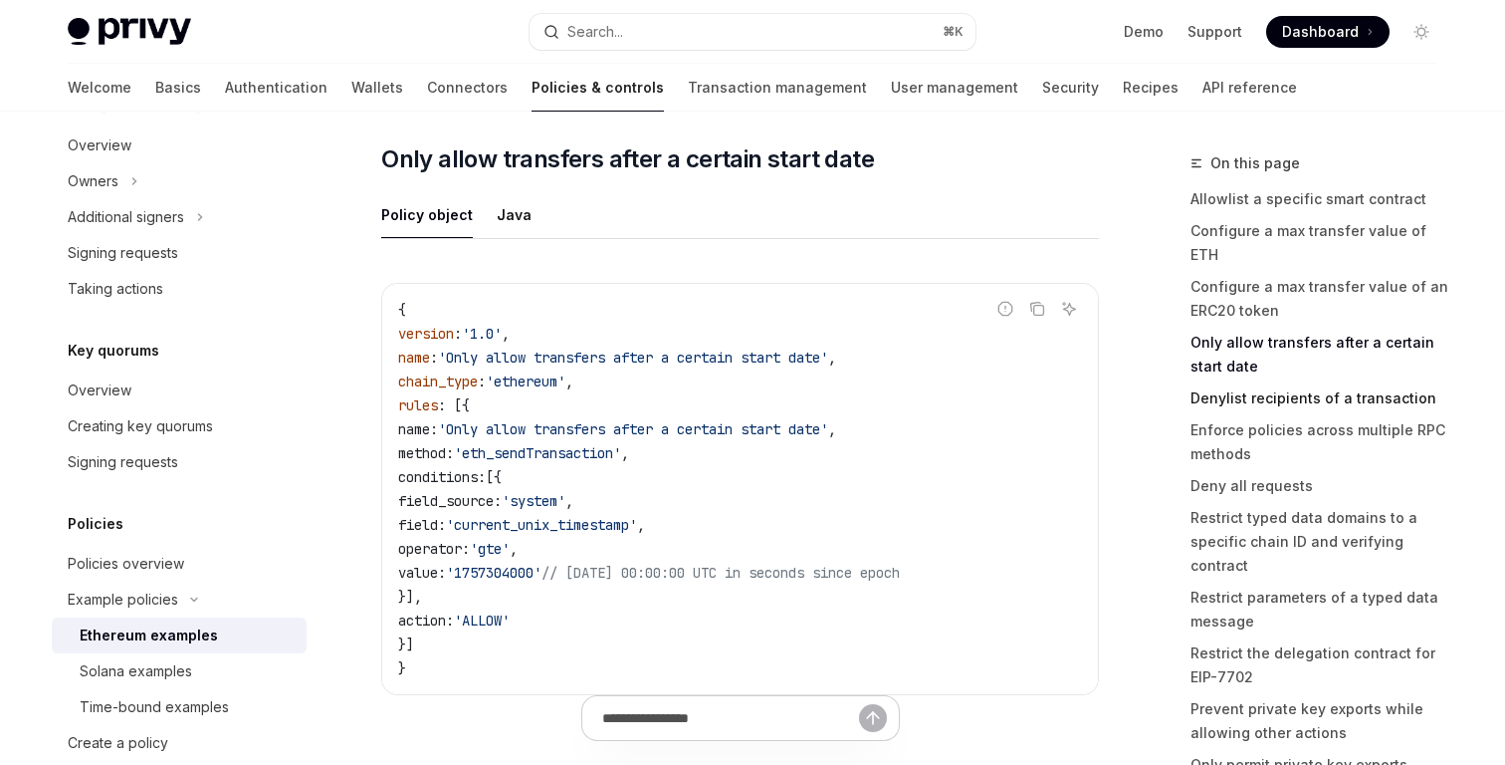
click at [1256, 387] on link "Denylist recipients of a transaction" at bounding box center [1322, 398] width 263 height 32
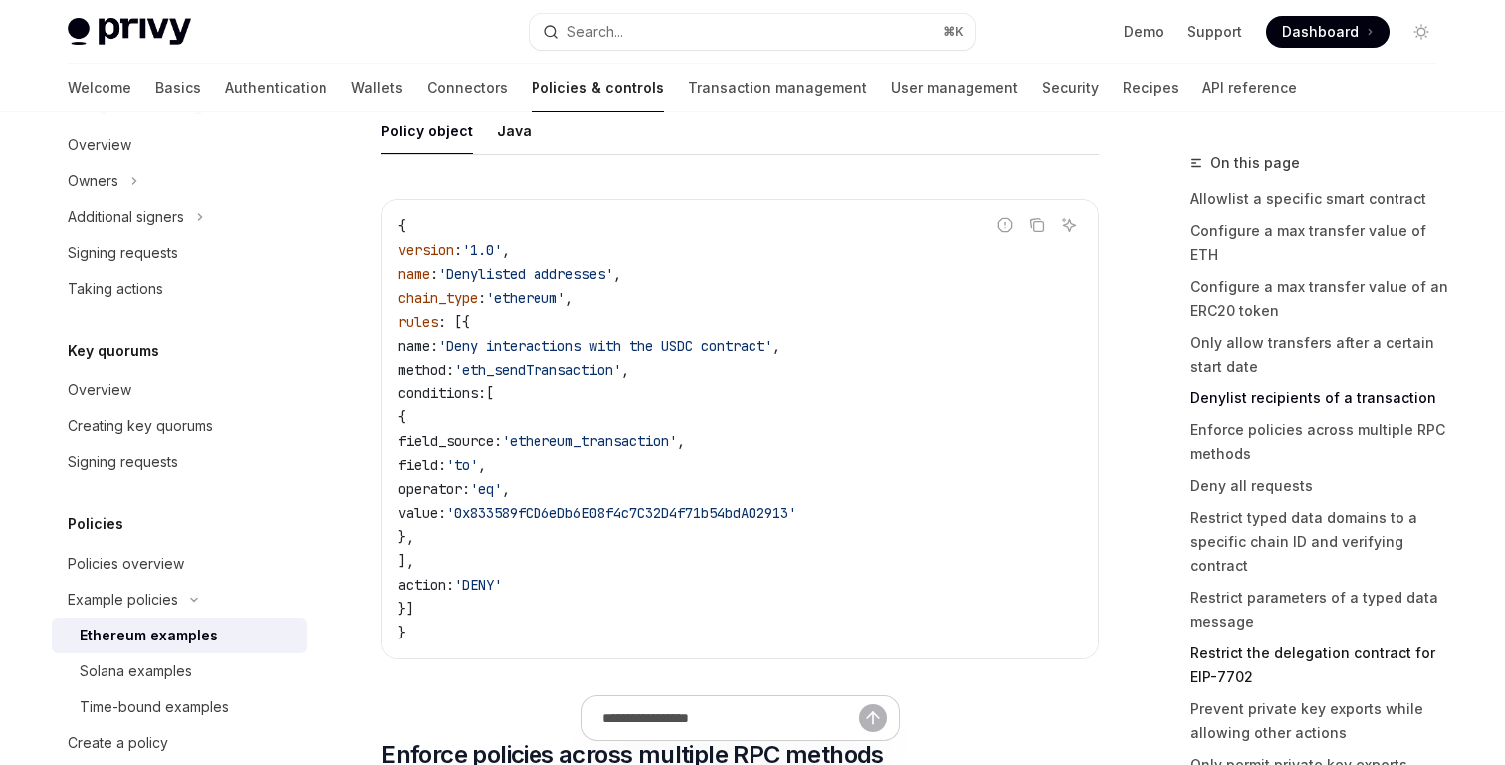
scroll to position [72, 0]
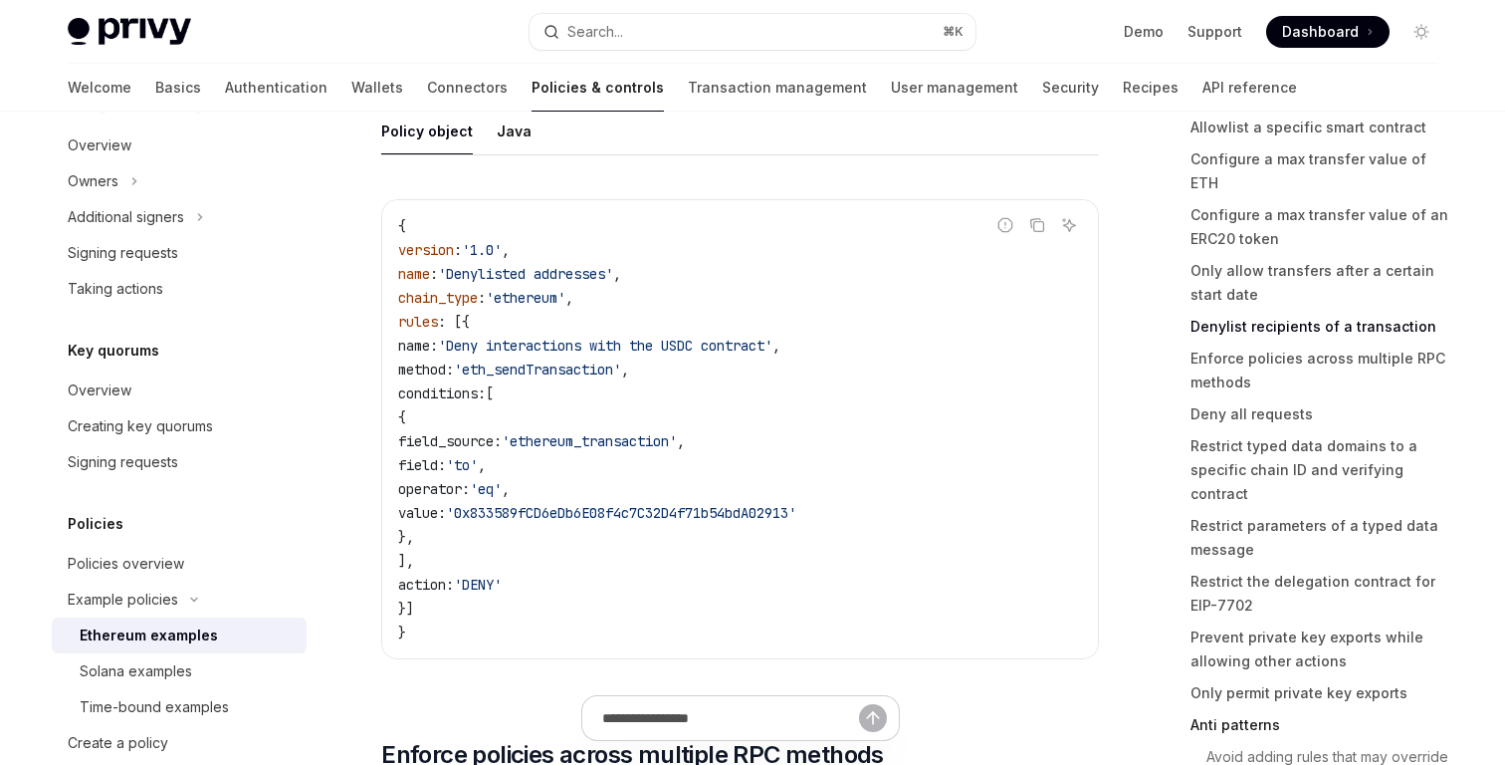
click at [1226, 709] on link "Anti patterns" at bounding box center [1322, 725] width 263 height 32
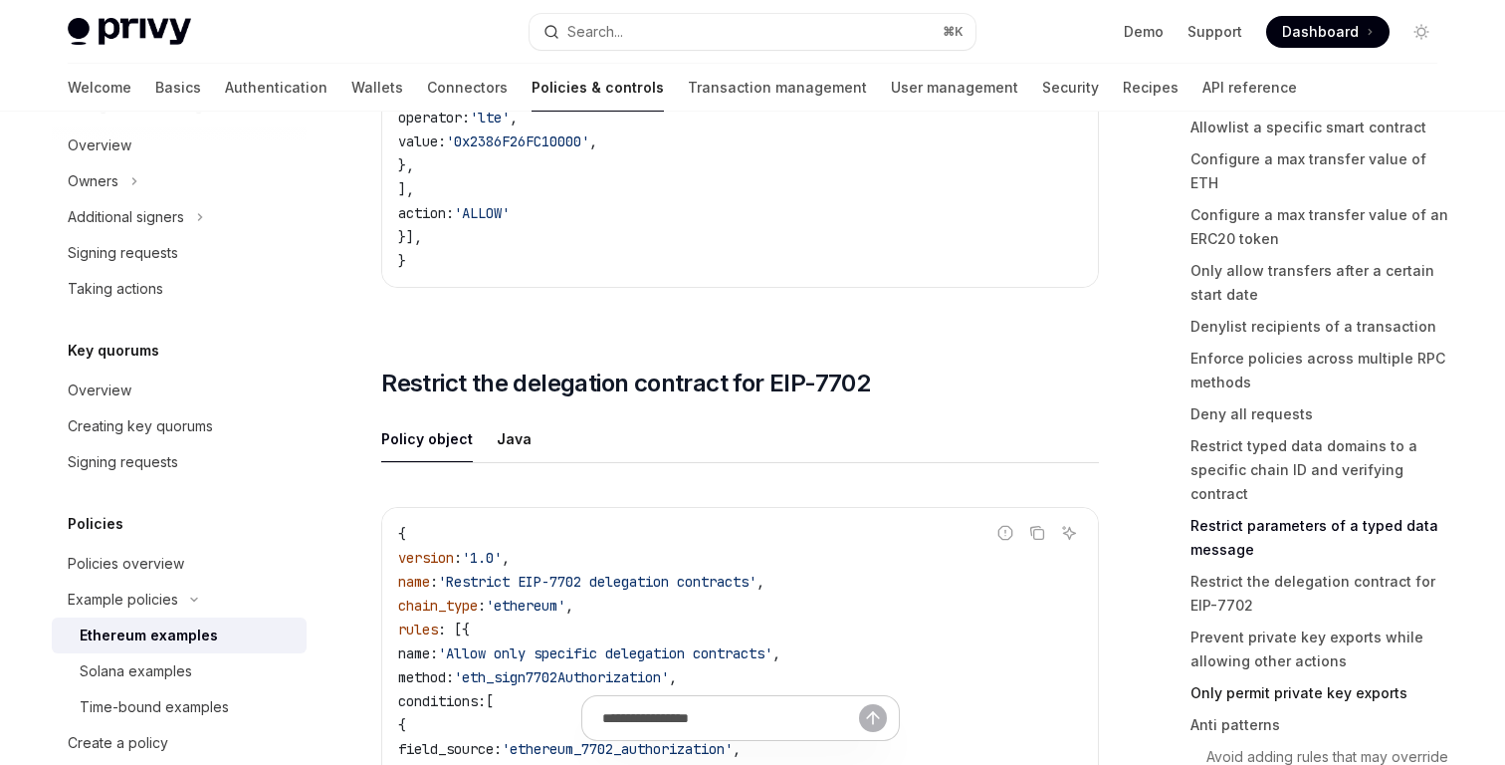
click at [1230, 677] on link "Only permit private key exports" at bounding box center [1322, 693] width 263 height 32
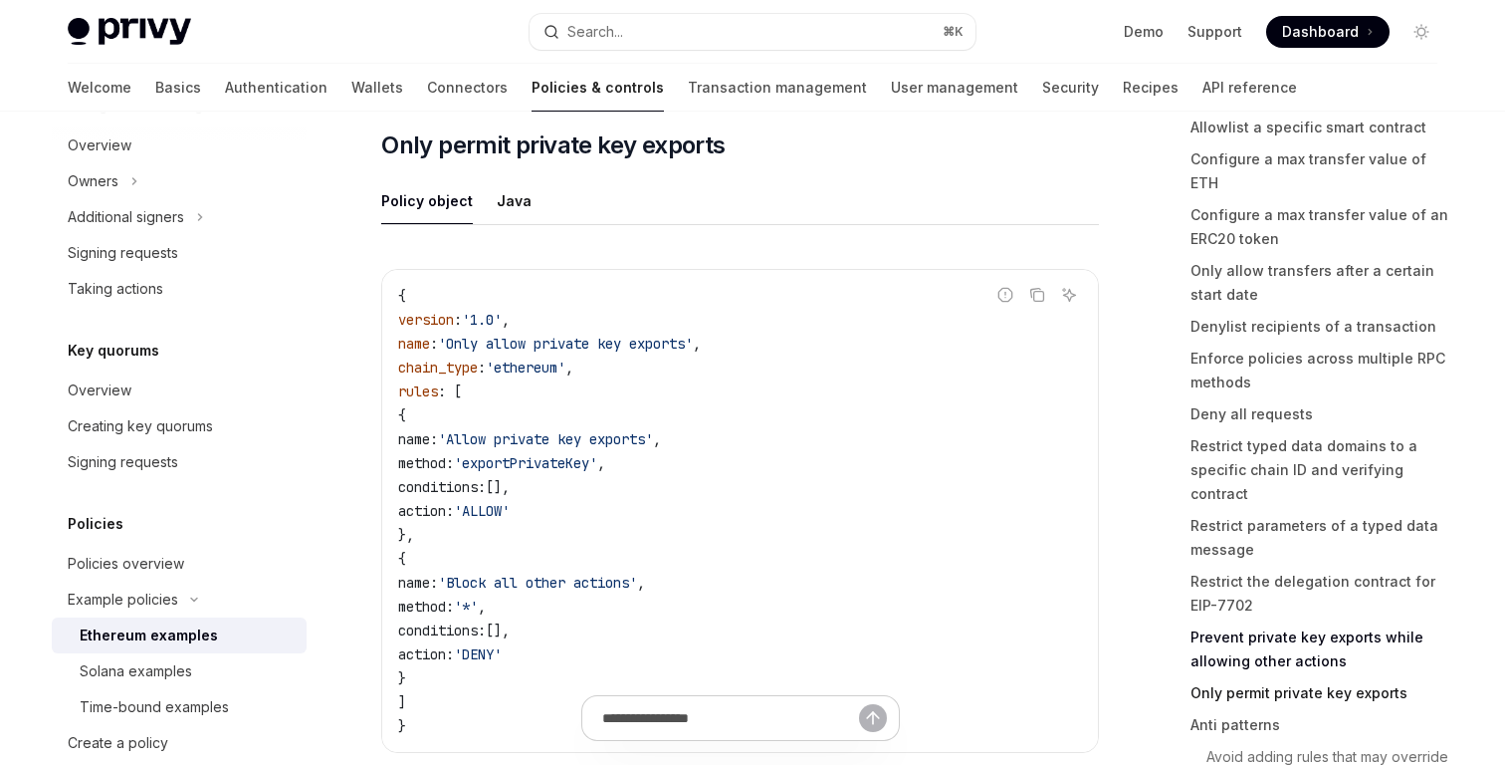
scroll to position [10276, 0]
click at [1232, 621] on link "Prevent private key exports while allowing other actions" at bounding box center [1322, 649] width 263 height 56
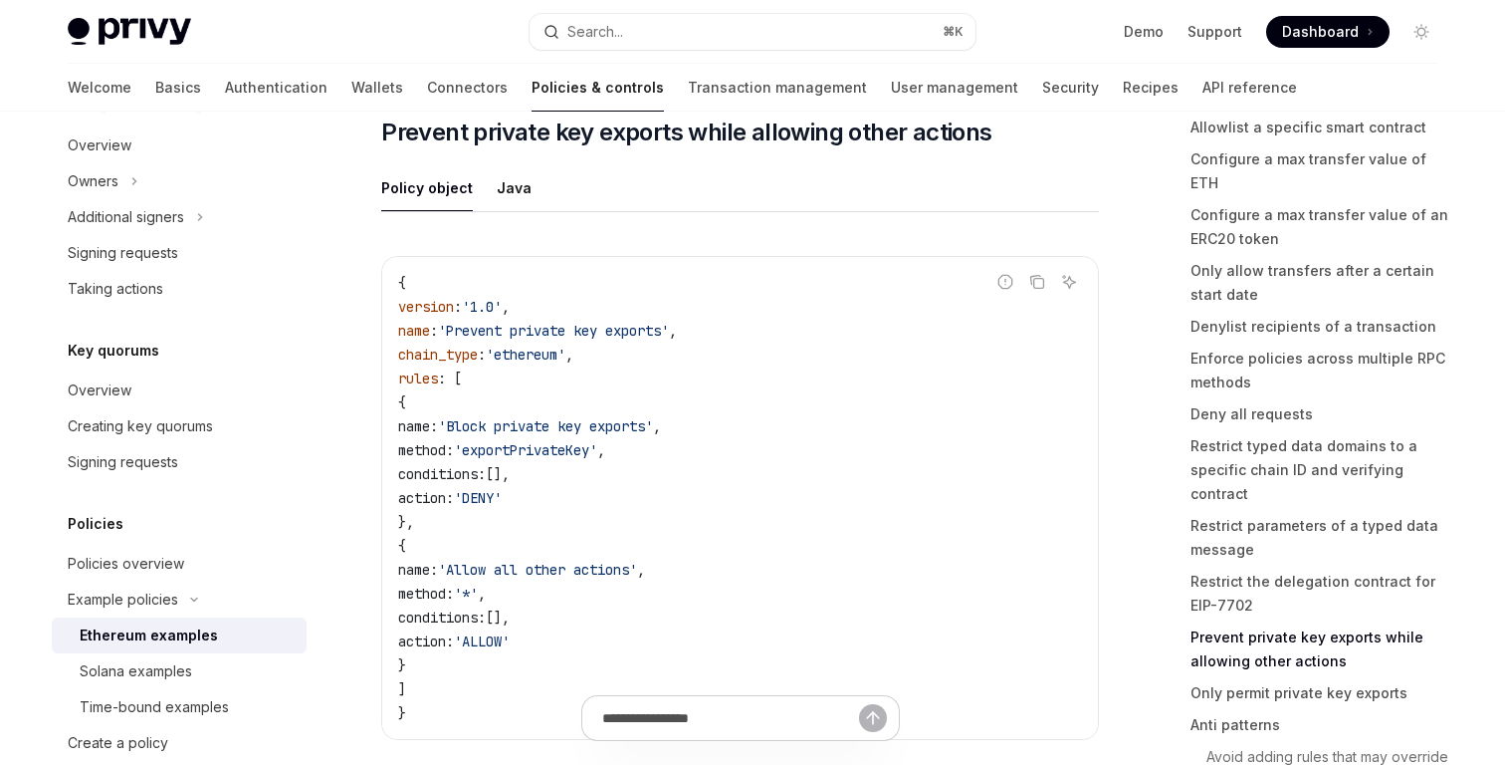
scroll to position [9573, 0]
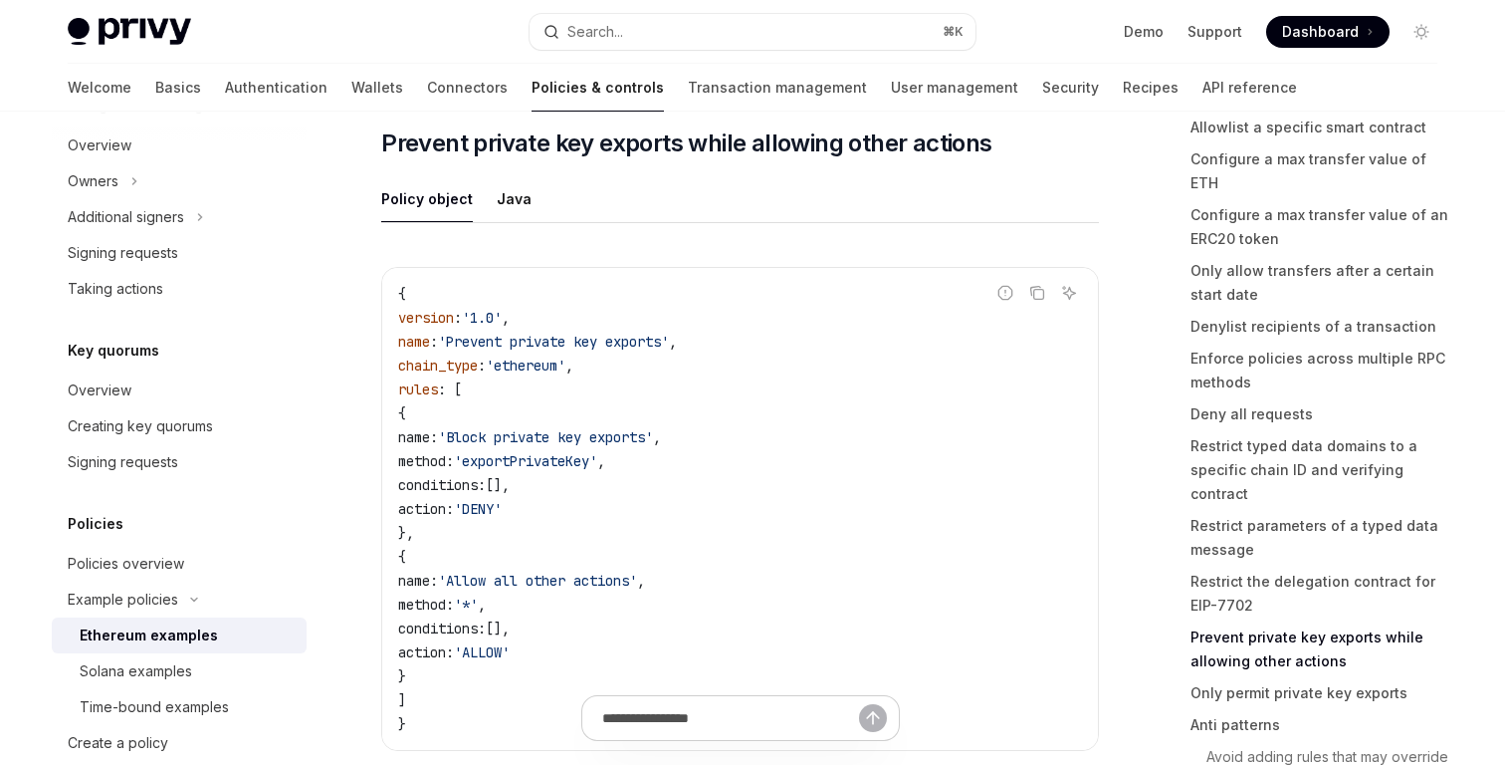
drag, startPoint x: 549, startPoint y: 307, endPoint x: 629, endPoint y: 542, distance: 248.4
click at [629, 542] on code "{ version : '1.0' , name : 'Prevent private key exports' , chain_type : 'ethere…" at bounding box center [740, 509] width 684 height 454
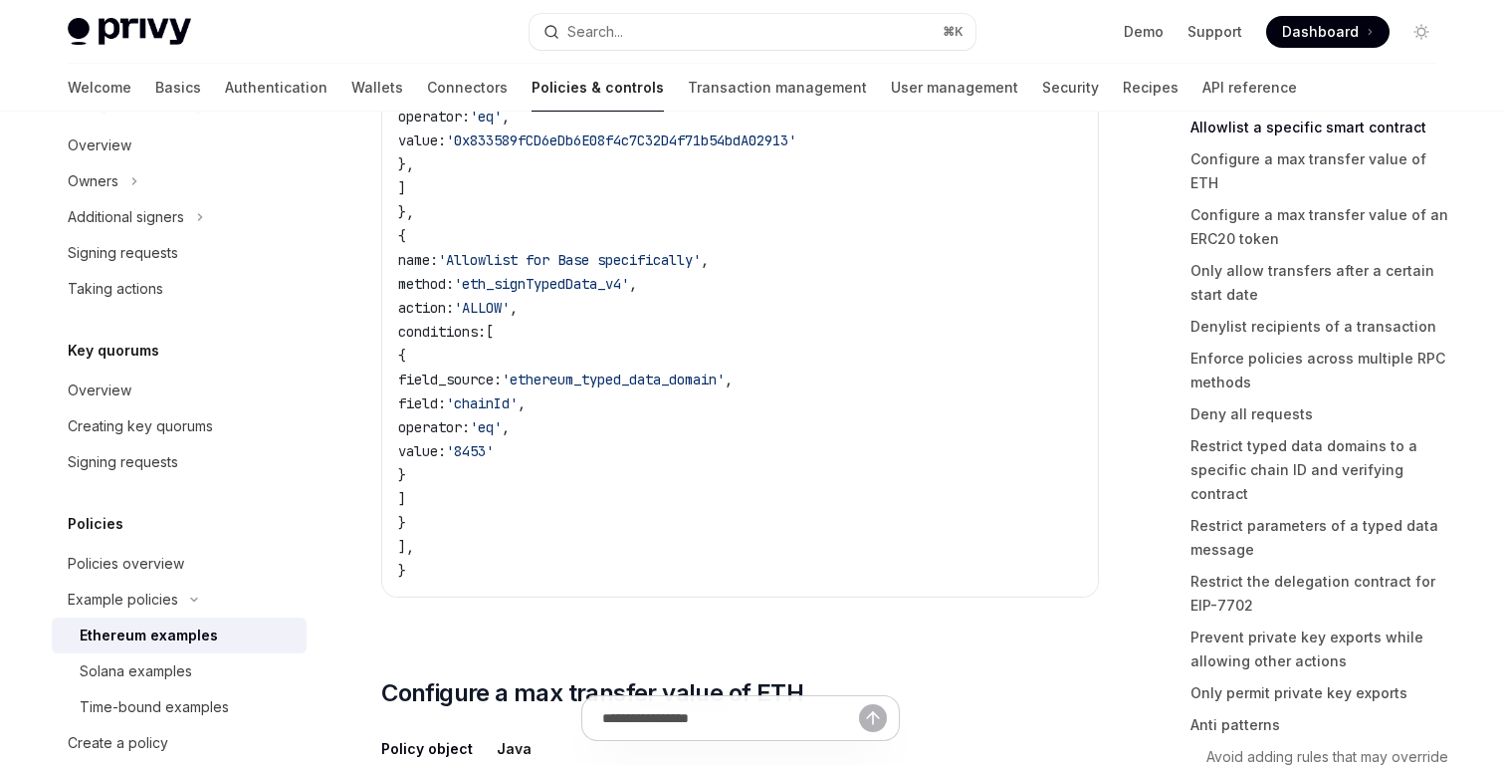
scroll to position [0, 0]
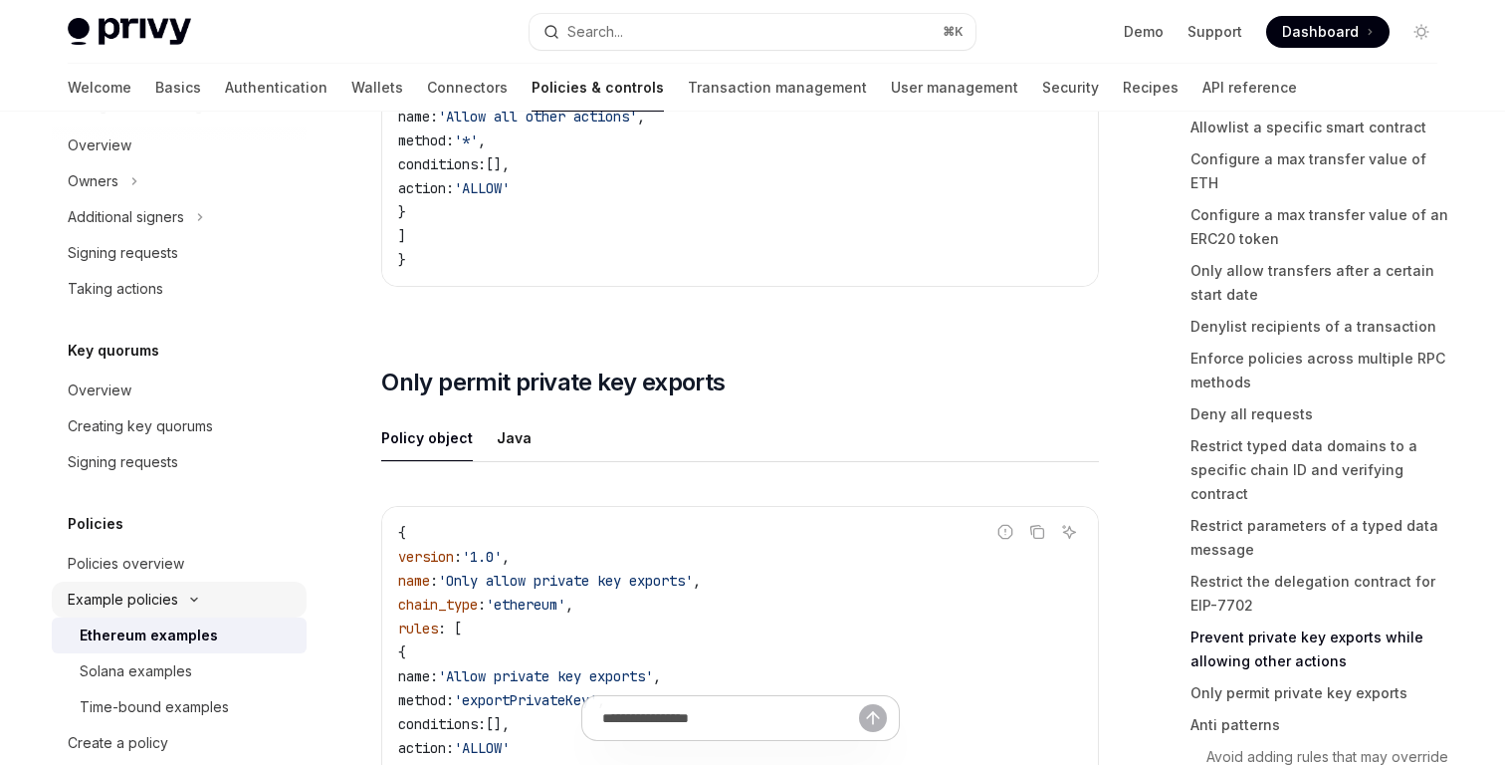
click at [199, 586] on button "Example policies" at bounding box center [179, 599] width 255 height 36
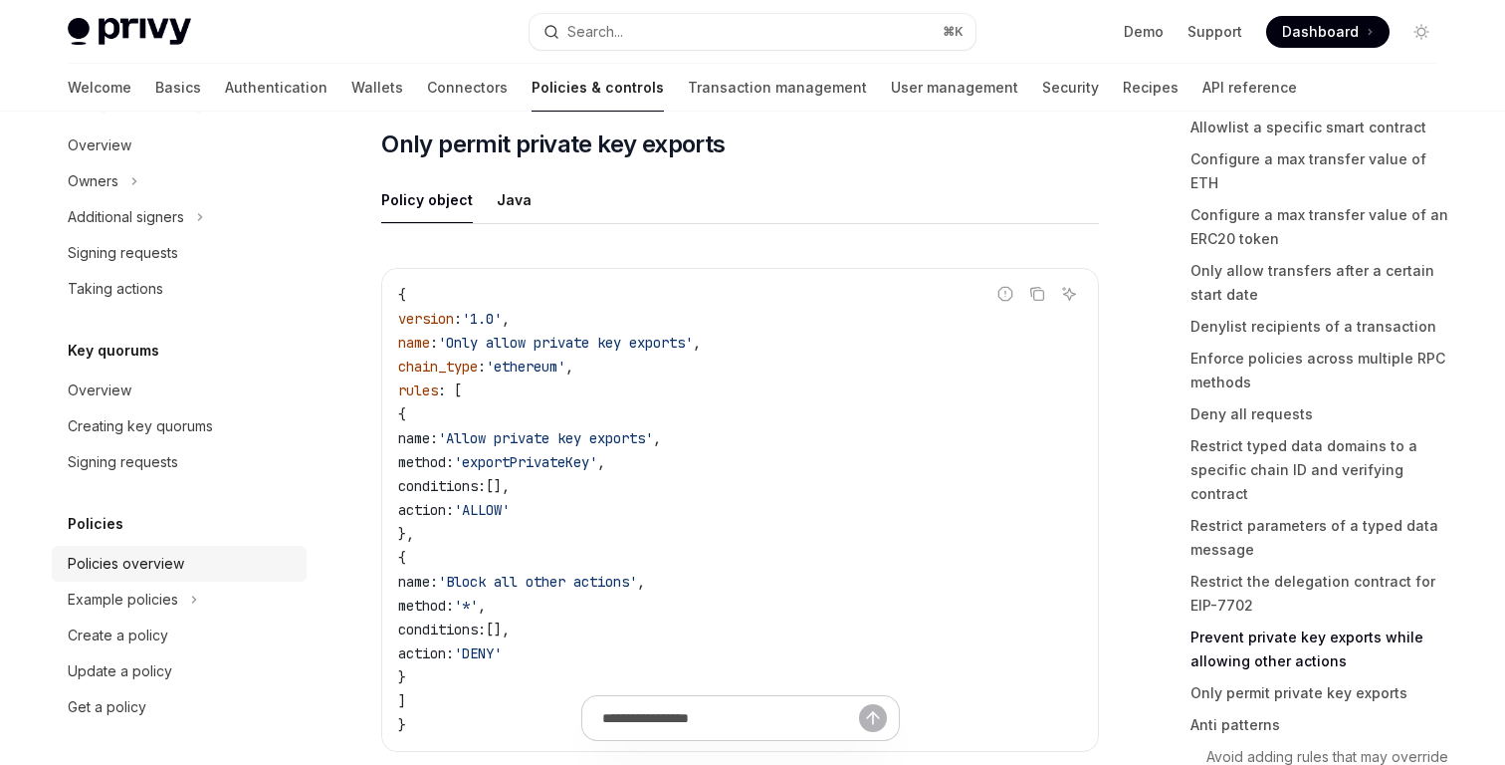
click at [197, 561] on div "Policies overview" at bounding box center [181, 564] width 227 height 24
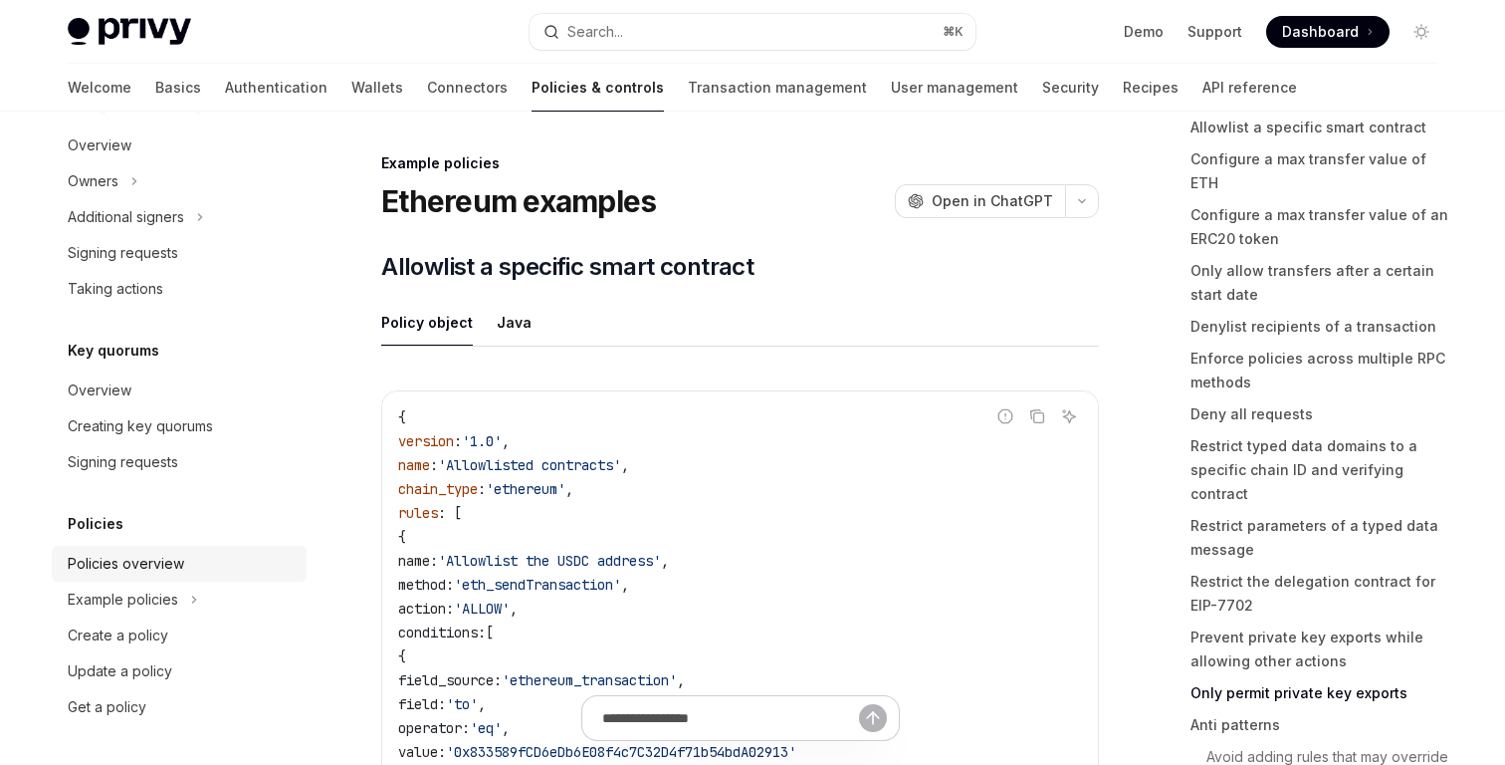
type textarea "*"
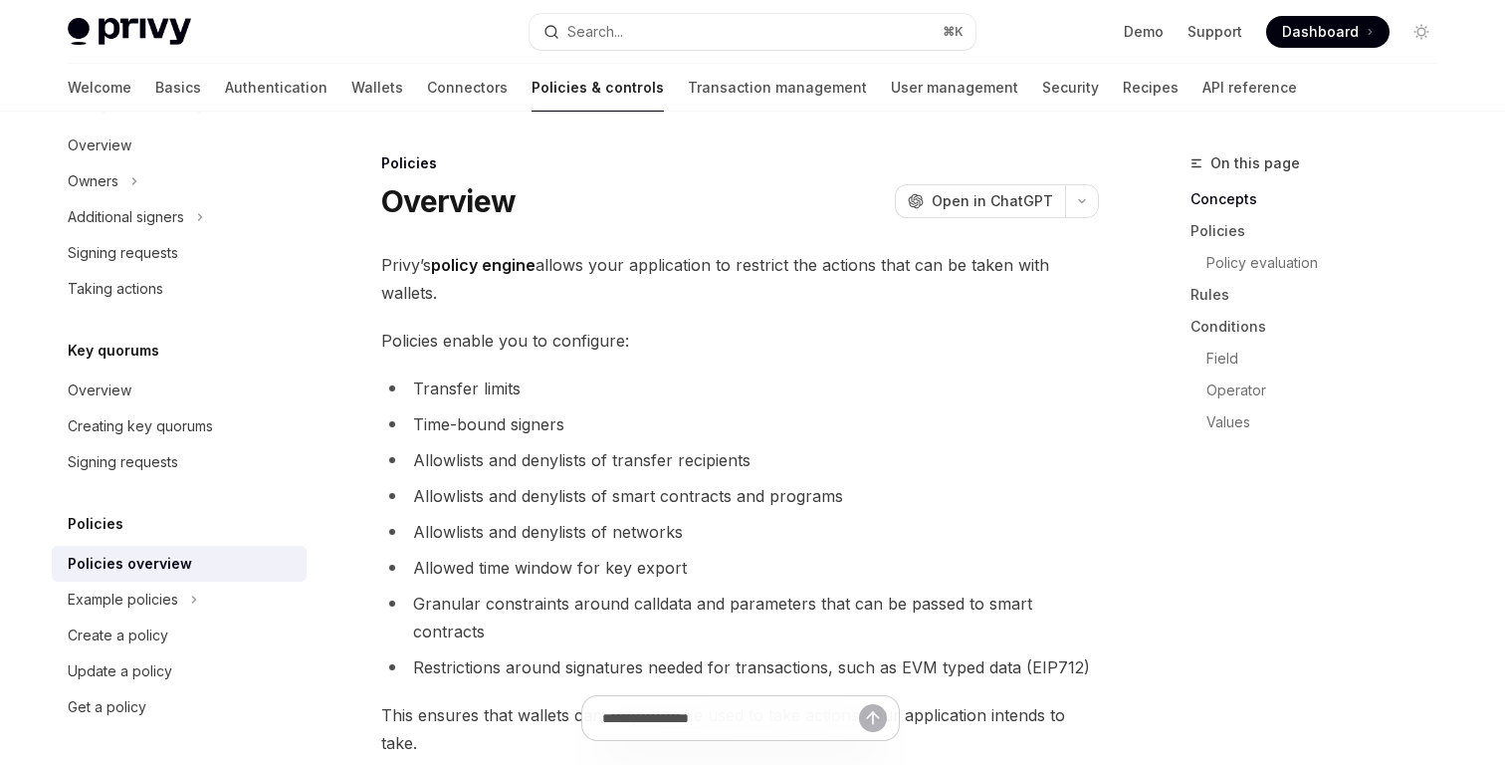
scroll to position [74, 0]
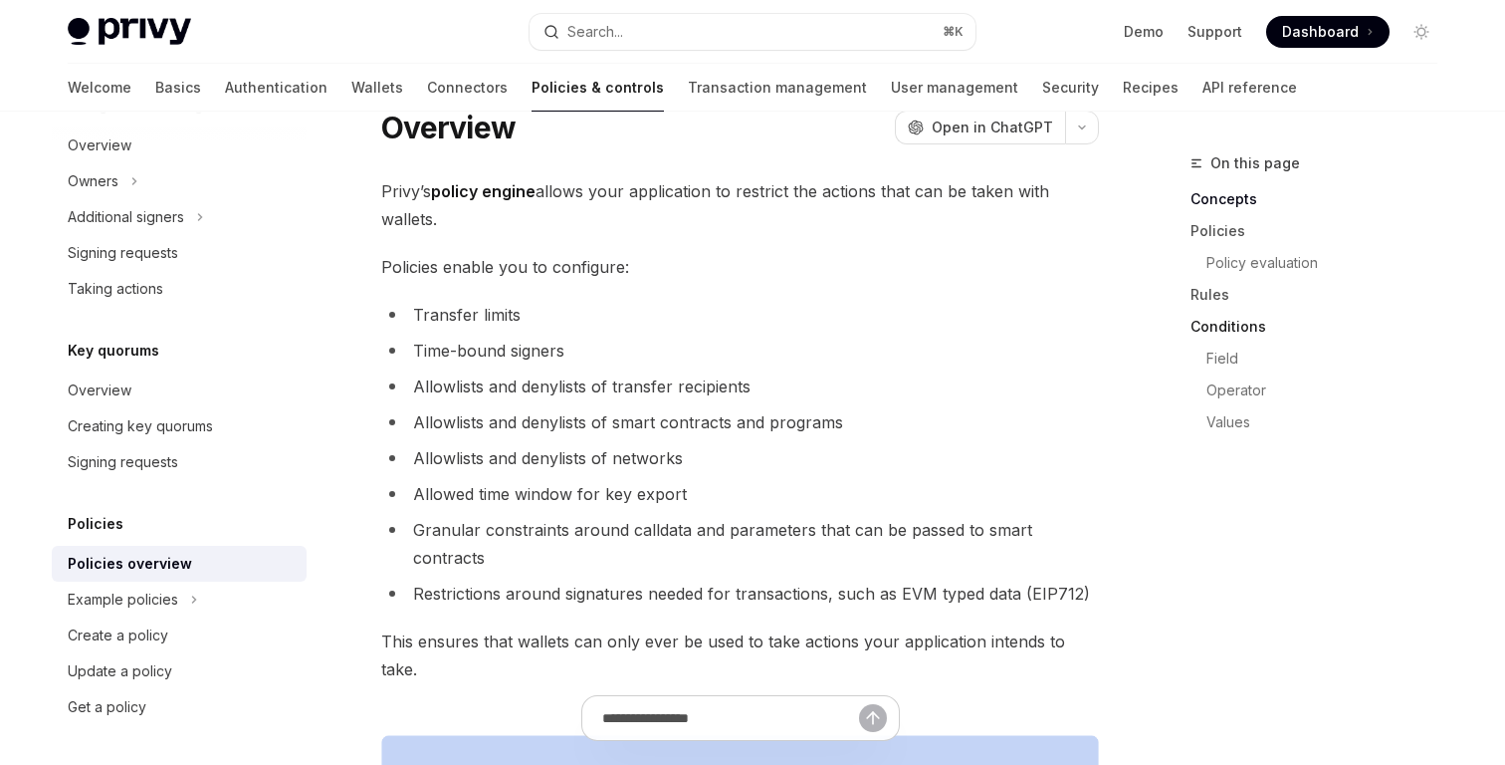
click at [1234, 330] on link "Conditions" at bounding box center [1322, 327] width 263 height 32
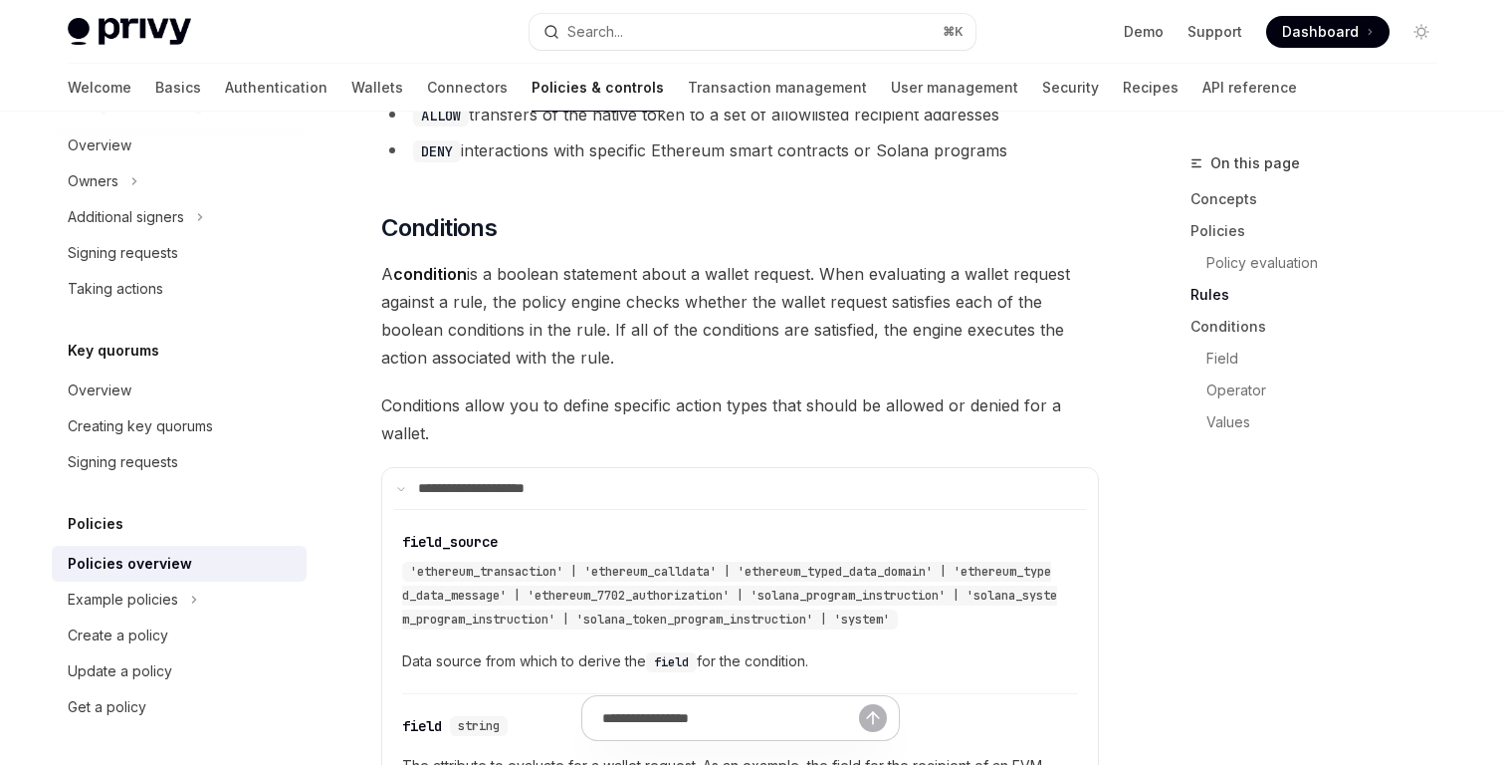
scroll to position [3989, 0]
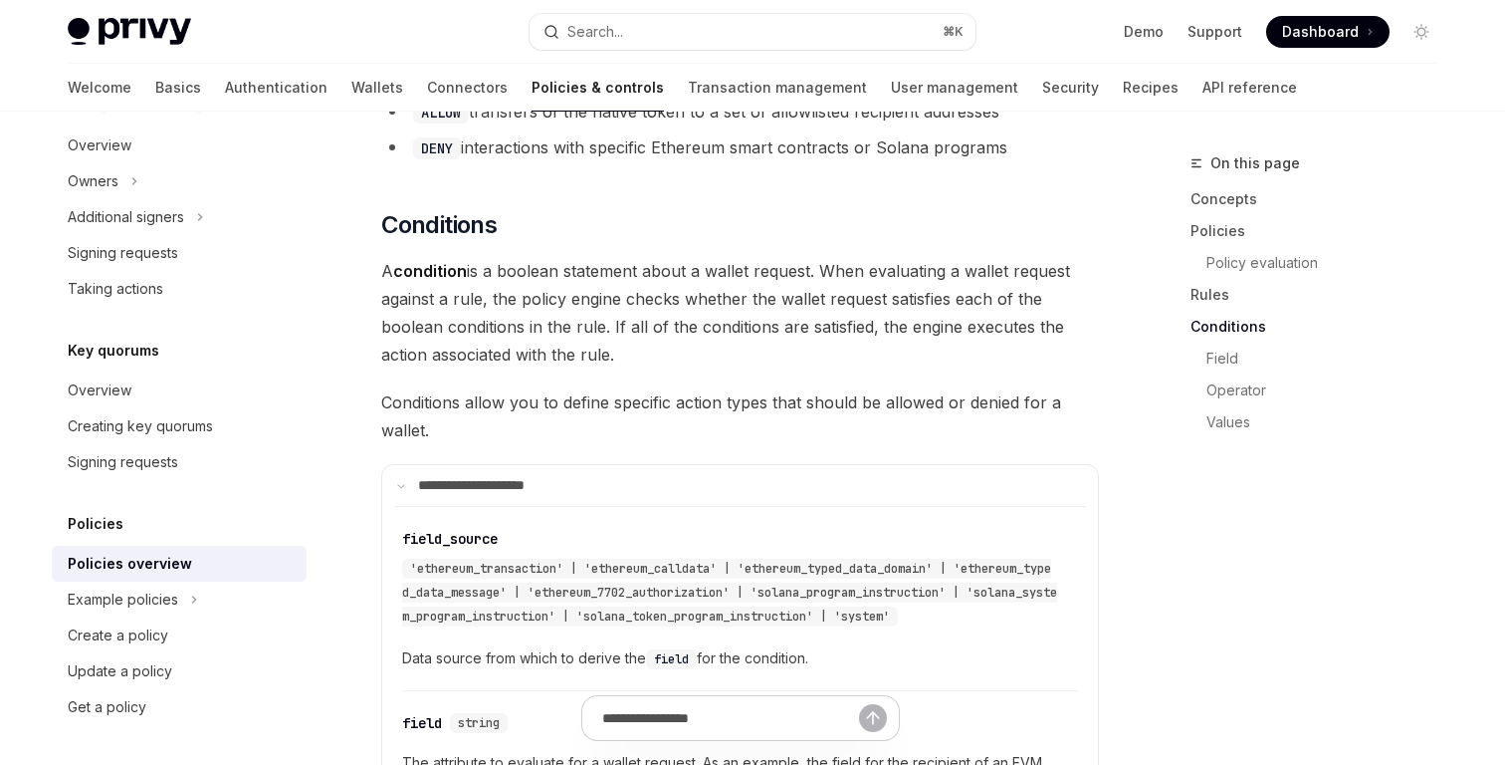
click at [825, 257] on span "A condition is a boolean statement about a wallet request. When evaluating a wa…" at bounding box center [740, 313] width 718 height 112
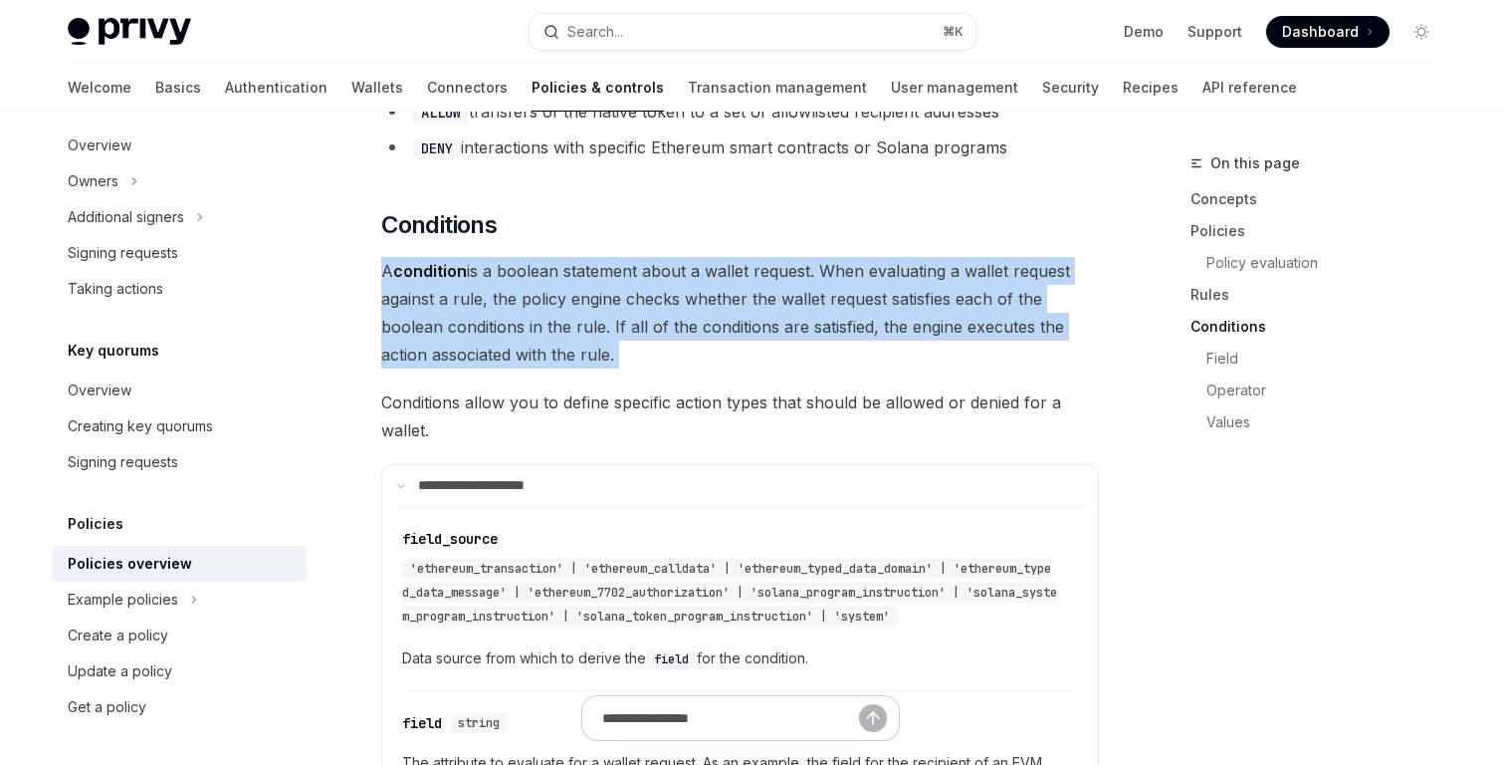
click at [825, 257] on span "A condition is a boolean statement about a wallet request. When evaluating a wa…" at bounding box center [740, 313] width 718 height 112
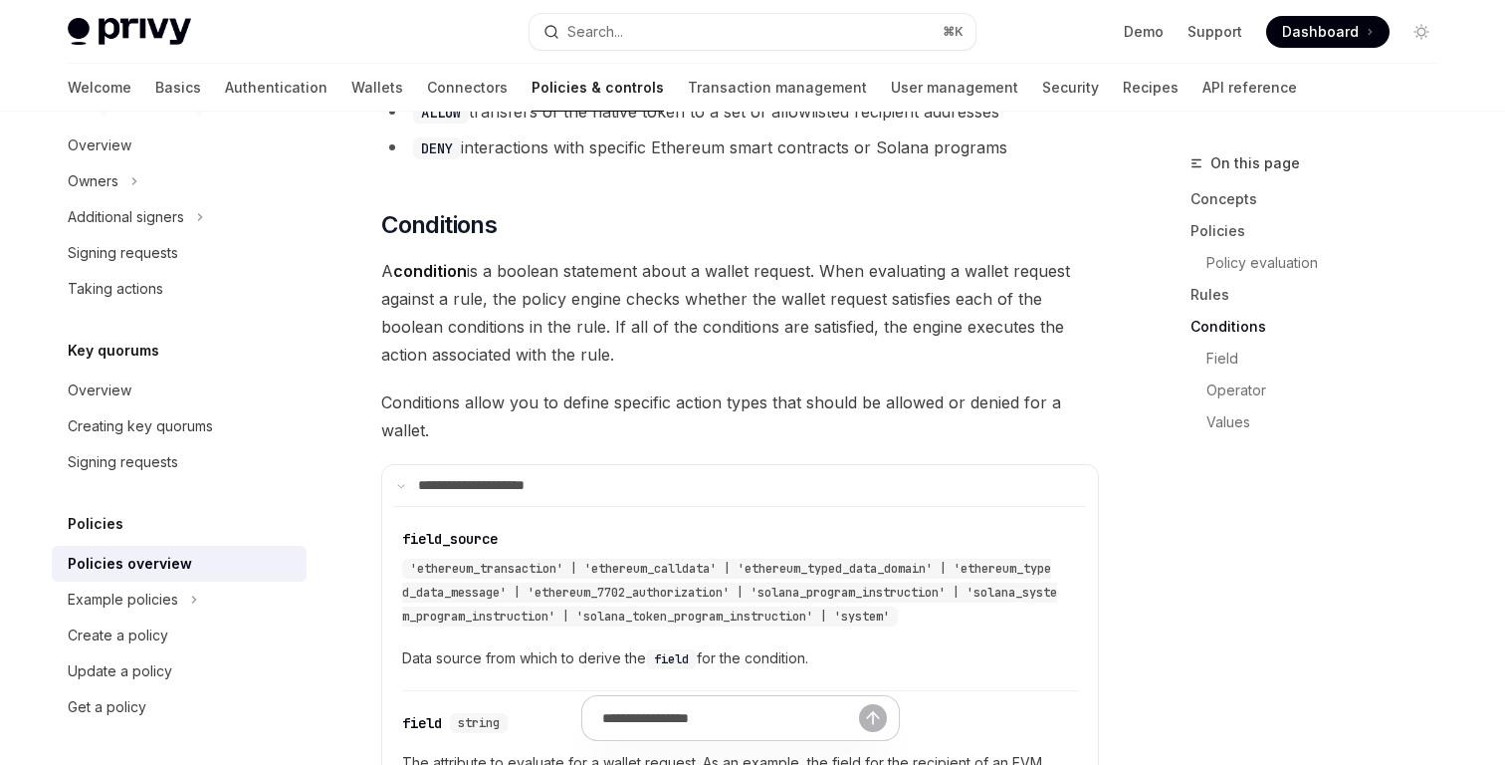
click at [782, 278] on span "A condition is a boolean statement about a wallet request. When evaluating a wa…" at bounding box center [740, 313] width 718 height 112
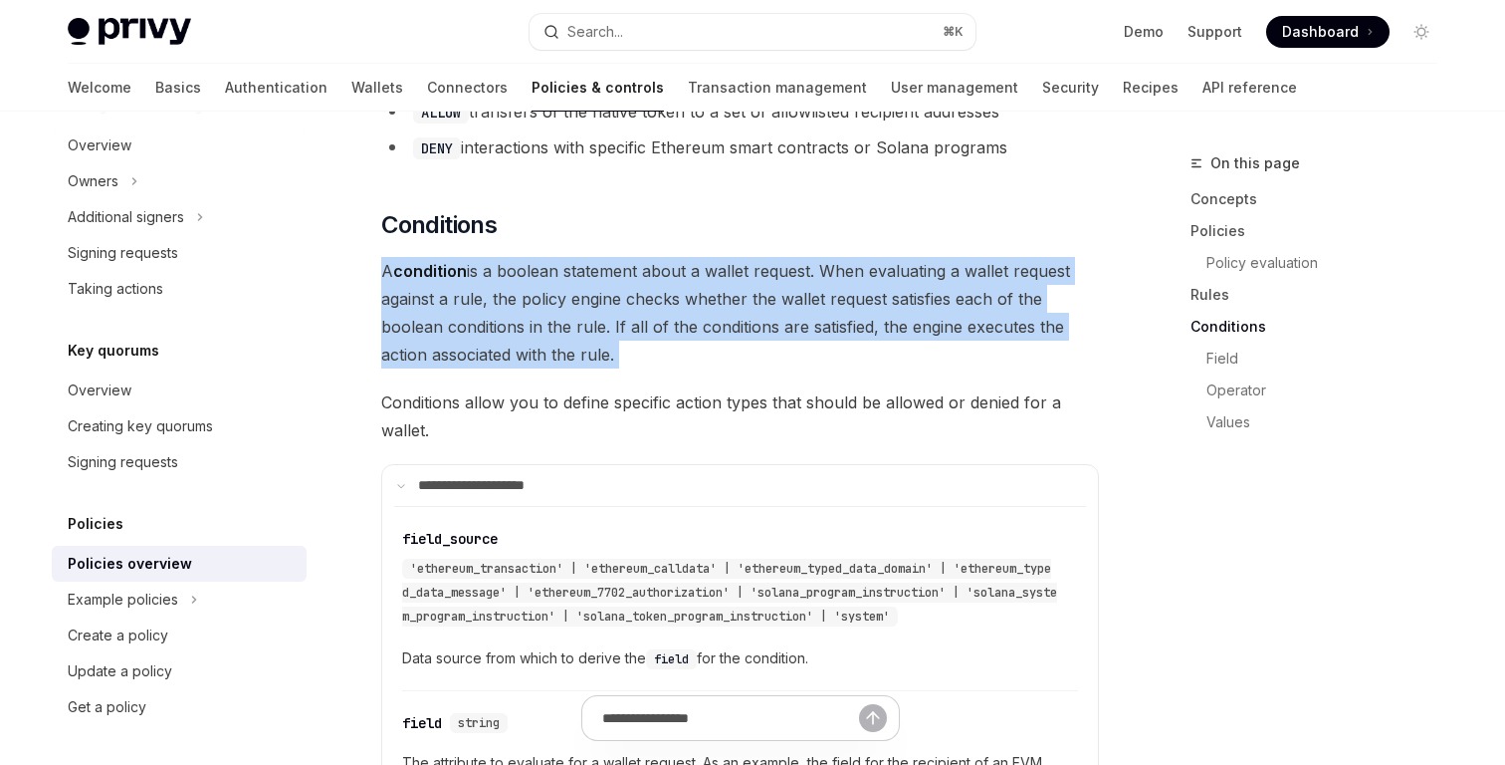
click at [782, 278] on span "A condition is a boolean statement about a wallet request. When evaluating a wa…" at bounding box center [740, 313] width 718 height 112
click at [769, 297] on span "A condition is a boolean statement about a wallet request. When evaluating a wa…" at bounding box center [740, 313] width 718 height 112
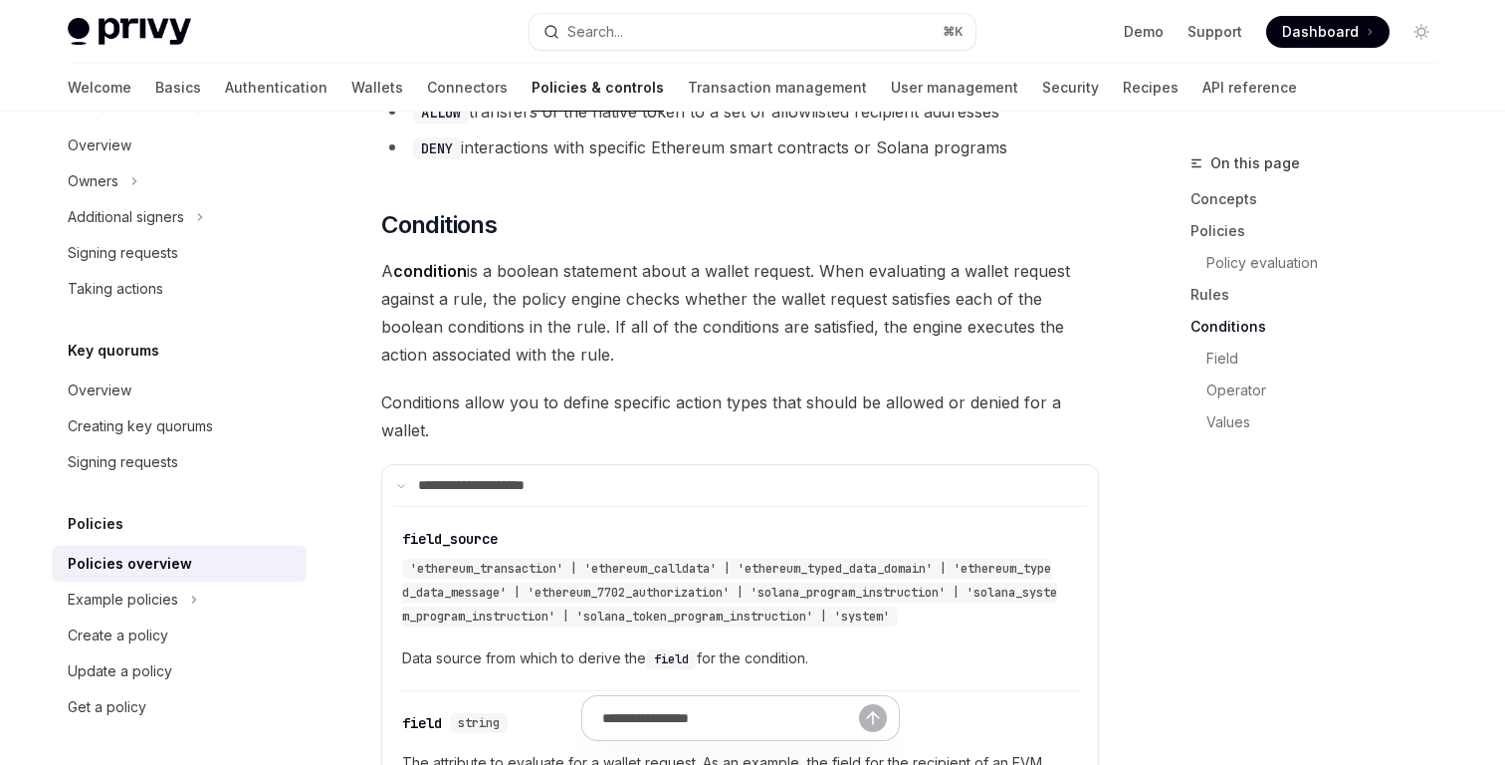
click at [747, 273] on span "A condition is a boolean statement about a wallet request. When evaluating a wa…" at bounding box center [740, 313] width 718 height 112
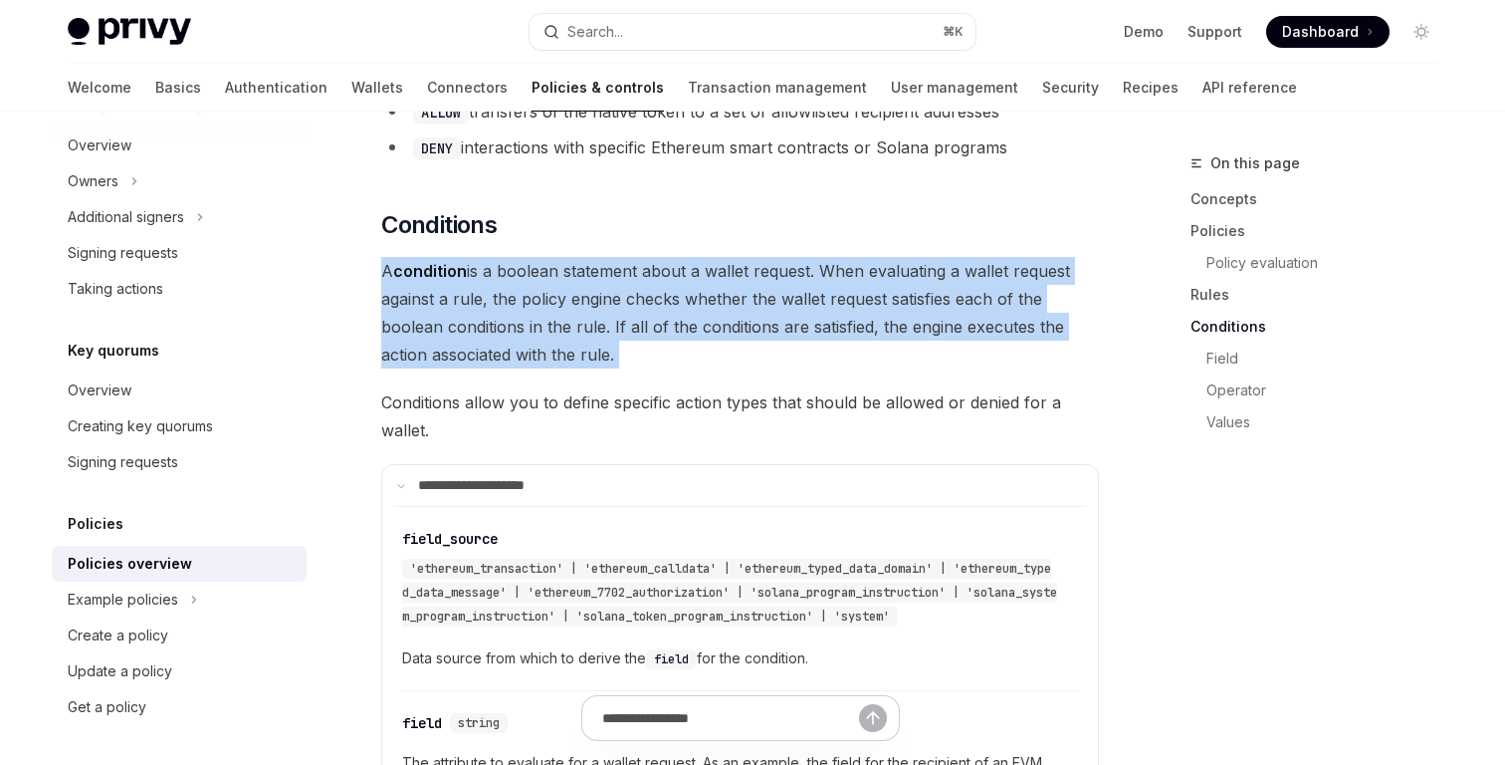
click at [747, 273] on span "A condition is a boolean statement about a wallet request. When evaluating a wa…" at bounding box center [740, 313] width 718 height 112
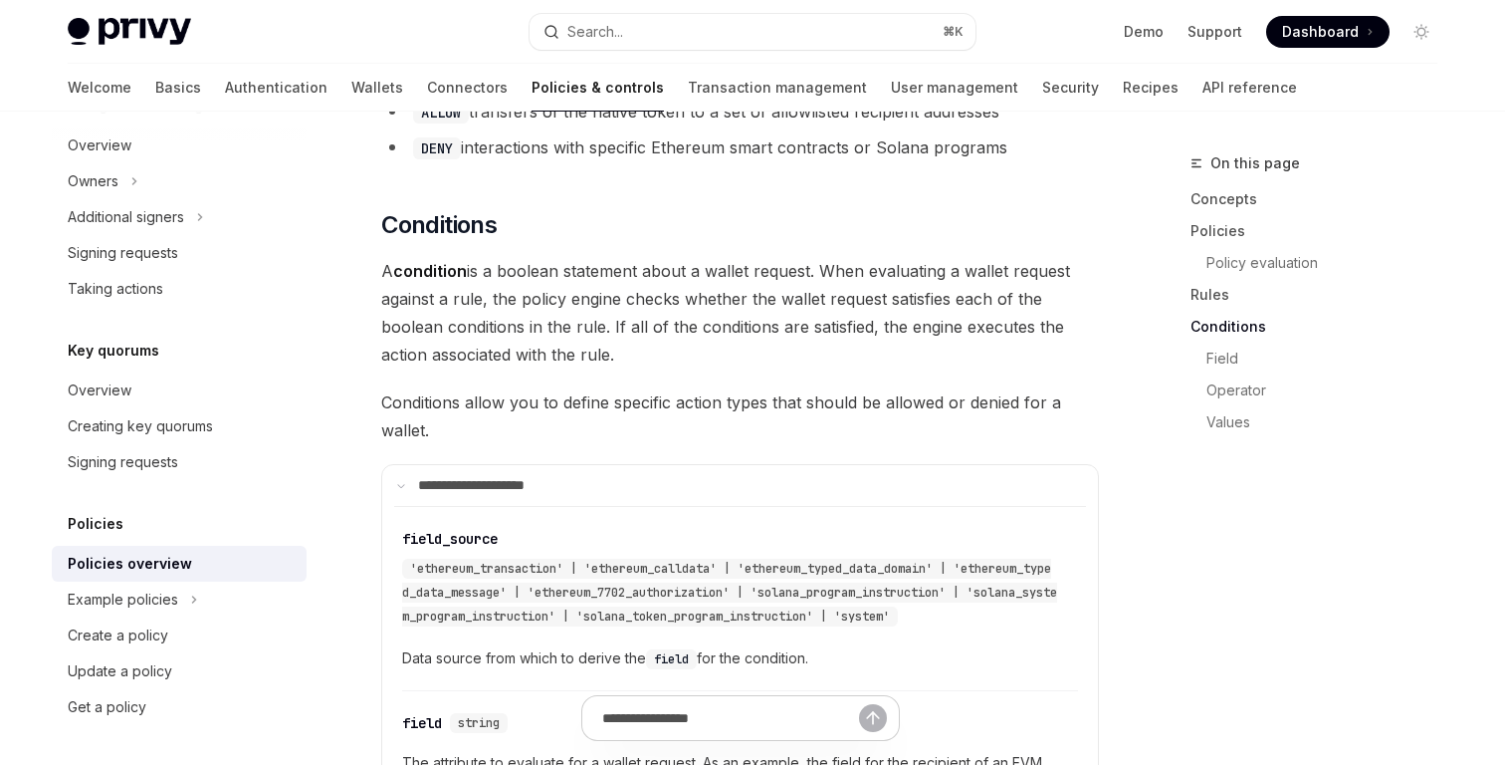
click at [723, 388] on span "Conditions allow you to define specific action types that should be allowed or …" at bounding box center [740, 416] width 718 height 56
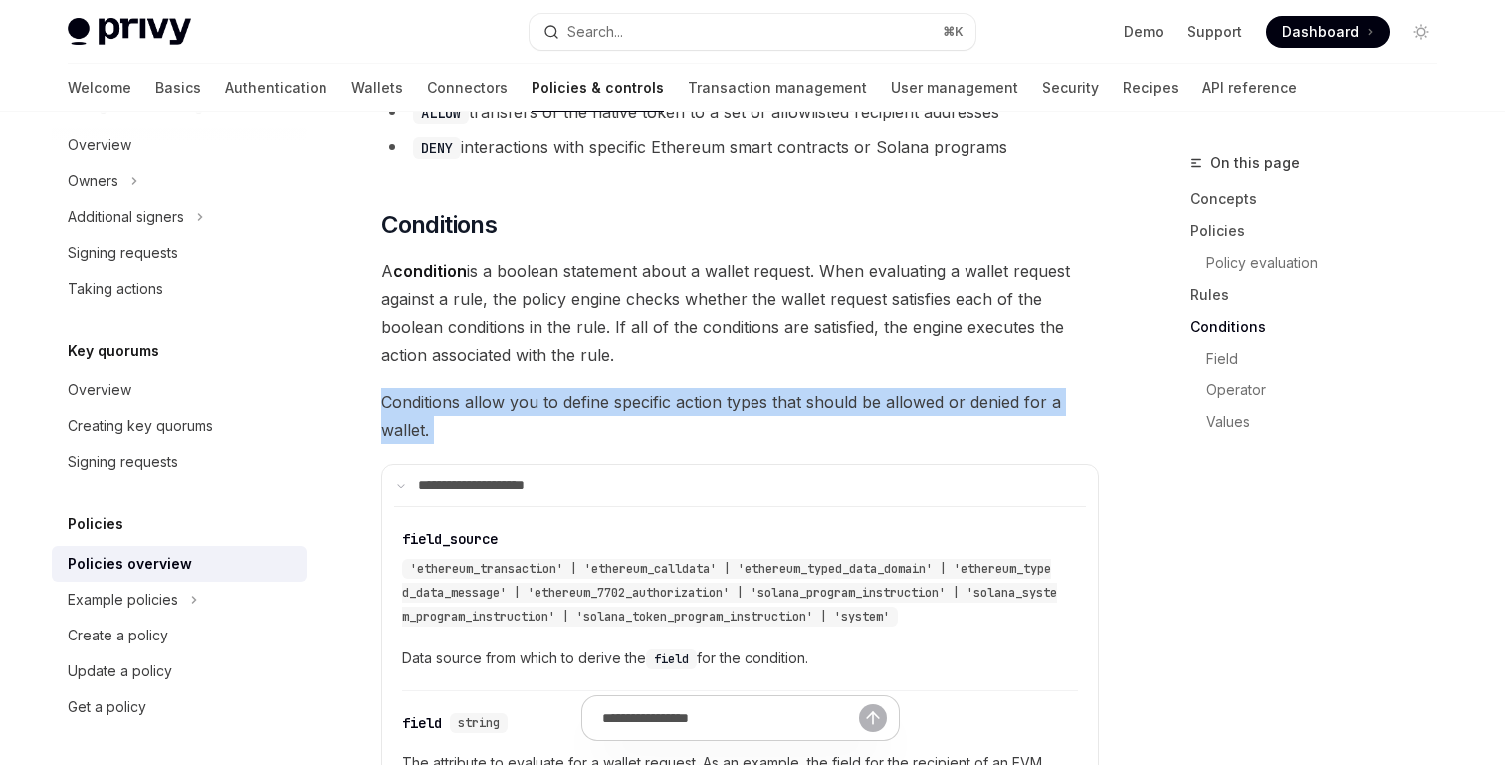
click at [723, 388] on span "Conditions allow you to define specific action types that should be allowed or …" at bounding box center [740, 416] width 718 height 56
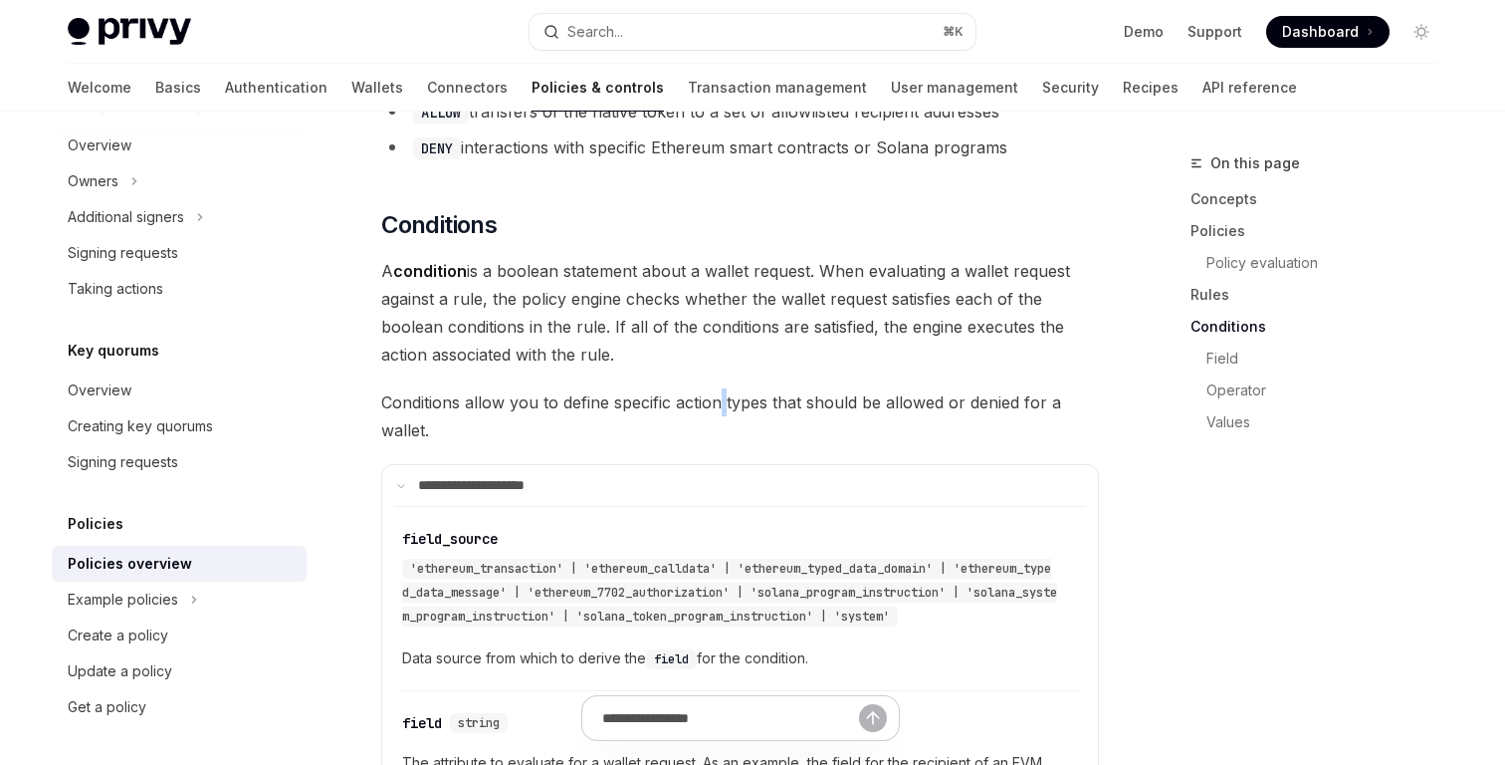
click at [723, 388] on span "Conditions allow you to define specific action types that should be allowed or …" at bounding box center [740, 416] width 718 height 56
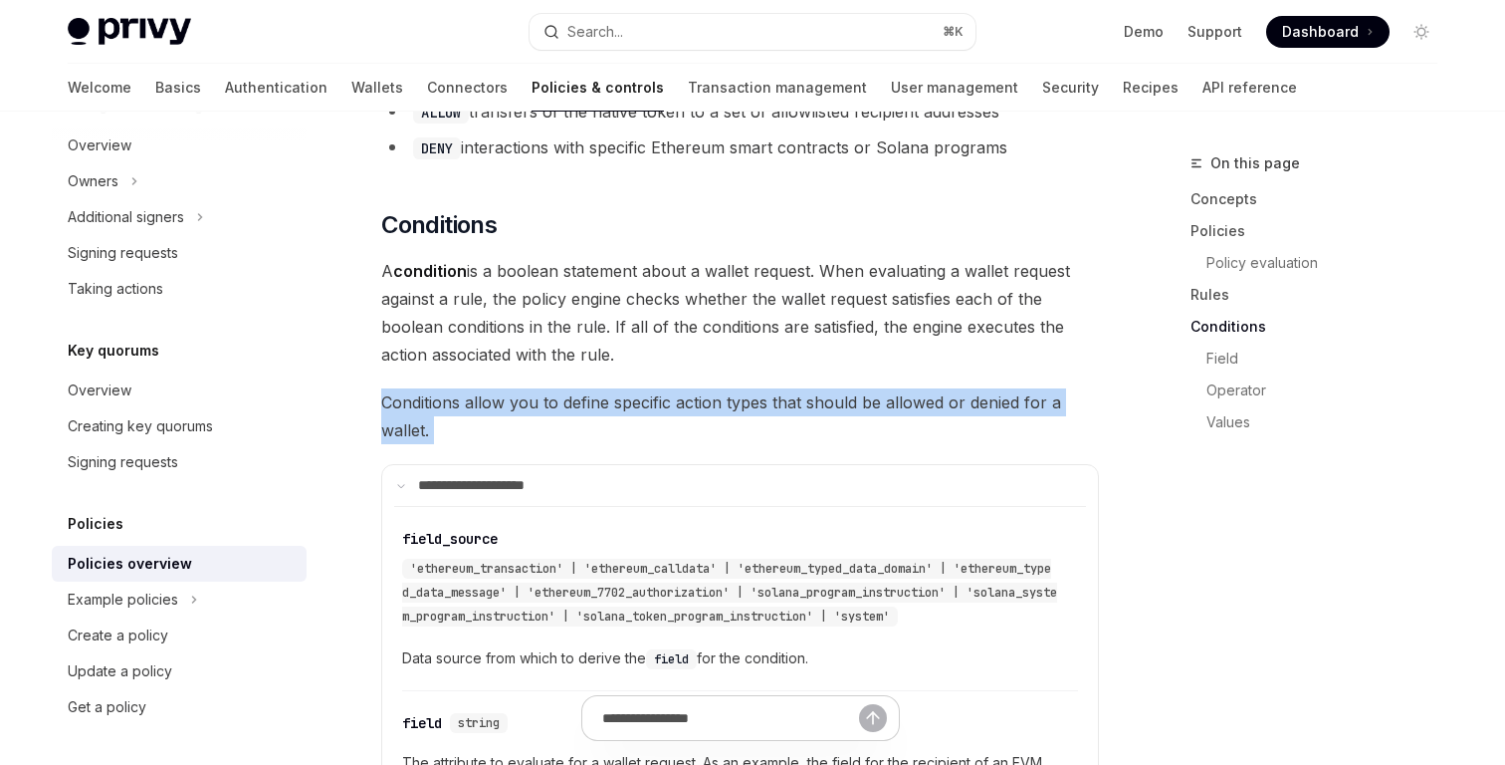
click at [723, 388] on span "Conditions allow you to define specific action types that should be allowed or …" at bounding box center [740, 416] width 718 height 56
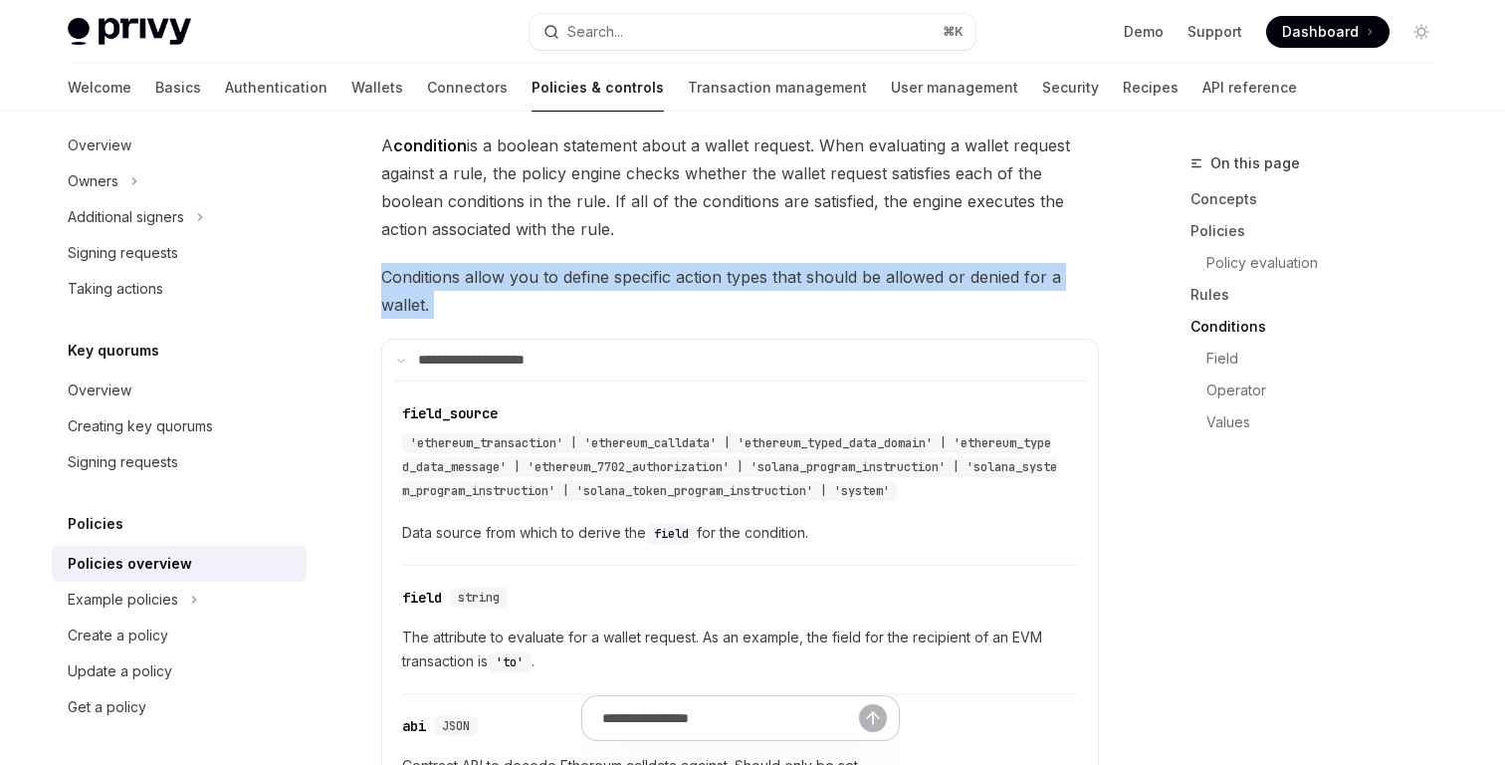
scroll to position [4123, 0]
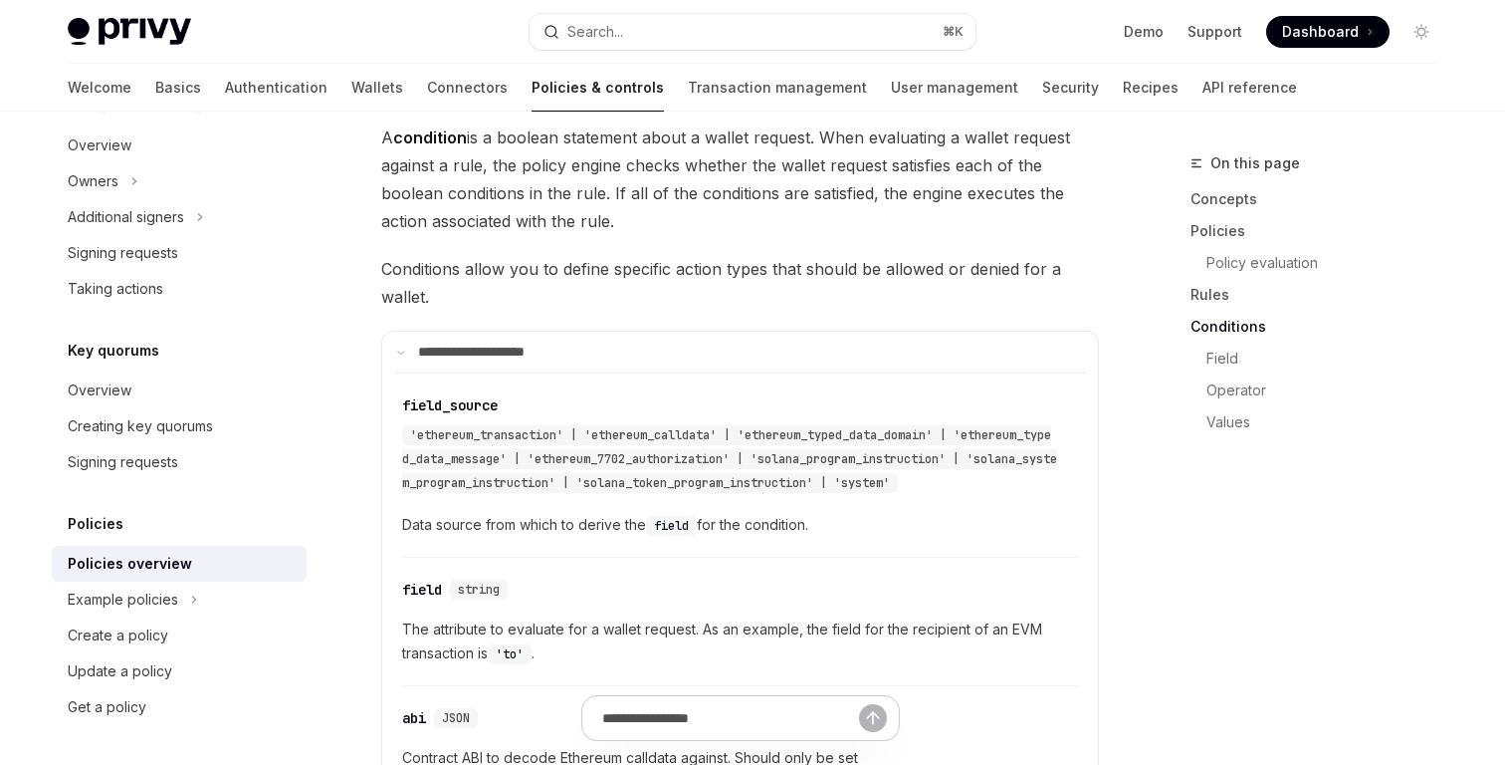
click at [723, 383] on div "​ field_source 'ethereum_transaction' | 'ethereum_calldata' | 'ethereum_typed_d…" at bounding box center [740, 470] width 676 height 174
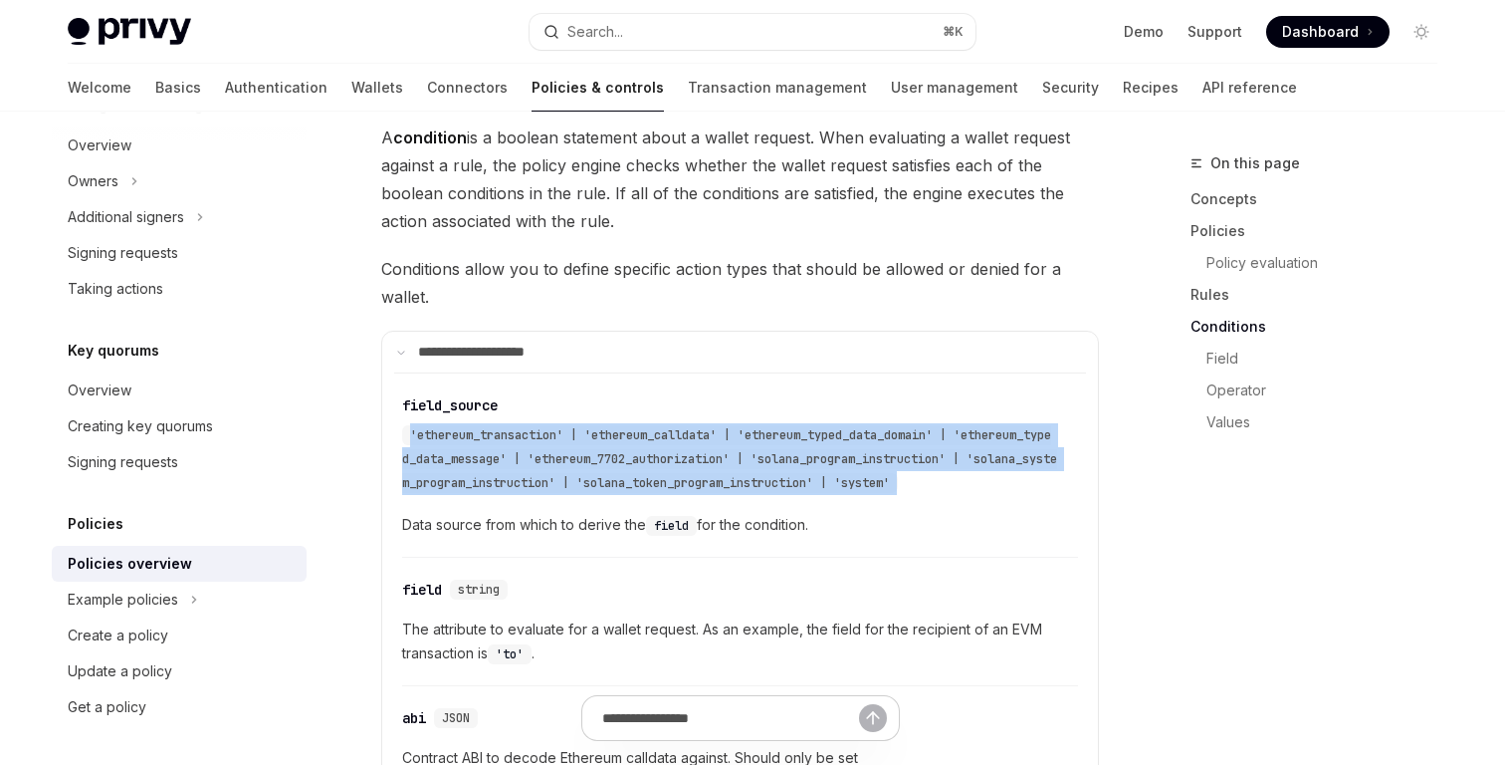
click at [723, 383] on div "​ field_source 'ethereum_transaction' | 'ethereum_calldata' | 'ethereum_typed_d…" at bounding box center [740, 470] width 676 height 174
click at [744, 395] on div "​ field_source 'ethereum_transaction' | 'ethereum_calldata' | 'ethereum_typed_d…" at bounding box center [730, 445] width 656 height 100
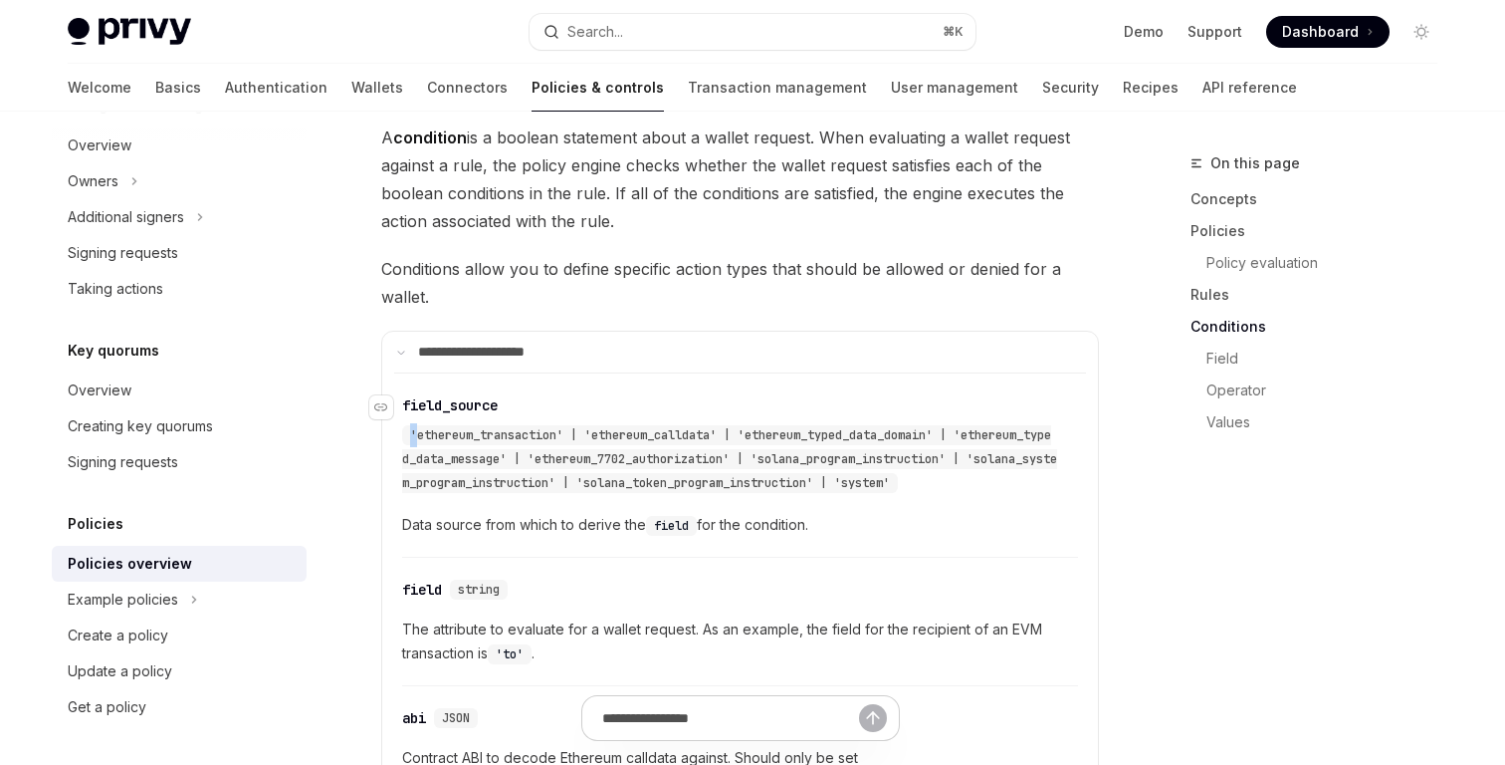
click at [744, 395] on div "​ field_source 'ethereum_transaction' | 'ethereum_calldata' | 'ethereum_typed_d…" at bounding box center [730, 445] width 656 height 100
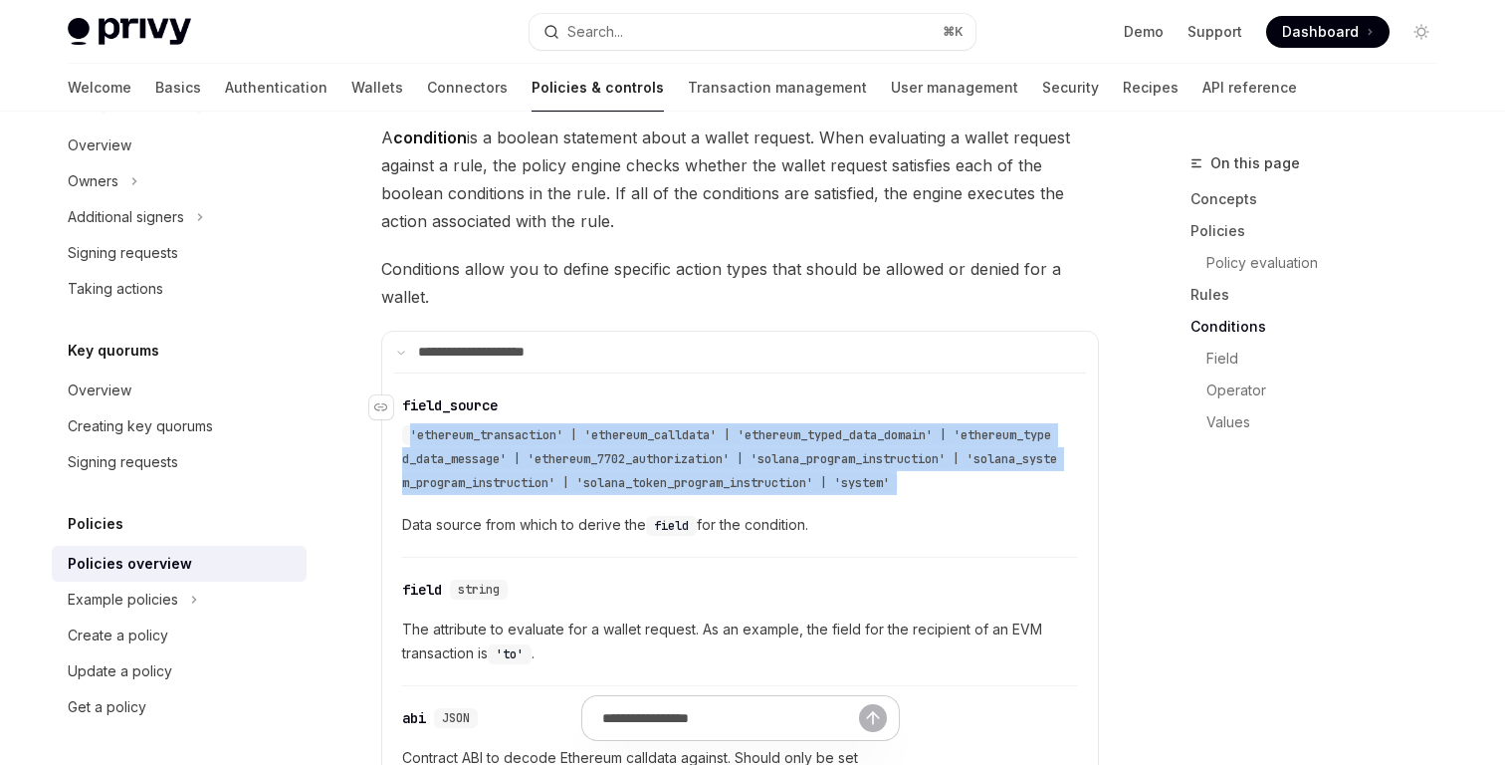
click at [744, 395] on div "​ field_source 'ethereum_transaction' | 'ethereum_calldata' | 'ethereum_typed_d…" at bounding box center [730, 445] width 656 height 100
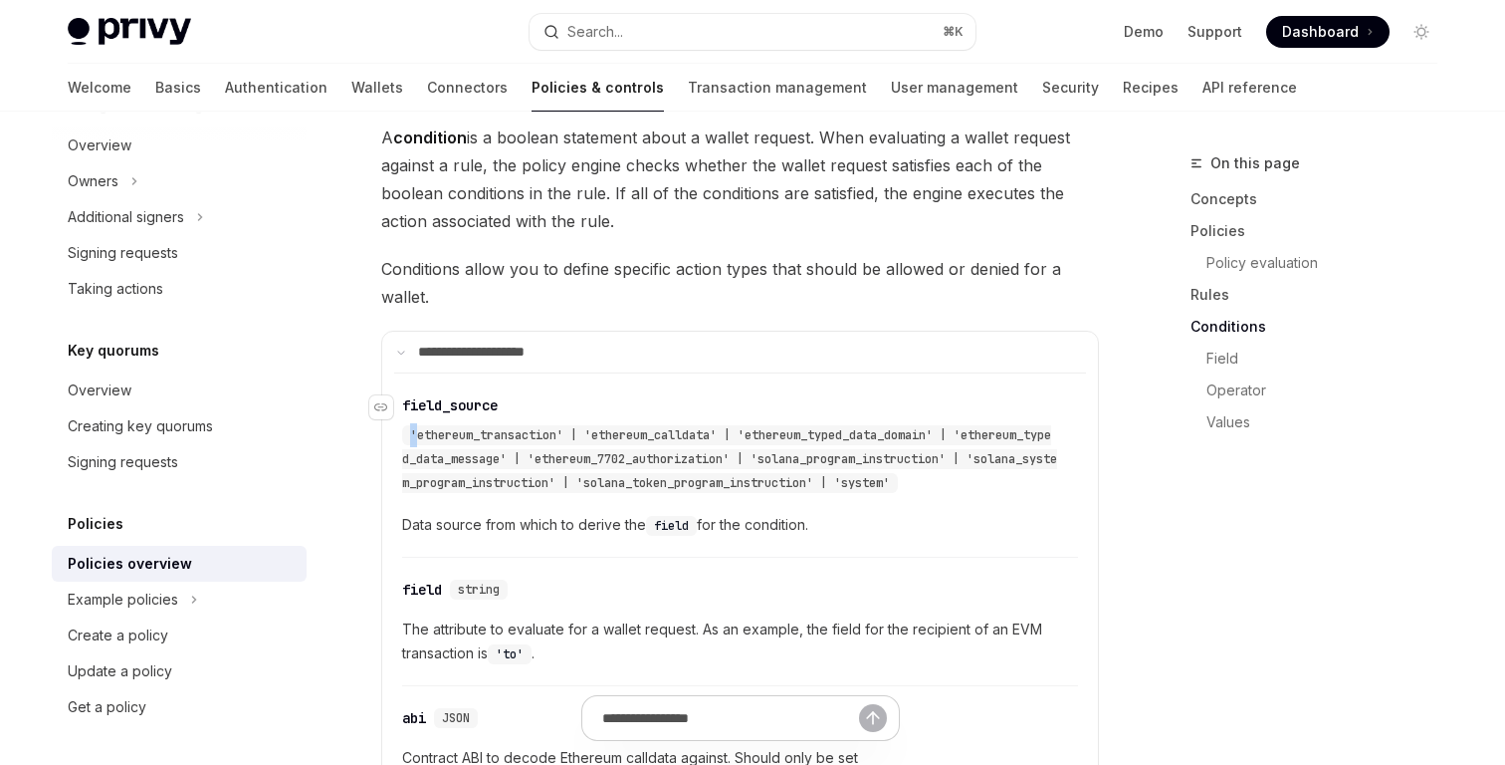
click at [744, 395] on div "​ field_source 'ethereum_transaction' | 'ethereum_calldata' | 'ethereum_typed_d…" at bounding box center [730, 445] width 656 height 100
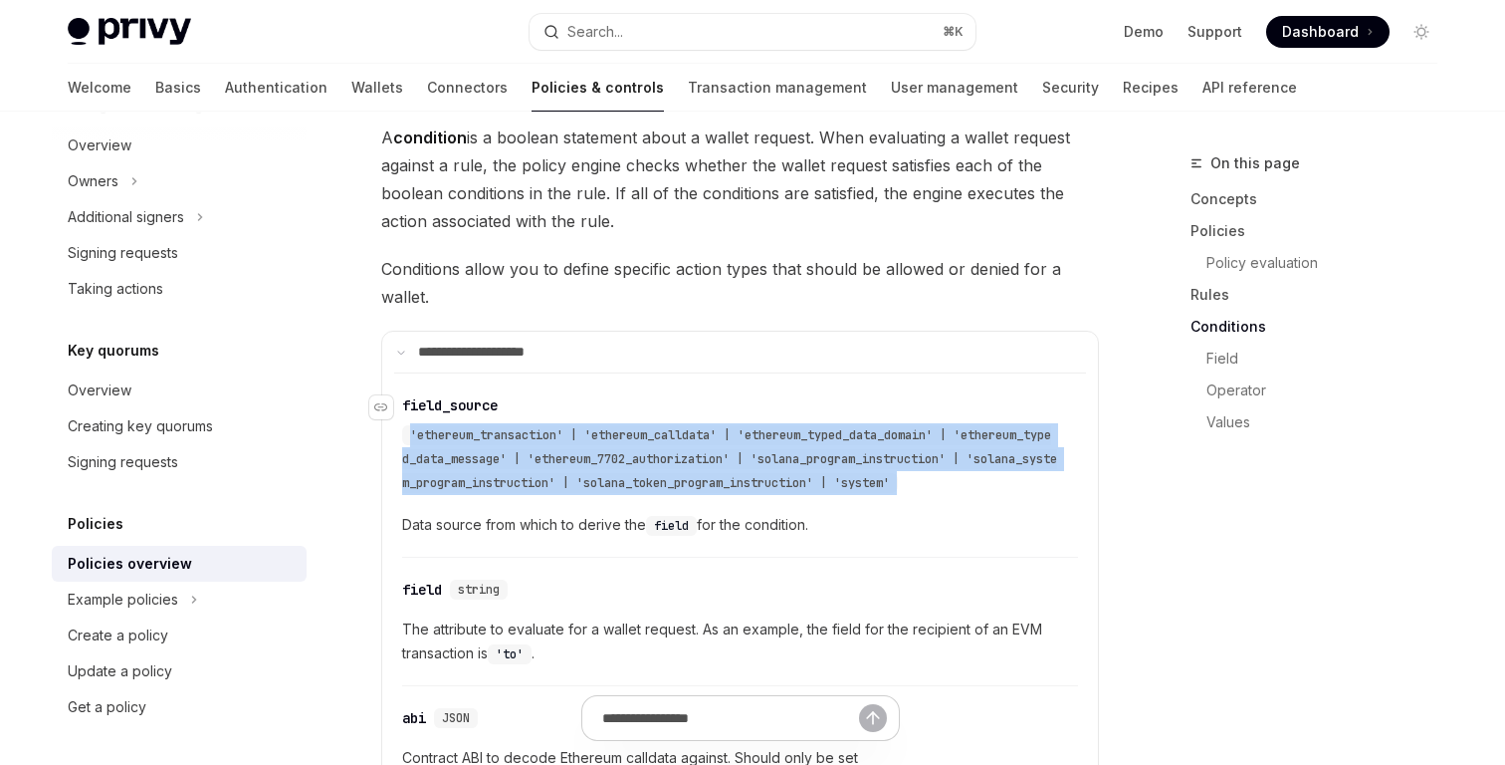
click at [744, 395] on div "​ field_source 'ethereum_transaction' | 'ethereum_calldata' | 'ethereum_typed_d…" at bounding box center [730, 445] width 656 height 100
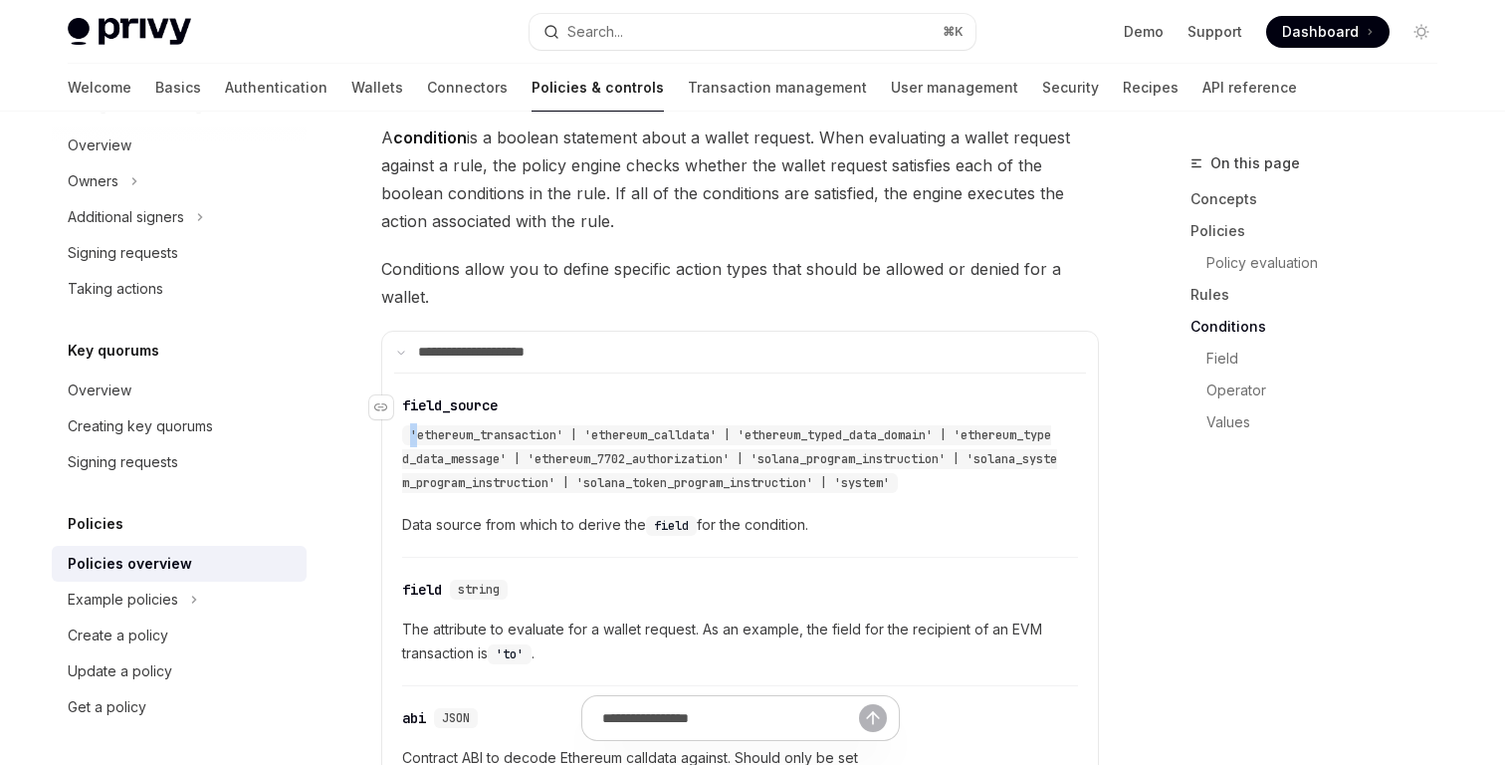
click at [744, 395] on div "​ field_source 'ethereum_transaction' | 'ethereum_calldata' | 'ethereum_typed_d…" at bounding box center [730, 445] width 656 height 100
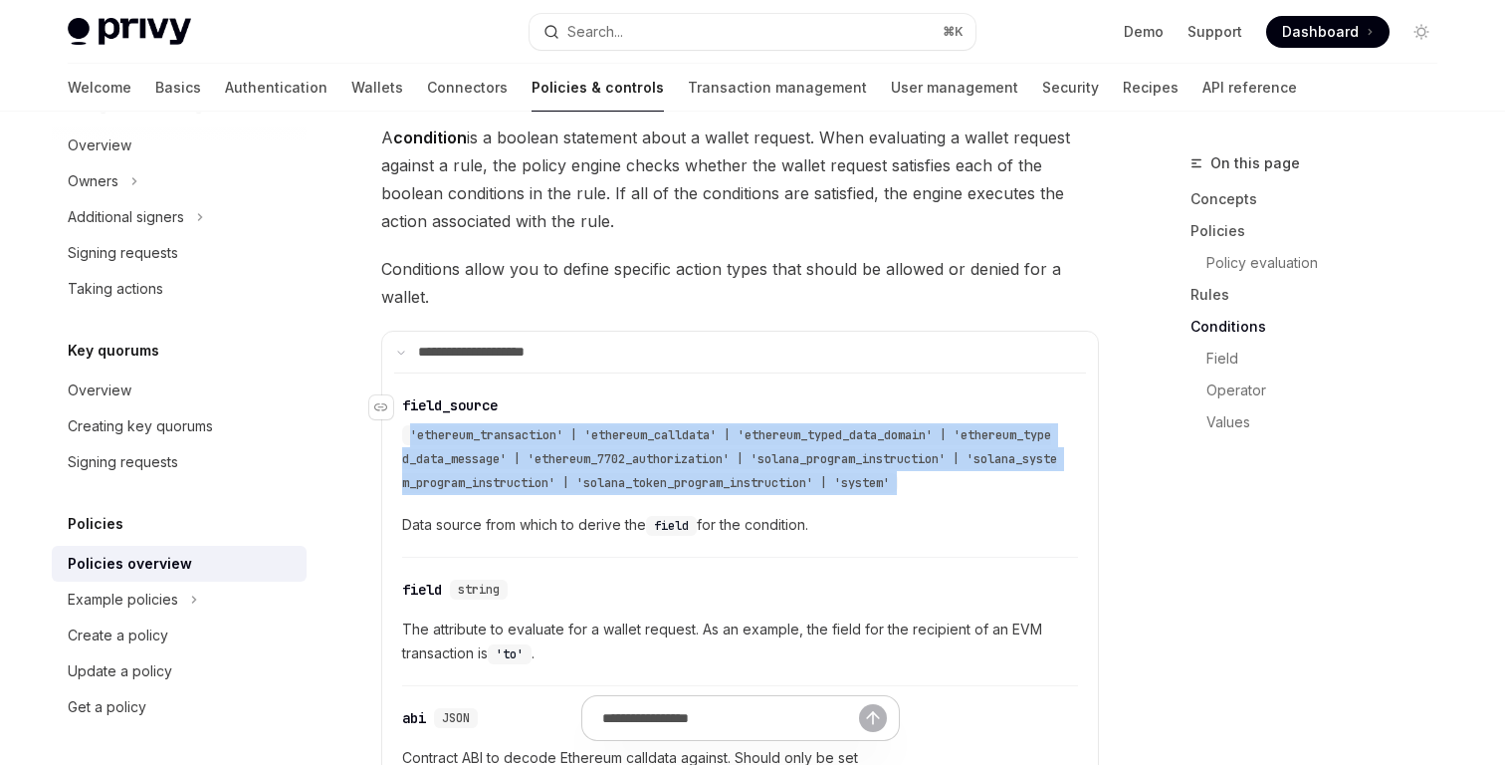
click at [744, 395] on div "​ field_source 'ethereum_transaction' | 'ethereum_calldata' | 'ethereum_typed_d…" at bounding box center [730, 445] width 656 height 100
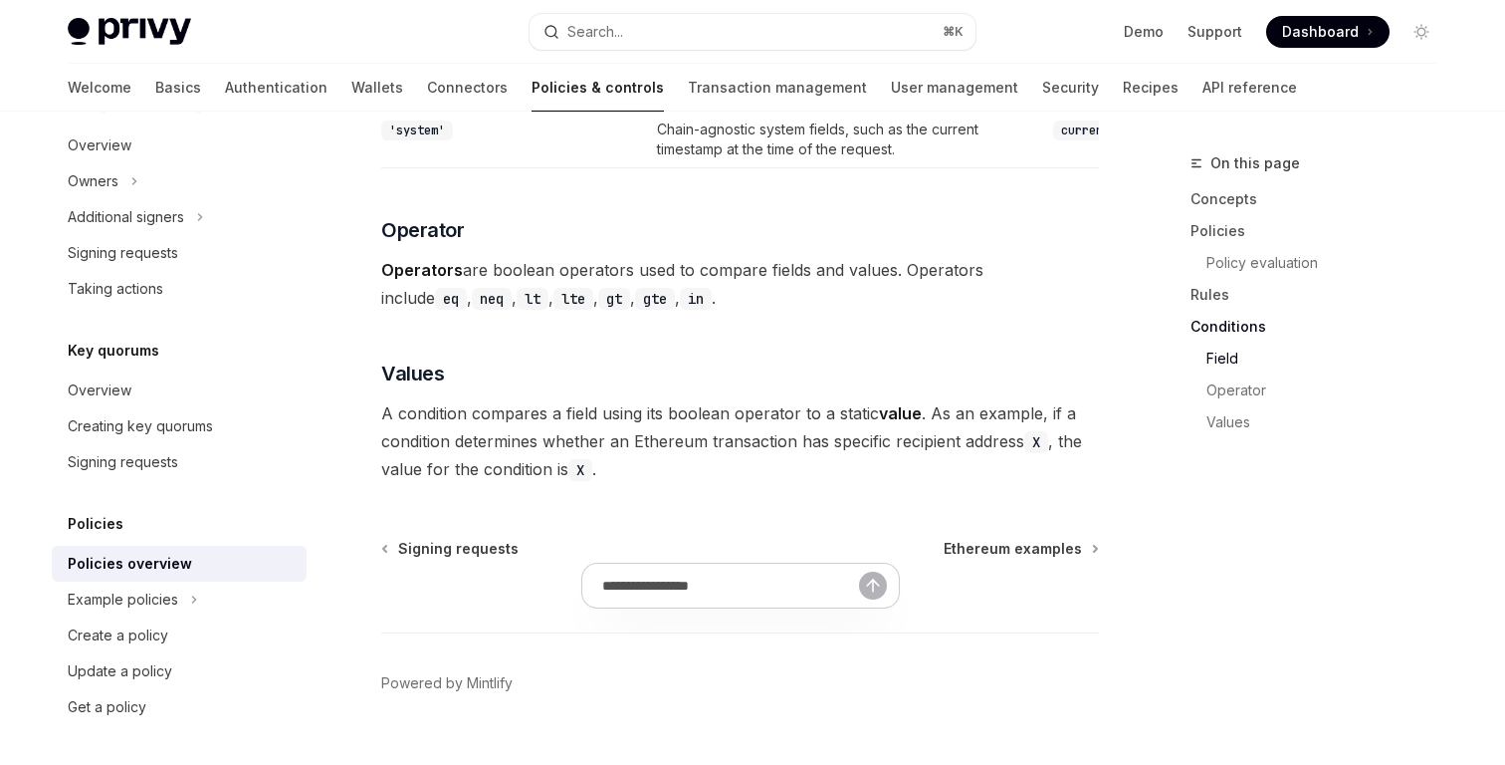
scroll to position [6323, 0]
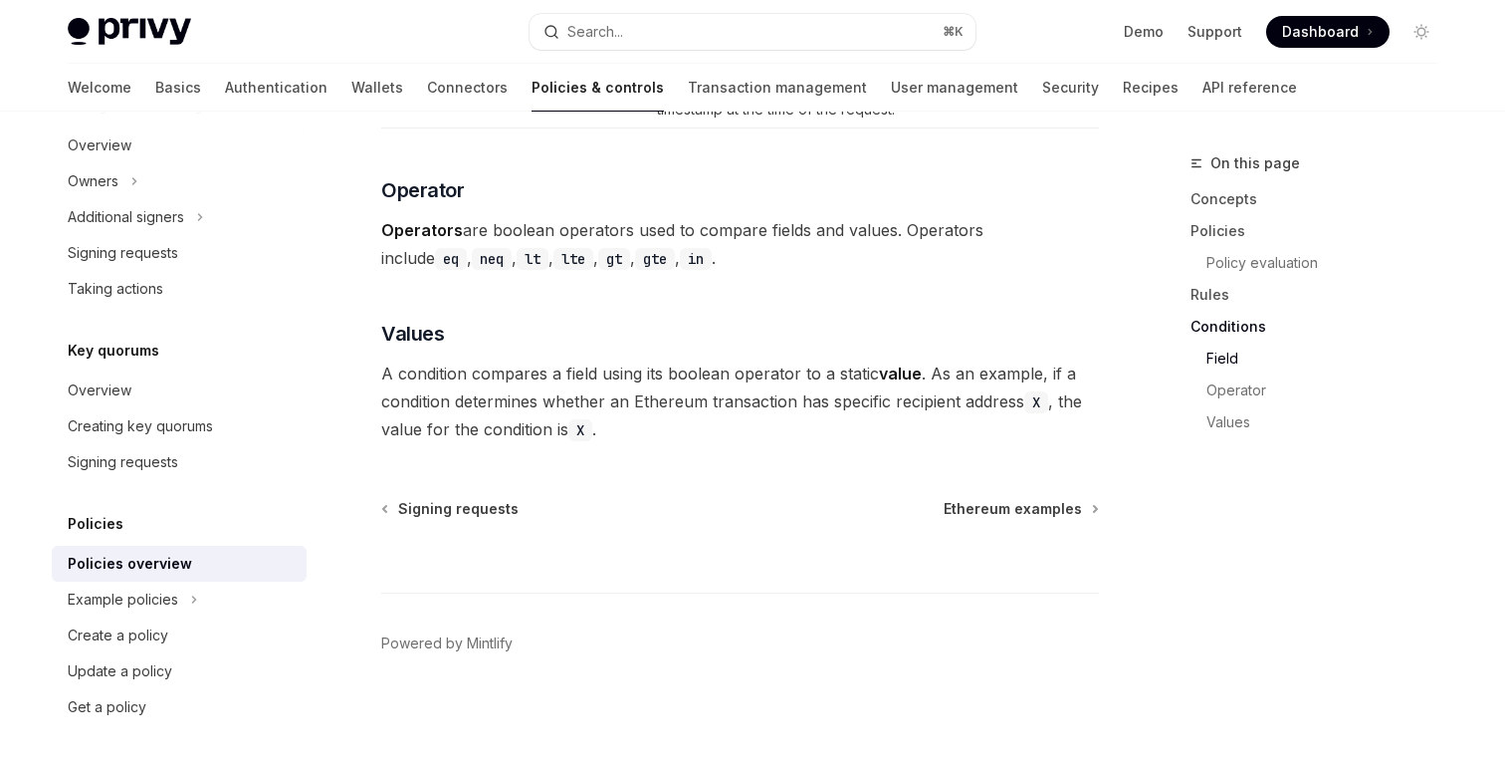
click at [581, 374] on span "A condition compares a field using its boolean operator to a static value . As …" at bounding box center [740, 401] width 718 height 84
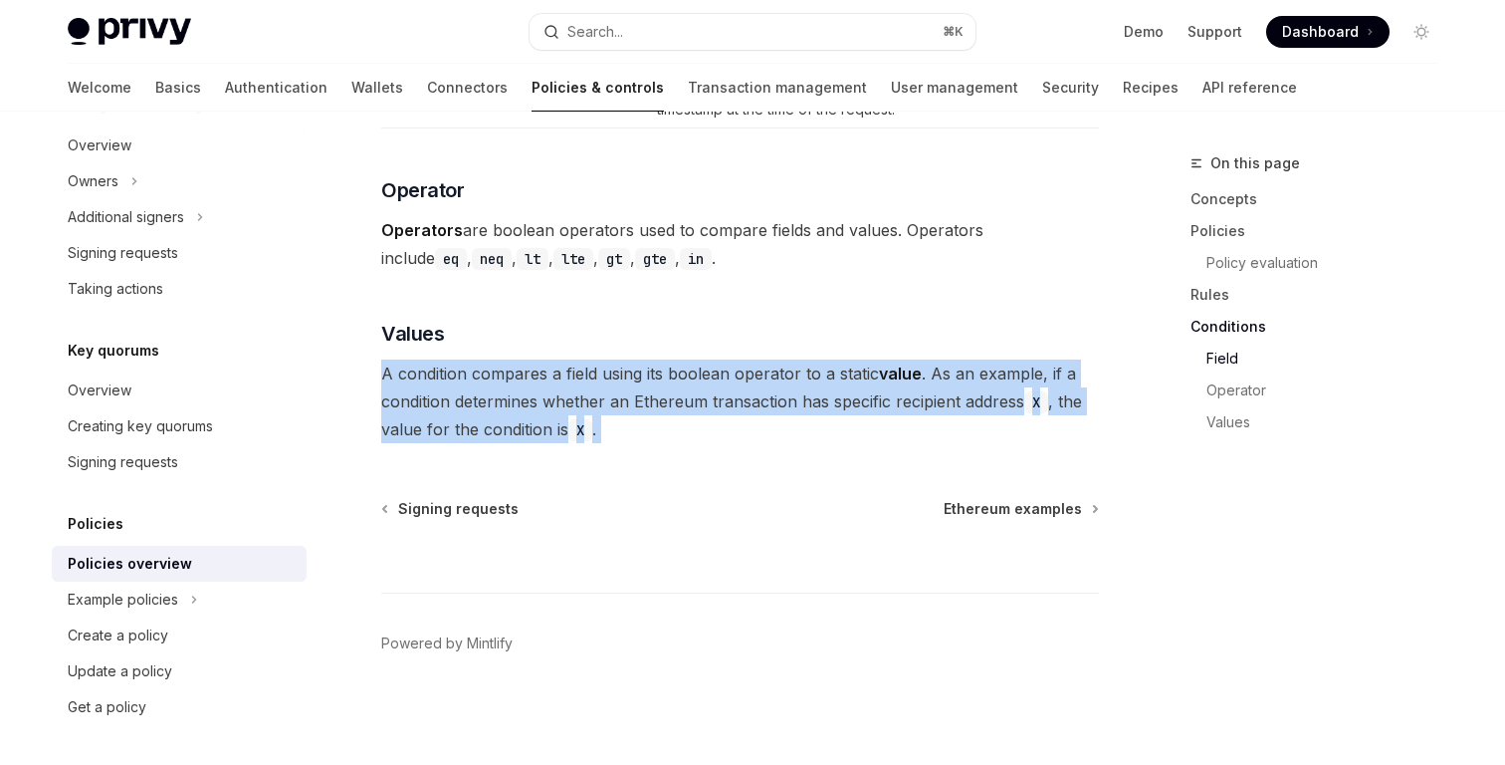
click at [581, 374] on span "A condition compares a field using its boolean operator to a static value . As …" at bounding box center [740, 401] width 718 height 84
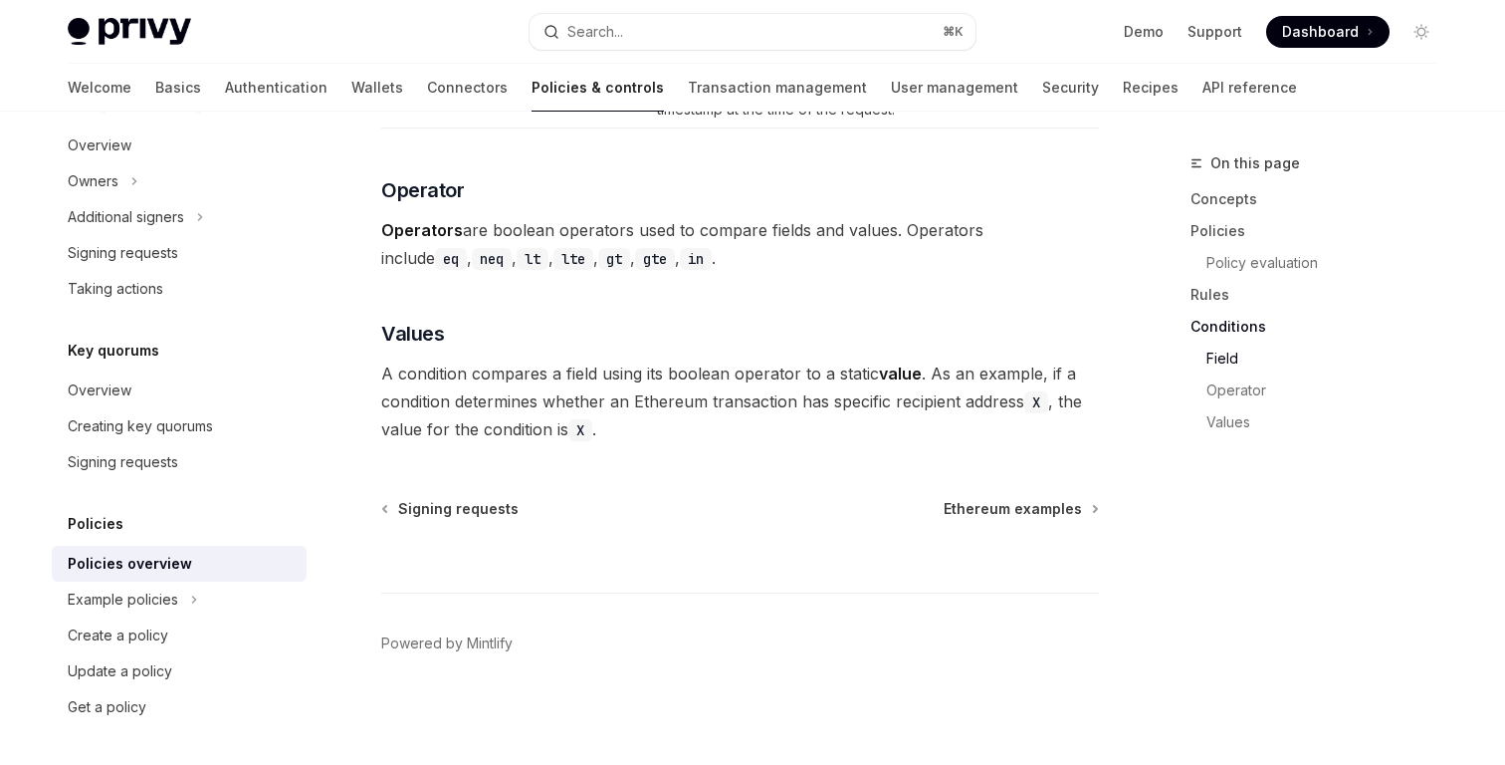
click at [644, 375] on span "A condition compares a field using its boolean operator to a static value . As …" at bounding box center [740, 401] width 718 height 84
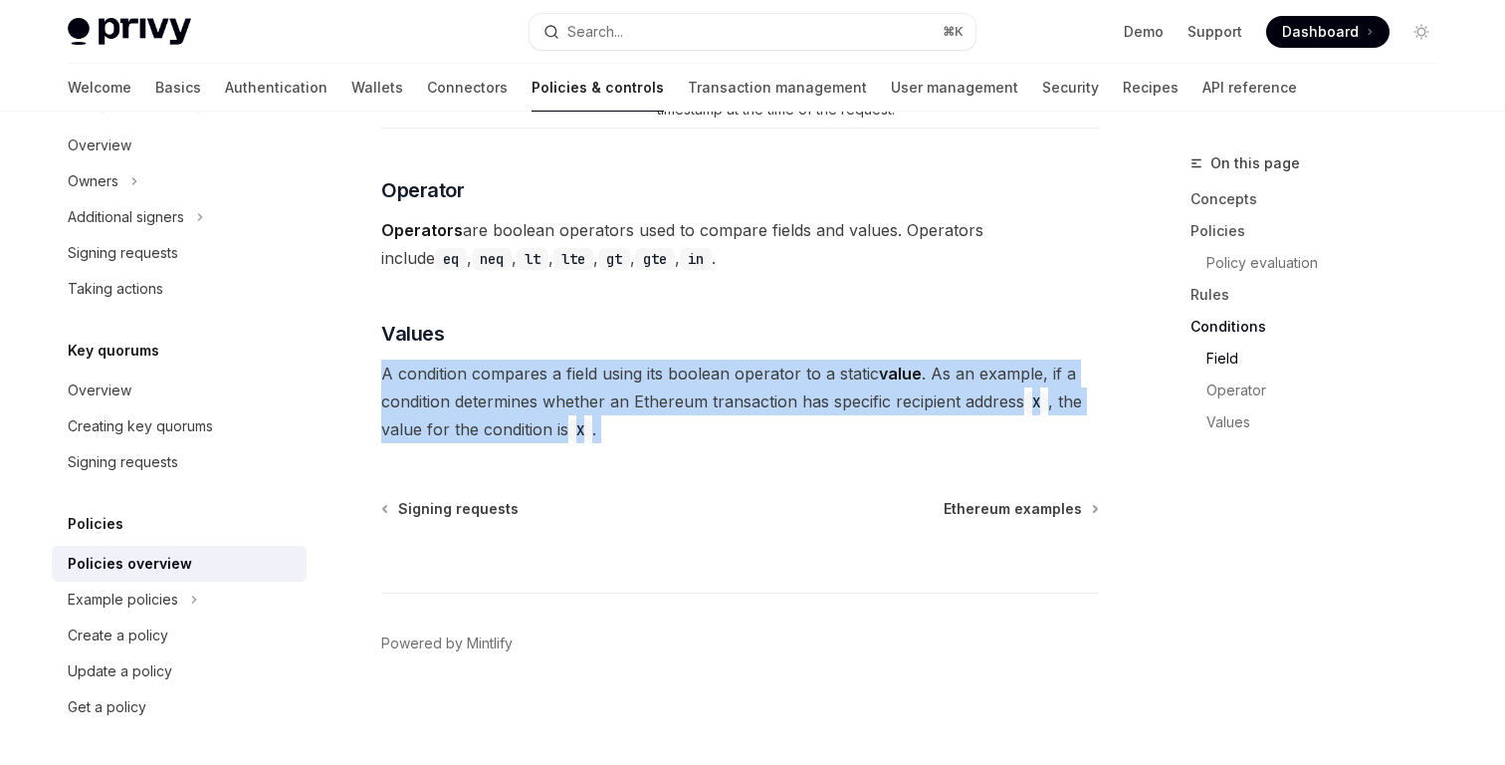
click at [644, 375] on span "A condition compares a field using its boolean operator to a static value . As …" at bounding box center [740, 401] width 718 height 84
click at [677, 387] on span "A condition compares a field using its boolean operator to a static value . As …" at bounding box center [740, 401] width 718 height 84
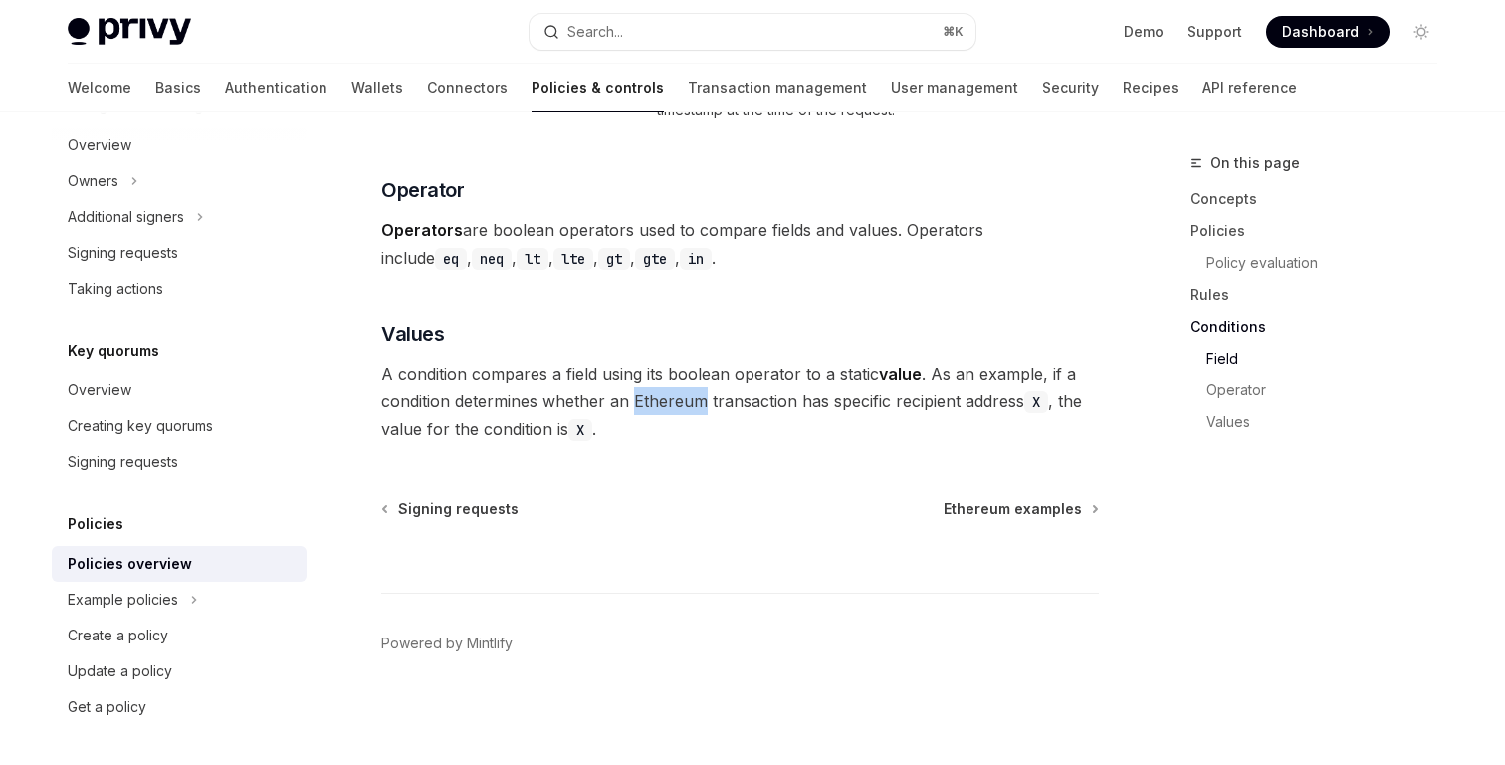
click at [677, 387] on span "A condition compares a field using its boolean operator to a static value . As …" at bounding box center [740, 401] width 718 height 84
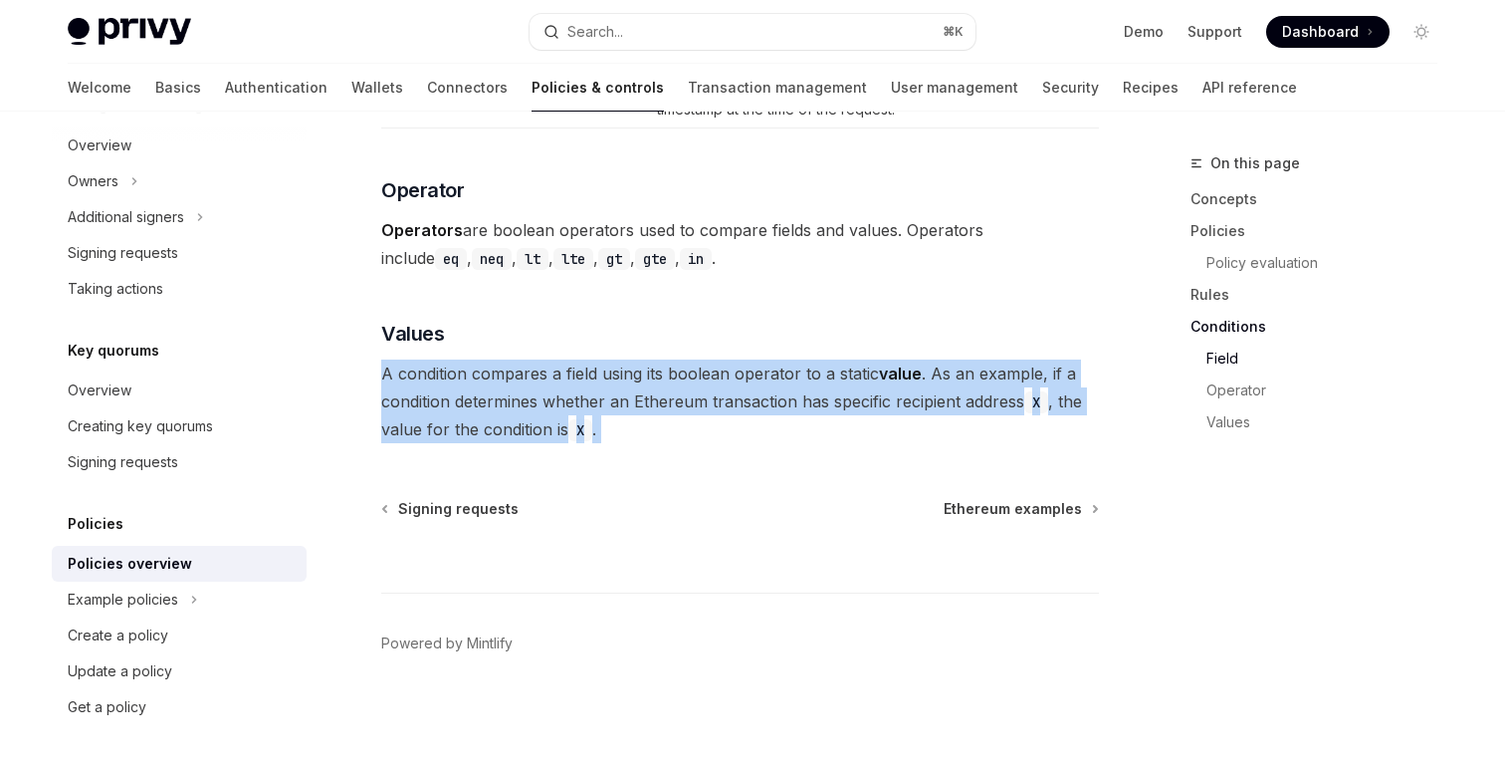
click at [677, 387] on span "A condition compares a field using its boolean operator to a static value . As …" at bounding box center [740, 401] width 718 height 84
